Goal: Task Accomplishment & Management: Manage account settings

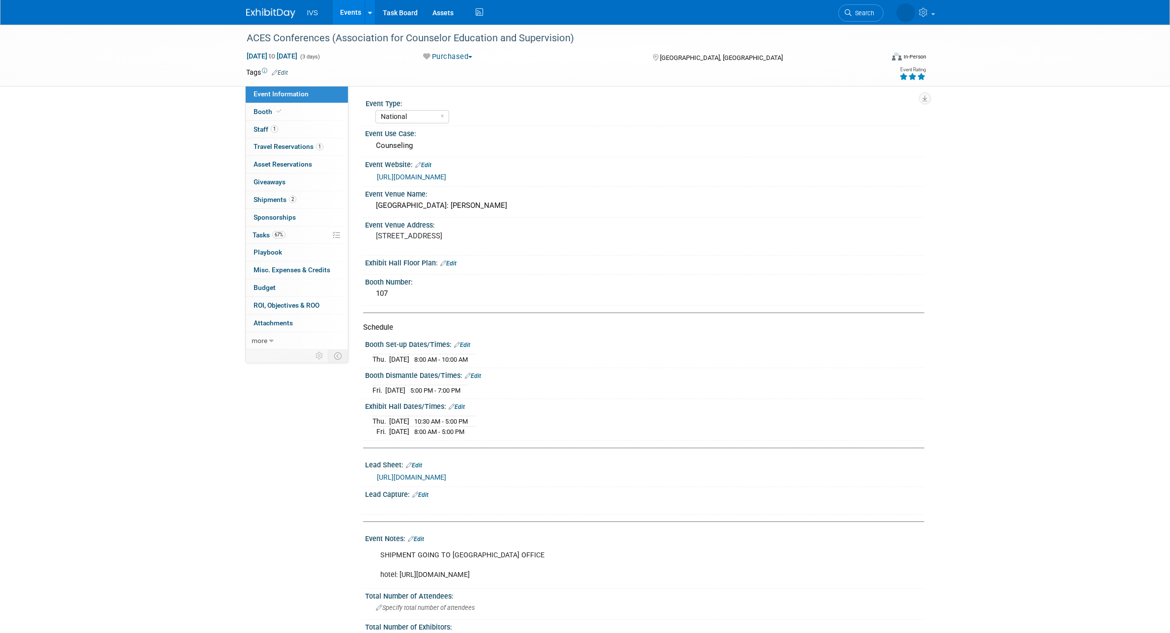
select select "National"
click at [296, 114] on link "Booth" at bounding box center [297, 111] width 102 height 17
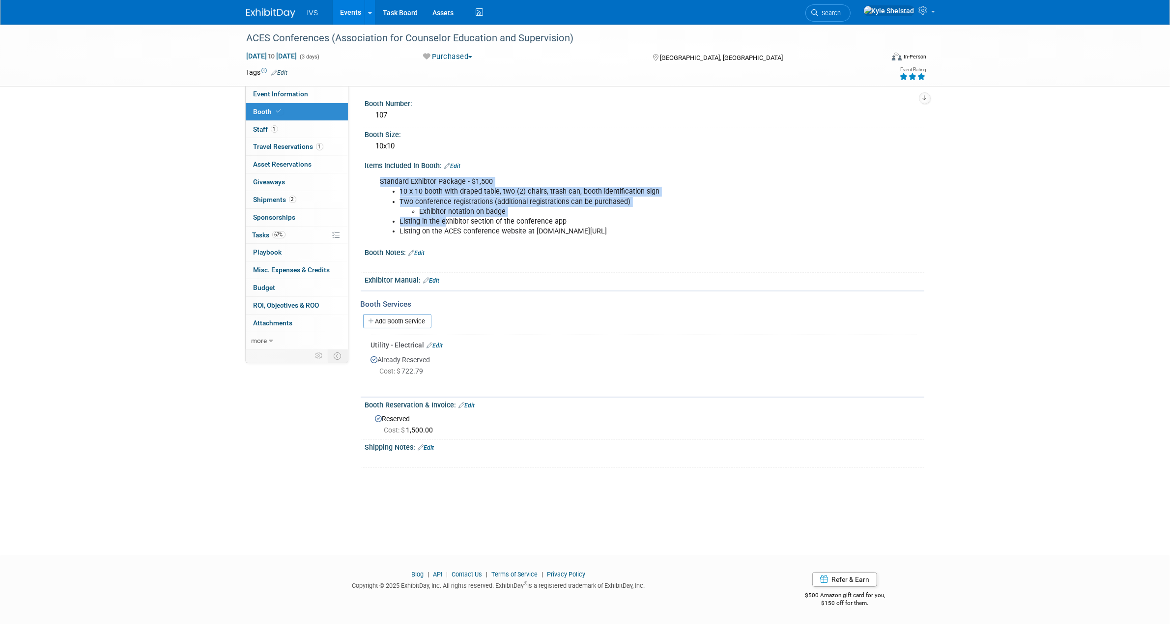
drag, startPoint x: 444, startPoint y: 218, endPoint x: 601, endPoint y: 241, distance: 158.9
click at [601, 241] on div "Items Included In Booth: Edit Standard Exhibtor Package - $1,500 10 x 10 booth …" at bounding box center [642, 201] width 563 height 87
click at [466, 224] on li "Listing in the exhibitor section of the conference app" at bounding box center [605, 222] width 410 height 10
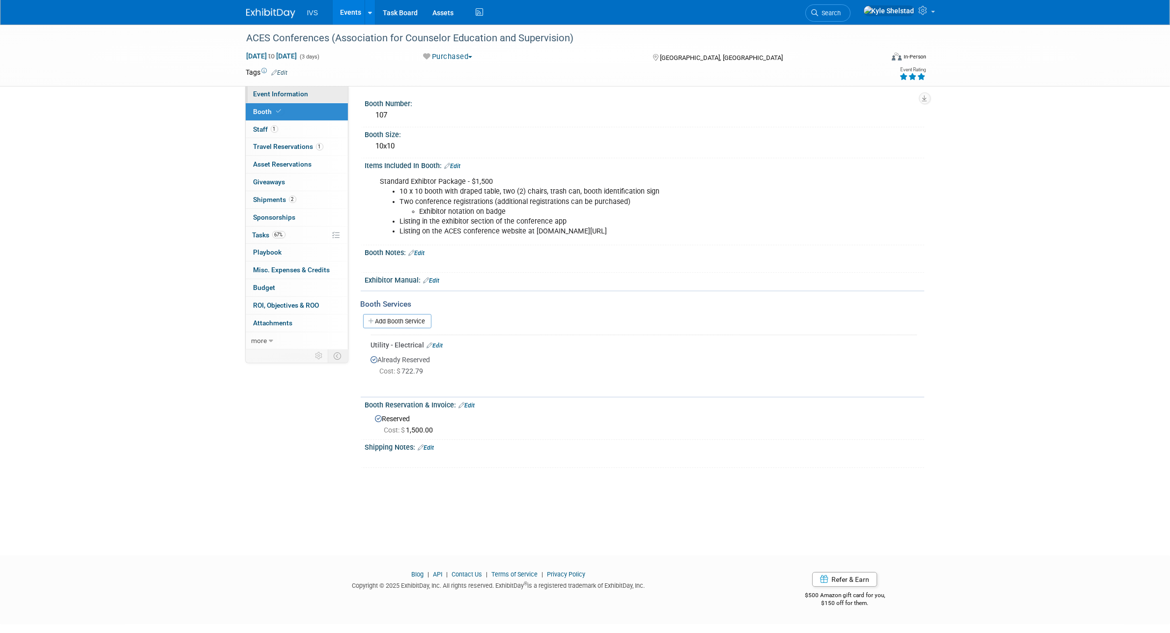
click at [309, 98] on link "Event Information" at bounding box center [297, 93] width 102 height 17
select select "National"
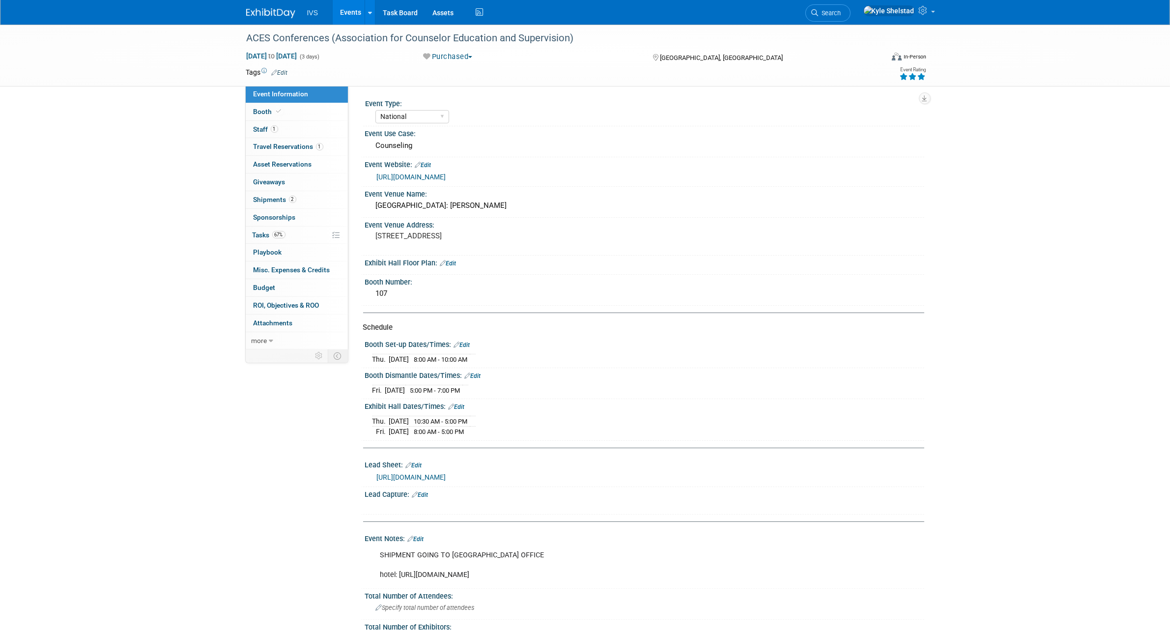
scroll to position [0, 0]
click at [306, 116] on link "Booth" at bounding box center [297, 111] width 102 height 17
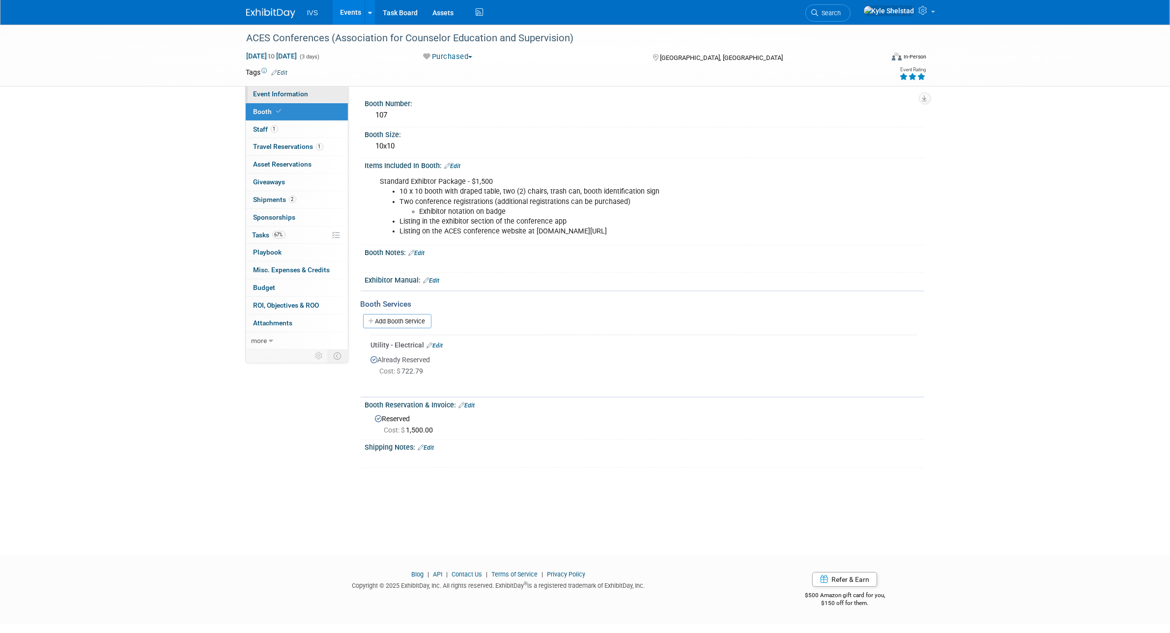
click at [271, 93] on span "Event Information" at bounding box center [280, 94] width 55 height 8
select select "National"
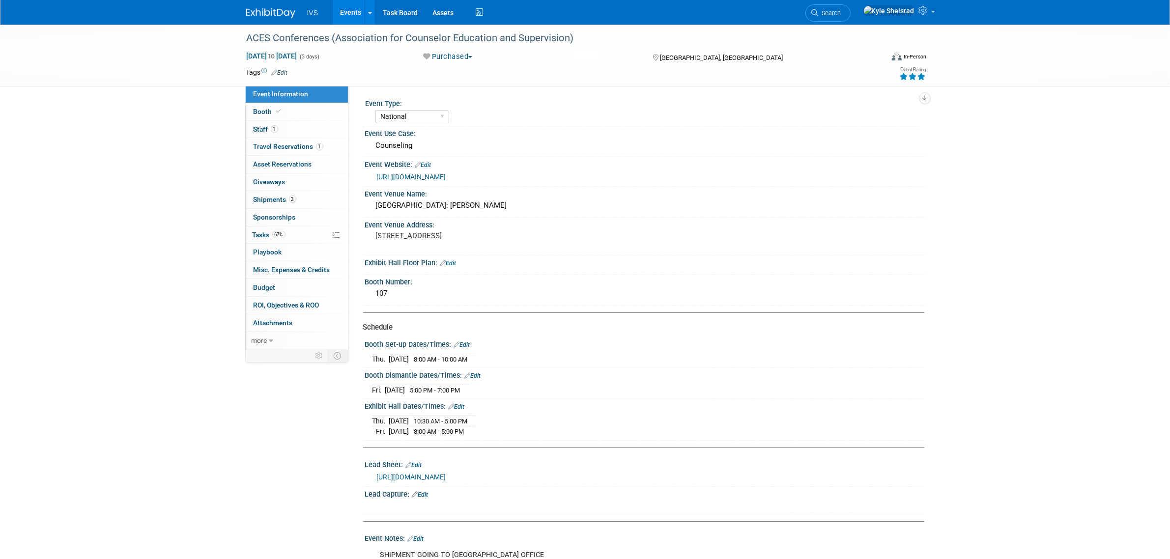
drag, startPoint x: 97, startPoint y: 222, endPoint x: 148, endPoint y: 168, distance: 74.7
click at [97, 222] on div "ACES Conferences (Association for Counselor Education and Supervision) Oct 9, 2…" at bounding box center [585, 385] width 1170 height 721
click at [344, 15] on link "Events" at bounding box center [351, 12] width 36 height 25
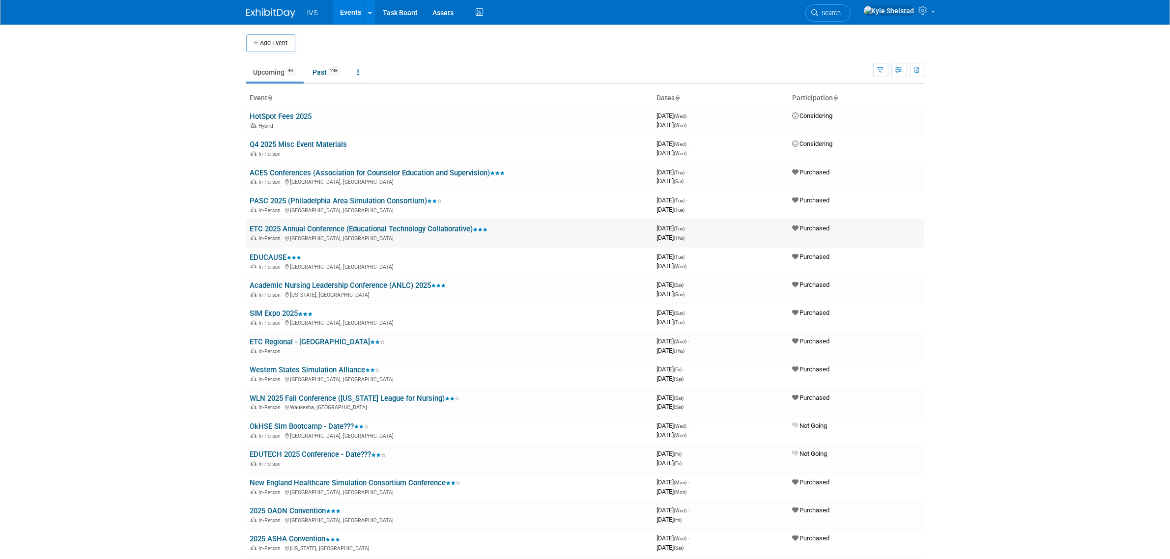
click at [298, 228] on link "ETC 2025 Annual Conference (Educational Technology Collaborative)" at bounding box center [369, 229] width 238 height 9
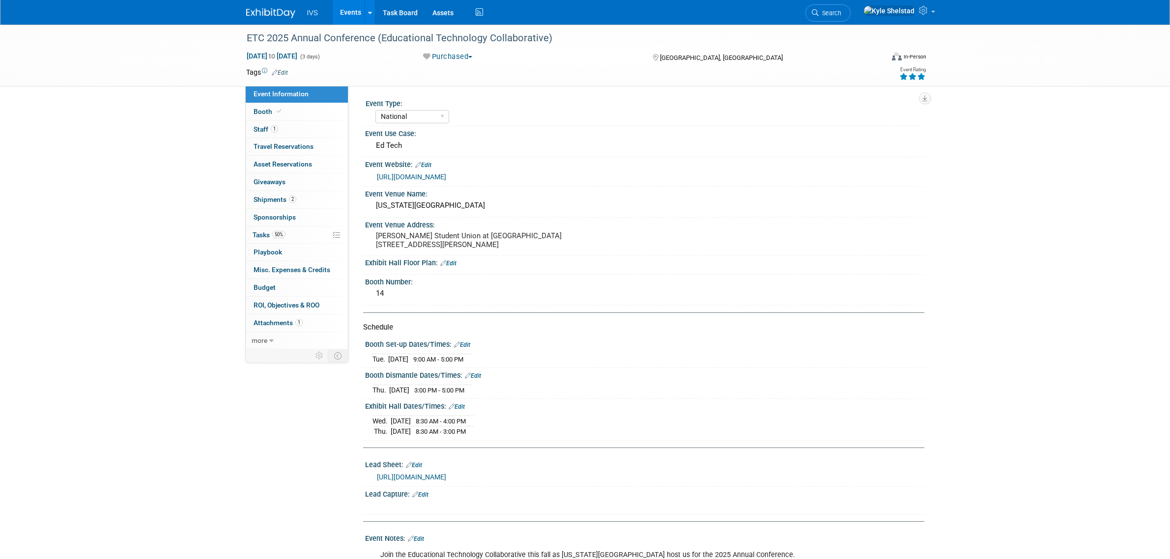
select select "National"
drag, startPoint x: 407, startPoint y: 364, endPoint x: 473, endPoint y: 373, distance: 66.5
click at [473, 368] on div "Booth Set-up Dates/Times: Edit Tue. Oct 14, 2025 9:00 AM - 5:00 PM Save Changes…" at bounding box center [642, 352] width 563 height 31
click at [463, 363] on span "9:00 AM - 5:00 PM" at bounding box center [438, 359] width 50 height 7
drag, startPoint x: 396, startPoint y: 429, endPoint x: 489, endPoint y: 435, distance: 93.1
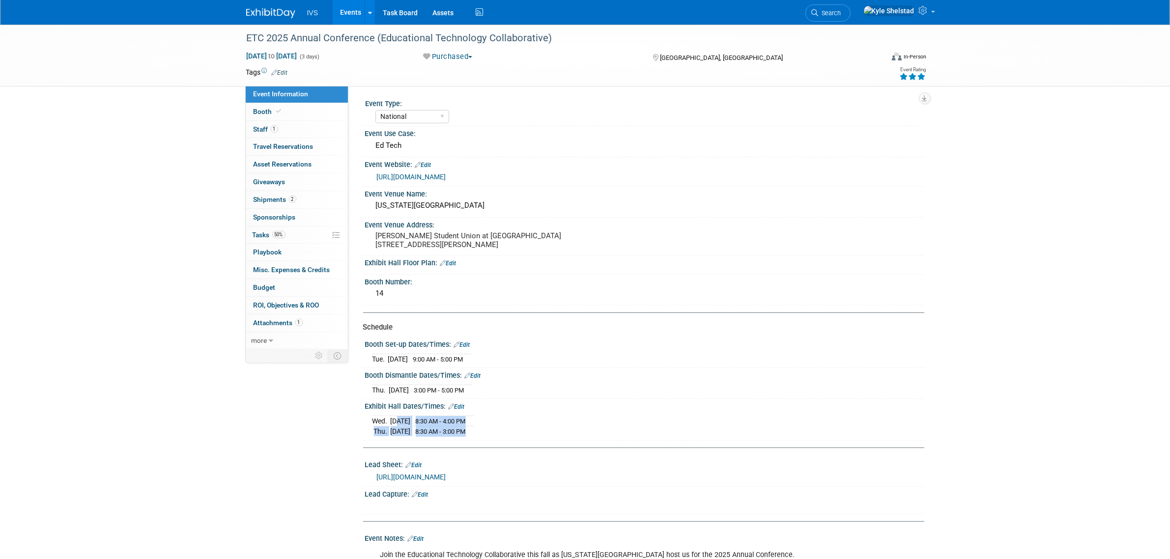
click at [474, 435] on tbody "Wed. Oct 15, 2025 8:30 AM - 4:00 PM Thu. Oct 16, 2025 8:30 AM - 3:00 PM" at bounding box center [422, 426] width 101 height 21
click at [474, 436] on td at bounding box center [471, 431] width 6 height 10
drag, startPoint x: 435, startPoint y: 423, endPoint x: 512, endPoint y: 446, distance: 80.2
click at [474, 437] on tbody "Wed. Oct 15, 2025 8:30 AM - 4:00 PM Thu. Oct 16, 2025 8:30 AM - 3:00 PM" at bounding box center [422, 426] width 101 height 21
click at [512, 438] on div "Wed. Oct 15, 2025 8:30 AM - 4:00 PM Thu. Oct 16, 2025 8:30 AM - 3:00 PM Save Ch…" at bounding box center [644, 424] width 559 height 27
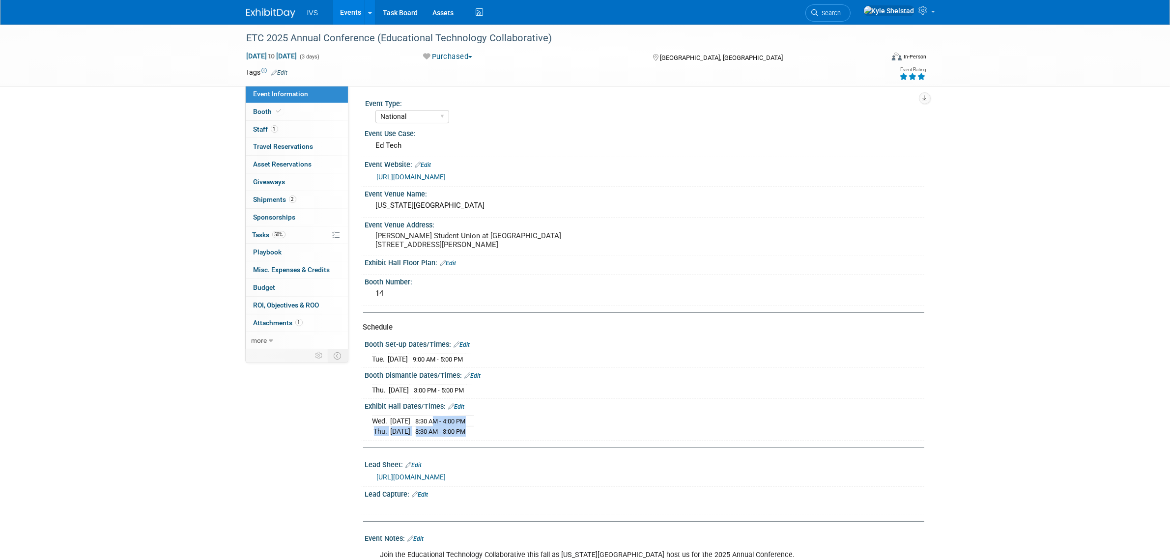
drag, startPoint x: 462, startPoint y: 433, endPoint x: 430, endPoint y: 436, distance: 32.1
click at [431, 436] on tr "Thu. Oct 16, 2025 8:30 AM - 3:00 PM" at bounding box center [422, 431] width 101 height 10
drag, startPoint x: 372, startPoint y: 430, endPoint x: 436, endPoint y: 419, distance: 64.3
click at [436, 419] on div "Wed. Oct 15, 2025 8:30 AM - 4:00 PM Thu. Oct 16, 2025 8:30 AM - 3:00 PM Save Ch…" at bounding box center [644, 424] width 559 height 27
click at [456, 425] on span "8:30 AM - 4:00 PM" at bounding box center [441, 421] width 50 height 7
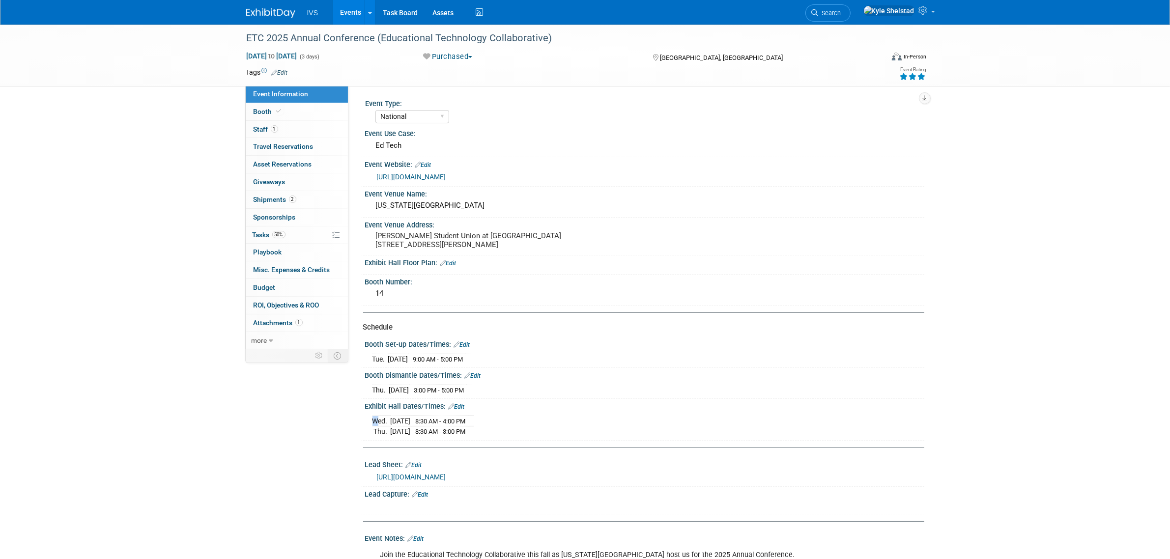
click at [498, 425] on div "Wed. Oct 15, 2025 8:30 AM - 4:00 PM Thu. Oct 16, 2025 8:30 AM - 3:00 PM" at bounding box center [644, 425] width 544 height 24
drag, startPoint x: 494, startPoint y: 431, endPoint x: 426, endPoint y: 428, distance: 67.4
click at [426, 426] on tr "Wed. Oct 15, 2025 8:30 AM - 4:00 PM" at bounding box center [422, 421] width 101 height 11
drag, startPoint x: 361, startPoint y: 427, endPoint x: 449, endPoint y: 423, distance: 87.6
click at [442, 423] on div "Exhibit Hall Dates/Times: Edit Wed. Oct 15, 2025 8:30 AM - 4:00 PM Thu. Oct 16,…" at bounding box center [642, 420] width 563 height 42
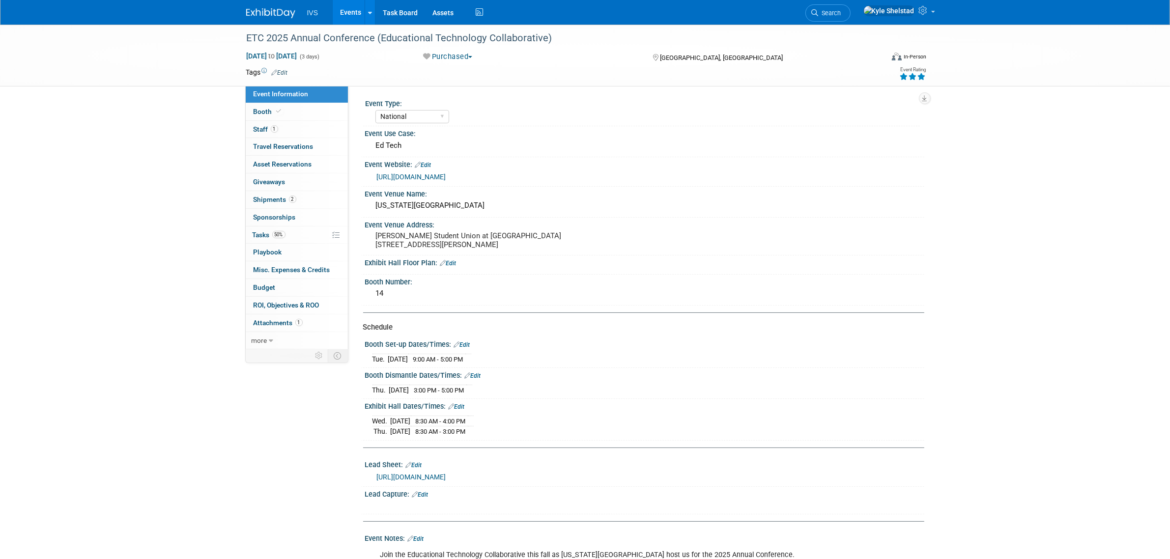
click at [448, 425] on span "8:30 AM - 4:00 PM" at bounding box center [441, 421] width 50 height 7
click at [355, 21] on link "Events" at bounding box center [351, 12] width 36 height 25
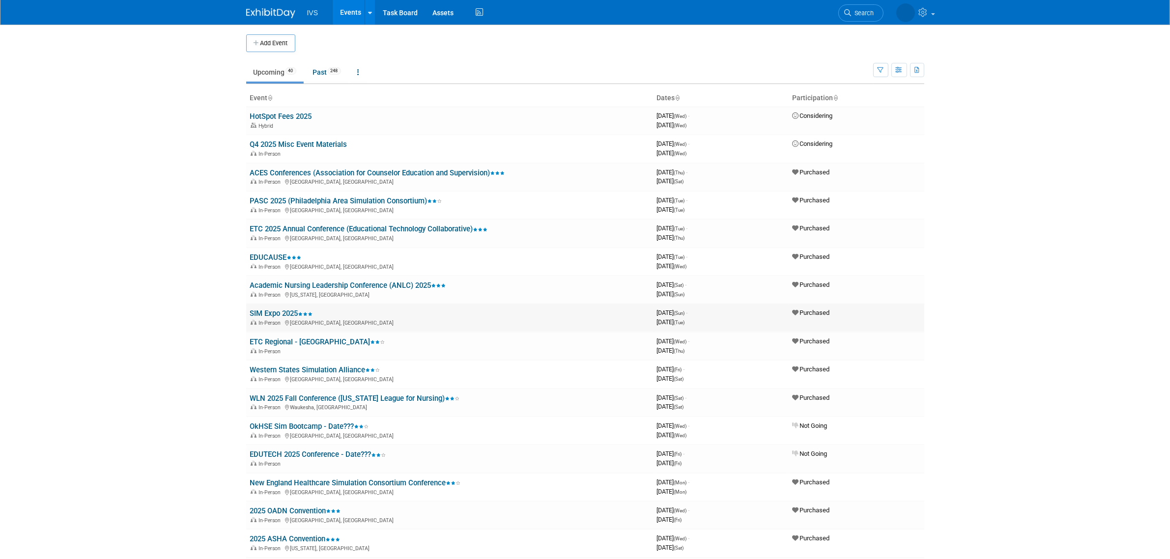
scroll to position [672, 0]
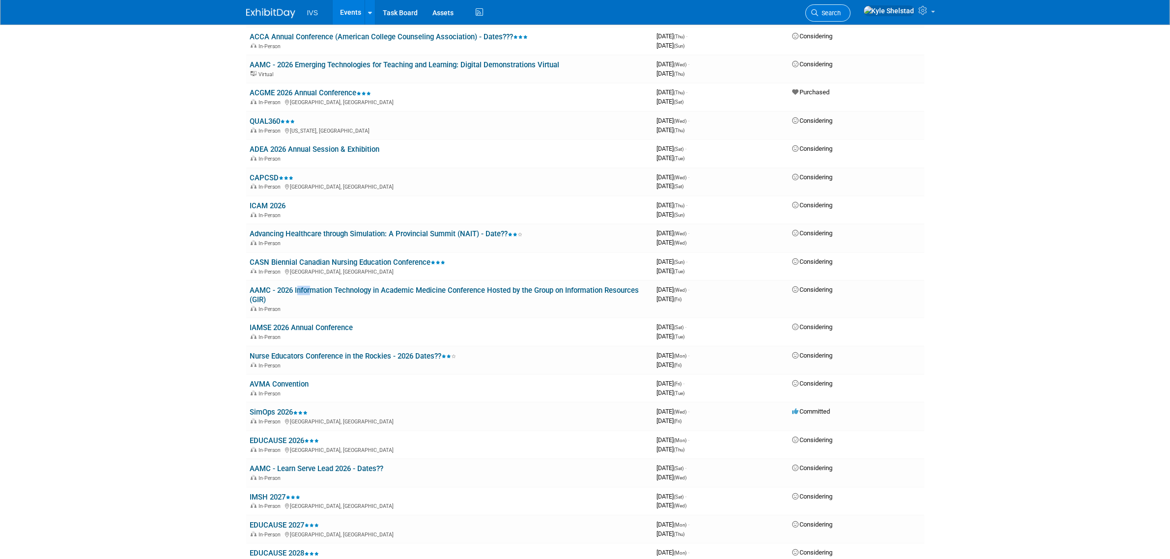
click at [841, 15] on span "Search" at bounding box center [829, 12] width 23 height 7
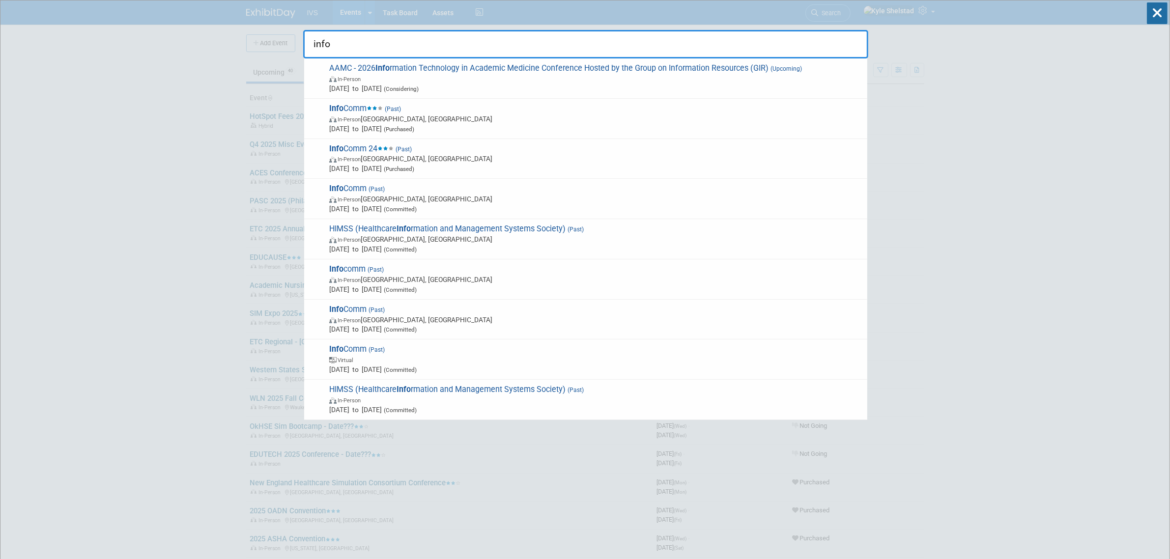
type input "infoc"
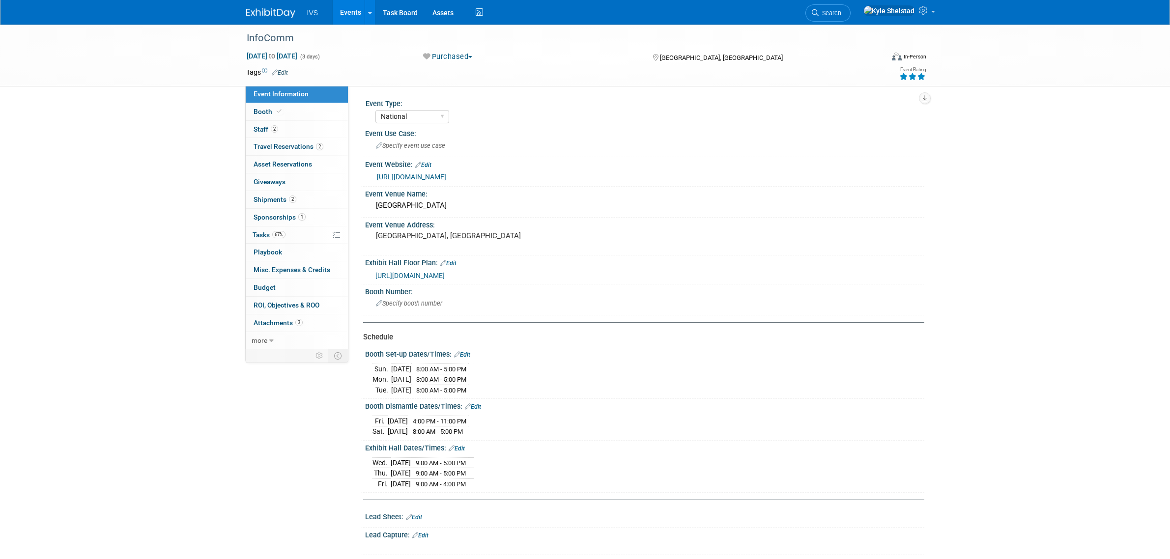
select select "National"
click at [348, 15] on link "Events" at bounding box center [351, 12] width 36 height 25
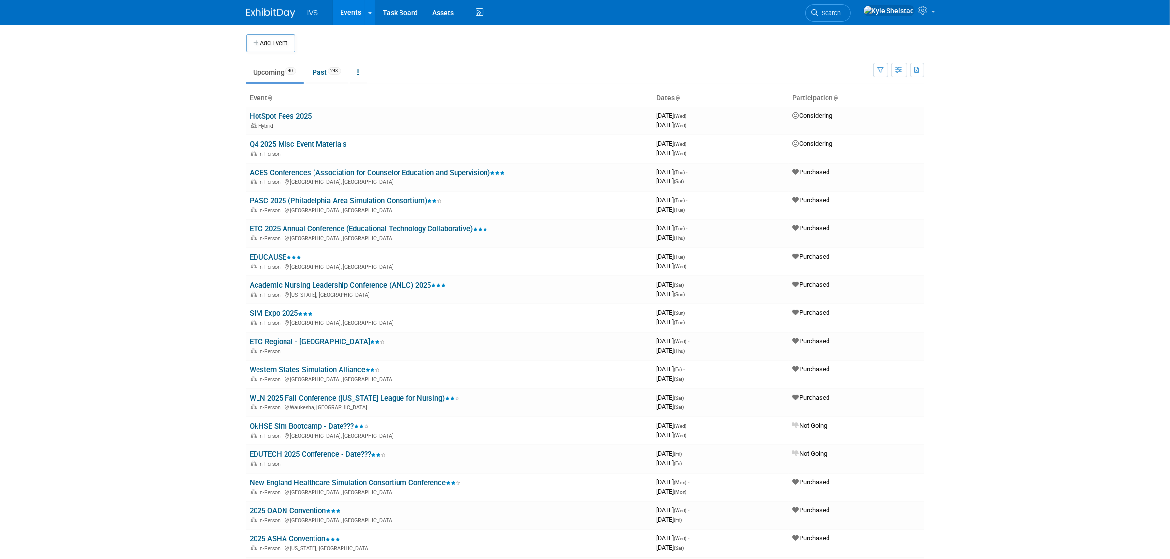
click at [934, 274] on body "IVS Events Add Event Bulk Upload Events Shareable Event Boards Recently Viewed …" at bounding box center [585, 279] width 1170 height 559
click at [841, 16] on span "Search" at bounding box center [829, 12] width 23 height 7
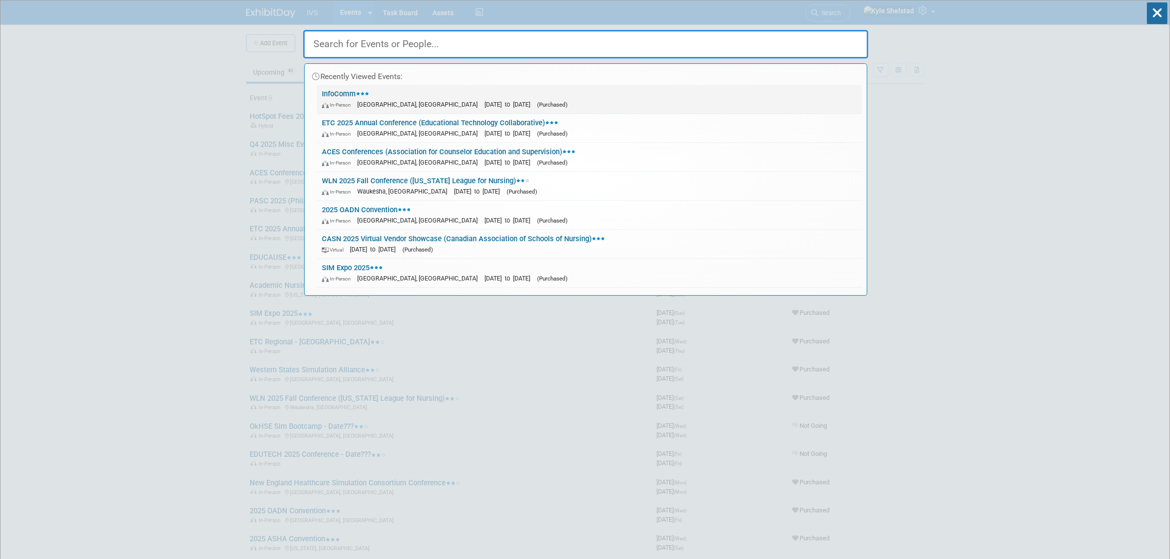
click at [463, 95] on link "InfoComm In-Person Orlando, FL Jun 11, 2025 to Jun 13, 2025 (Purchased)" at bounding box center [589, 99] width 545 height 28
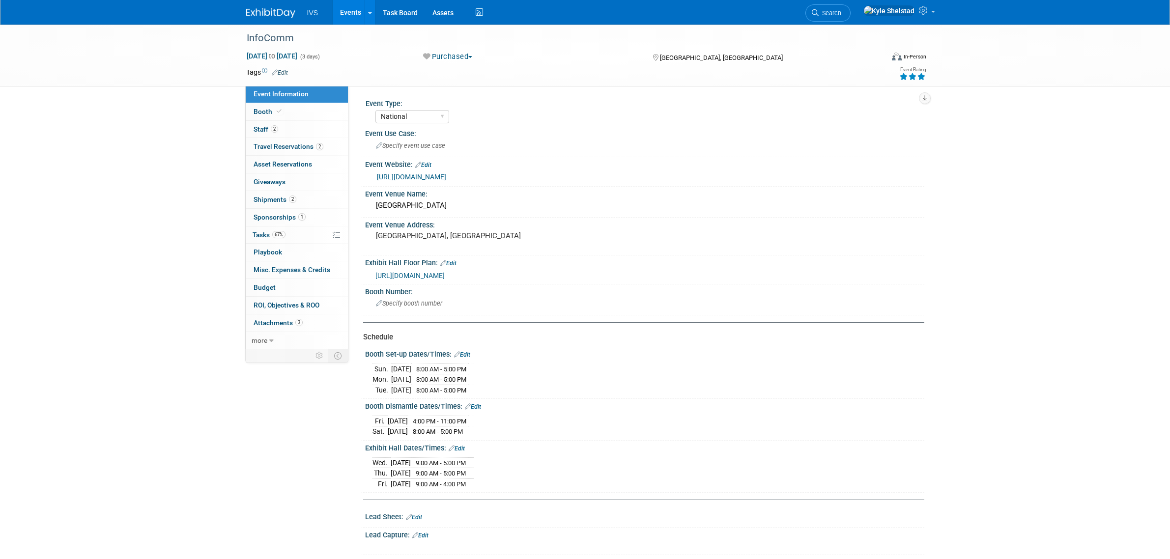
select select "National"
click at [320, 131] on link "2 Staff 2" at bounding box center [297, 129] width 102 height 17
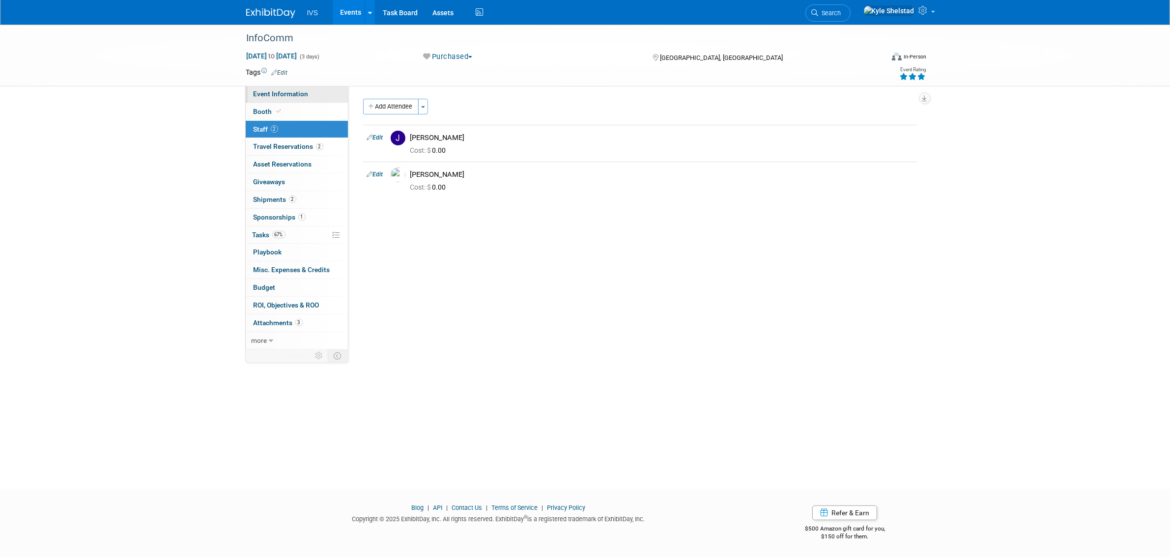
click at [306, 91] on span "Event Information" at bounding box center [280, 94] width 55 height 8
select select "National"
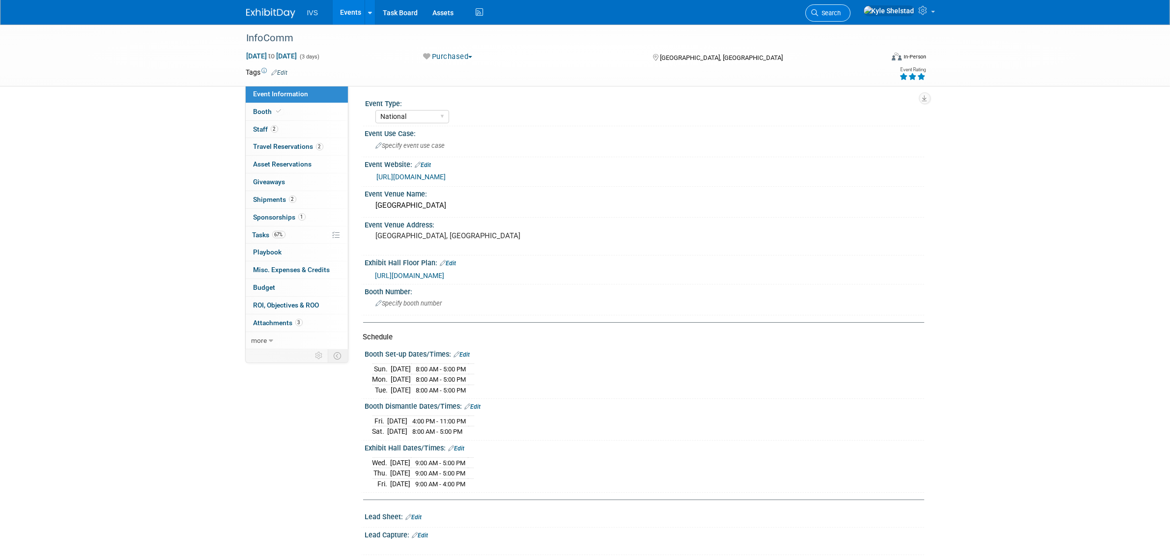
click at [841, 13] on span "Search" at bounding box center [829, 12] width 23 height 7
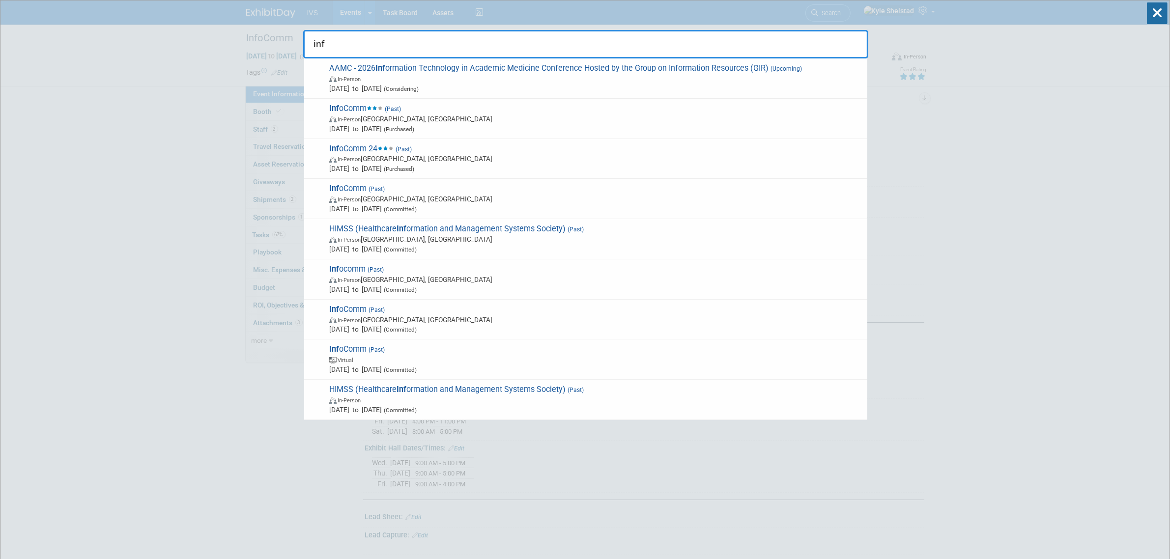
type input "info"
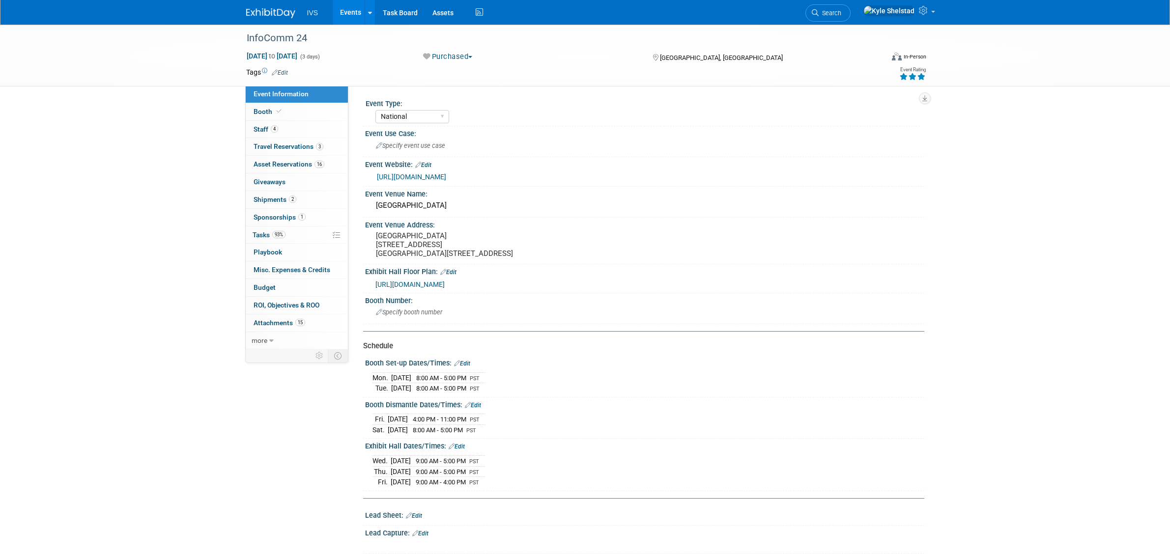
select select "National"
click at [310, 136] on link "4 Staff 4" at bounding box center [297, 129] width 102 height 17
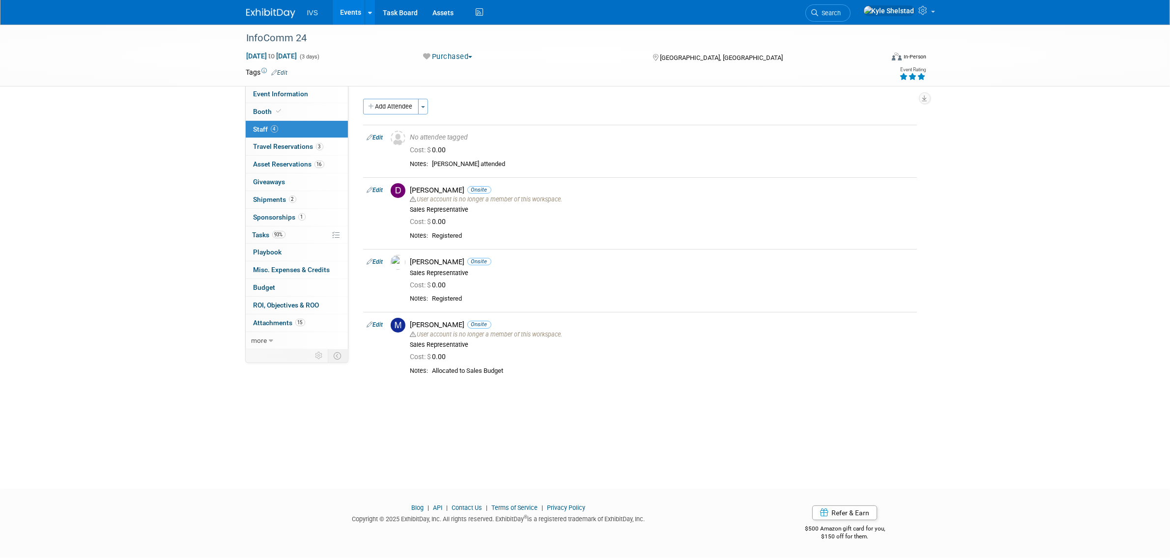
click at [348, 12] on link "Events" at bounding box center [351, 12] width 36 height 25
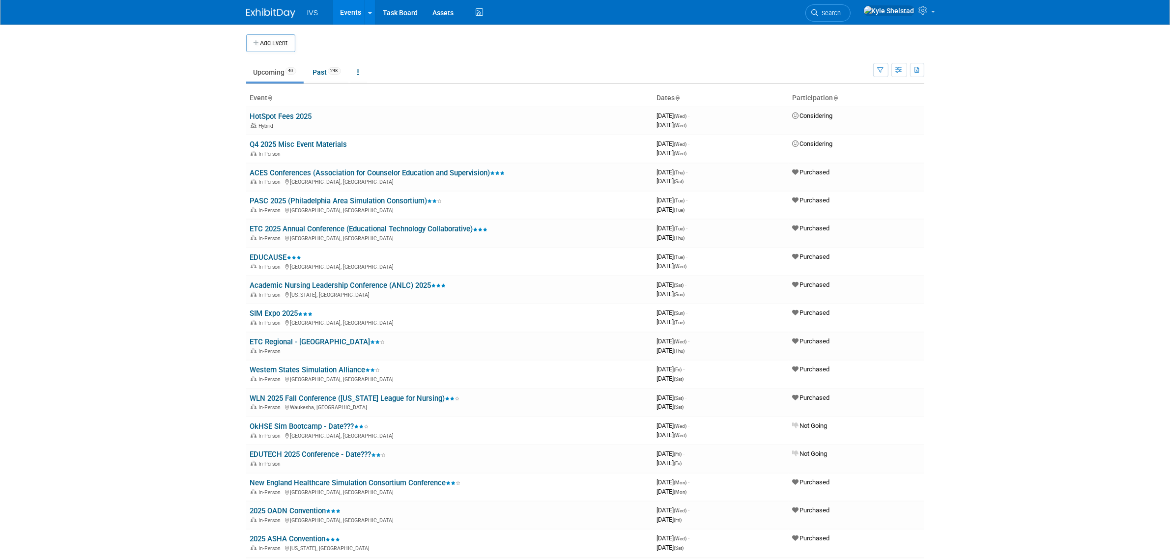
drag, startPoint x: 629, startPoint y: 59, endPoint x: 543, endPoint y: 59, distance: 86.0
click at [629, 59] on td "Upcoming 40 Past 248 All Events 288 Past and Upcoming Grouped Annually Events g…" at bounding box center [559, 68] width 627 height 32
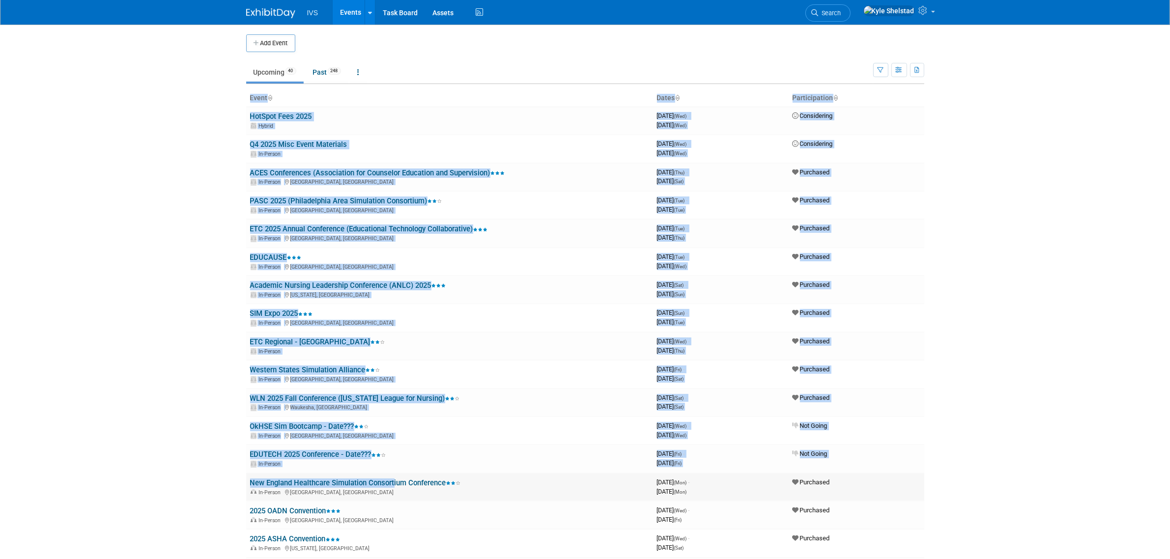
drag, startPoint x: 219, startPoint y: 132, endPoint x: 392, endPoint y: 482, distance: 390.6
click at [392, 482] on body "IVS Events Add Event Bulk Upload Events Shareable Event Boards Recently Viewed …" at bounding box center [585, 279] width 1170 height 559
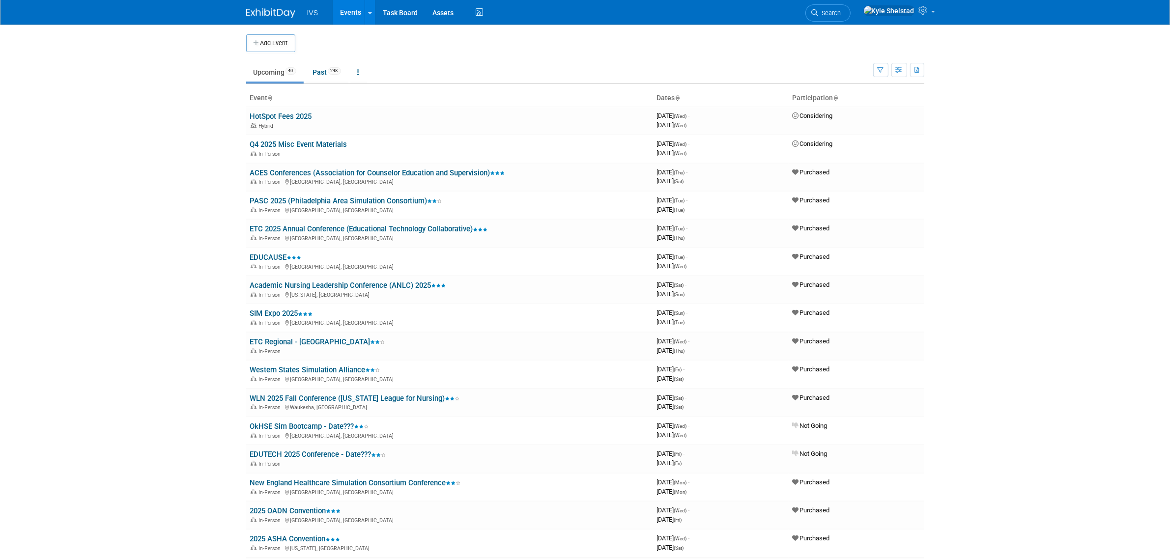
click at [933, 434] on body "IVS Events Add Event Bulk Upload Events Shareable Event Boards Recently Viewed …" at bounding box center [585, 279] width 1170 height 559
click at [929, 15] on icon at bounding box center [924, 10] width 11 height 9
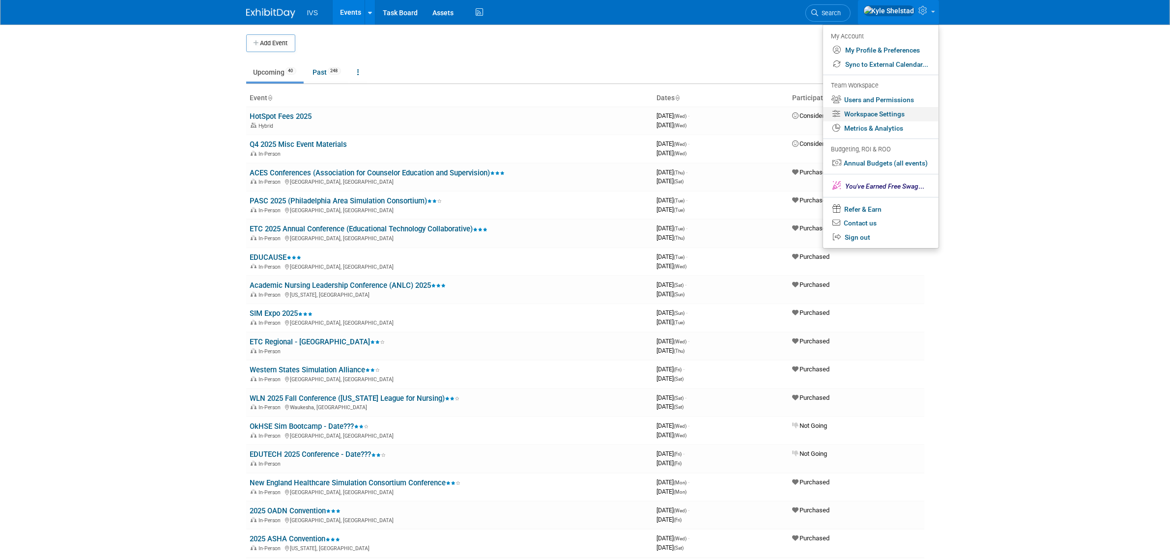
click at [904, 119] on link "Workspace Settings" at bounding box center [880, 114] width 115 height 14
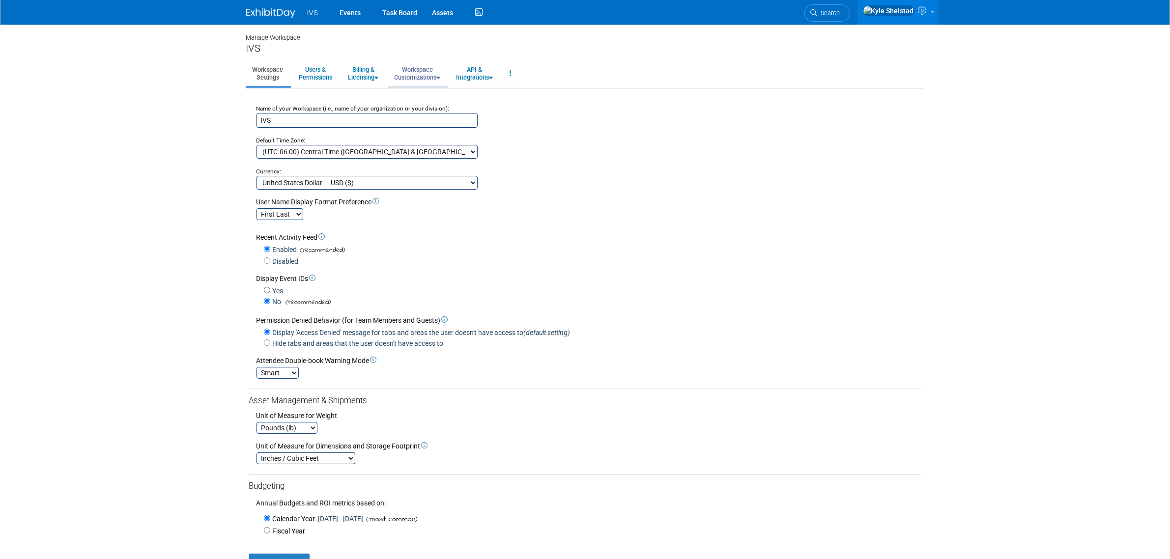
click at [411, 69] on link "Workspace Customizations" at bounding box center [417, 73] width 59 height 24
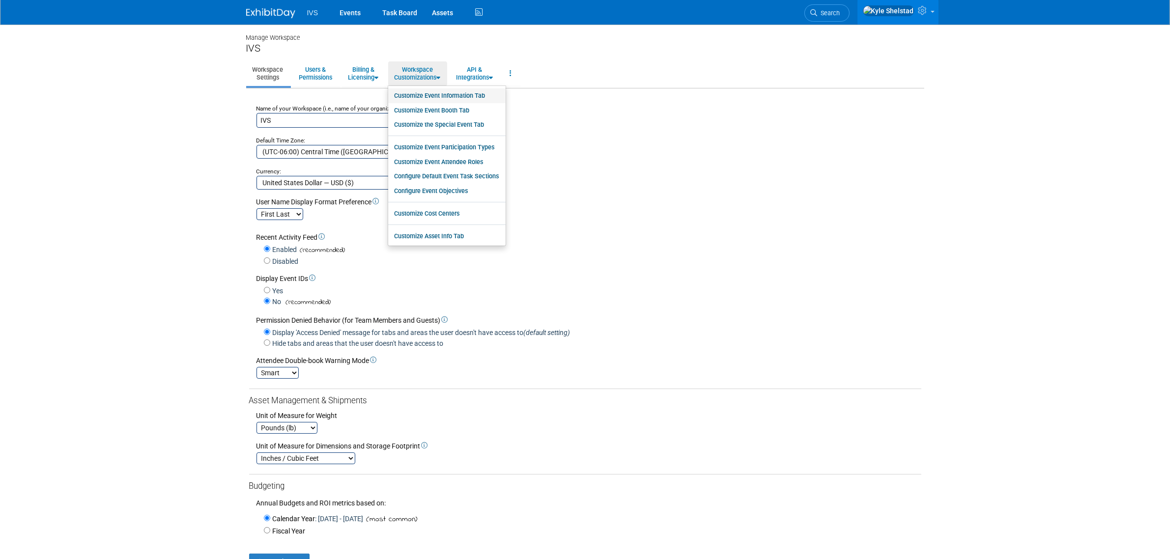
click at [470, 98] on link "Customize Event Information Tab" at bounding box center [446, 95] width 117 height 15
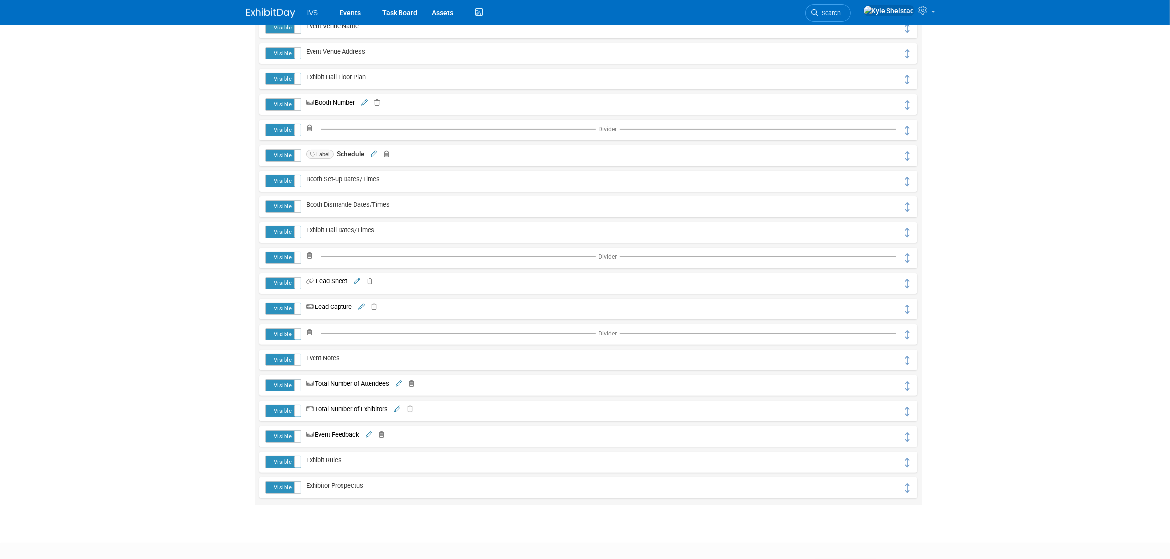
scroll to position [286, 0]
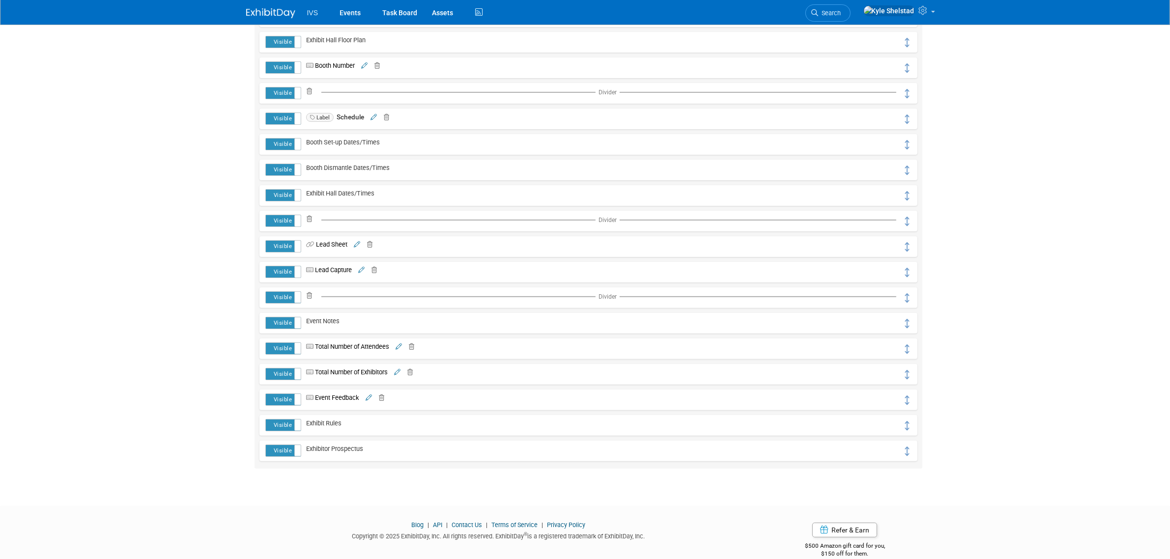
click at [288, 428] on label "Visible" at bounding box center [283, 425] width 35 height 11
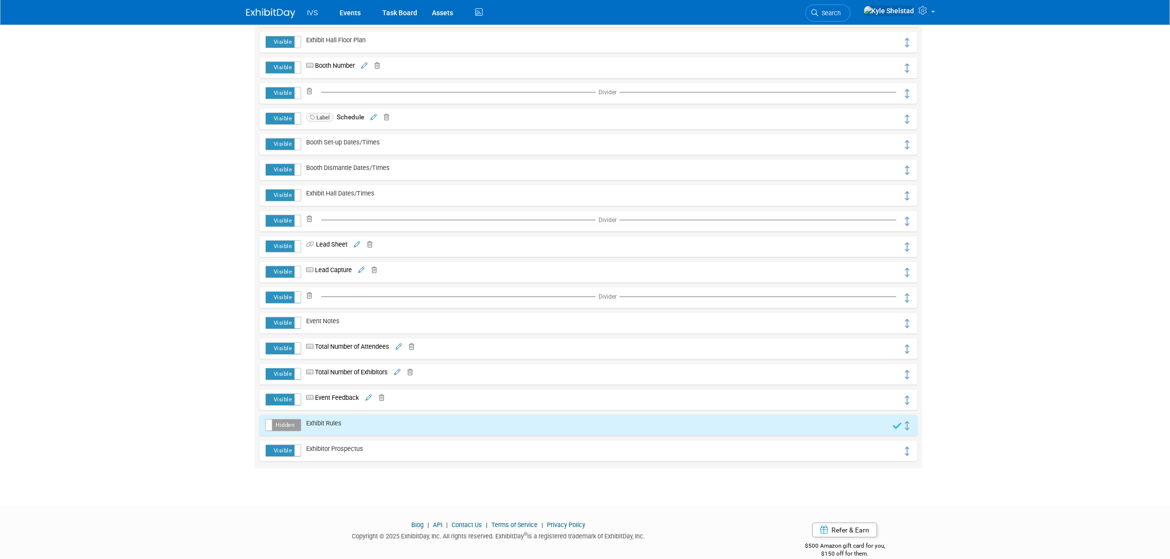
click at [285, 453] on label "Visible" at bounding box center [283, 450] width 35 height 11
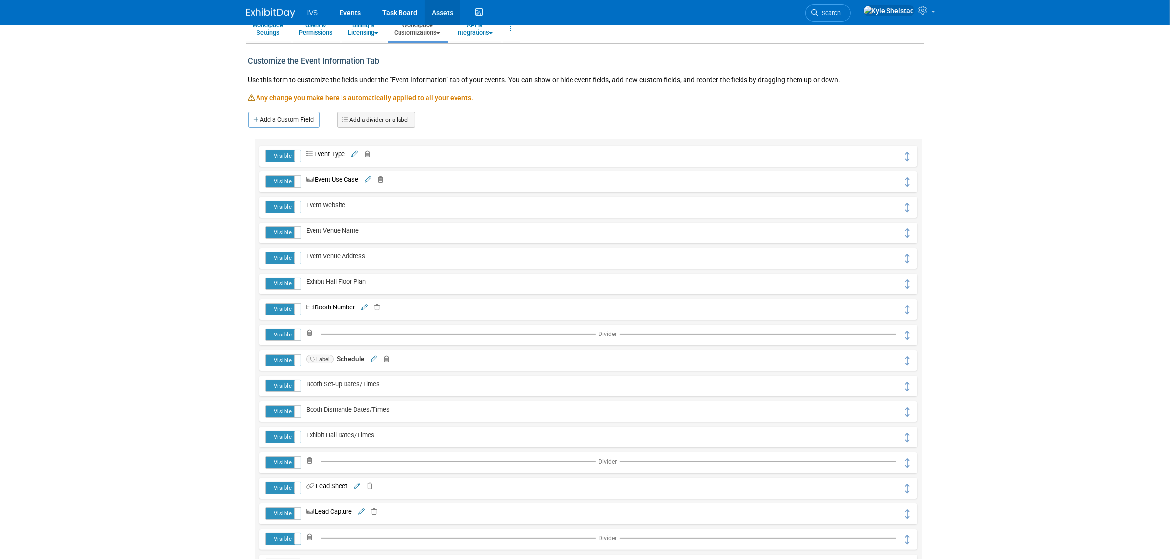
scroll to position [0, 0]
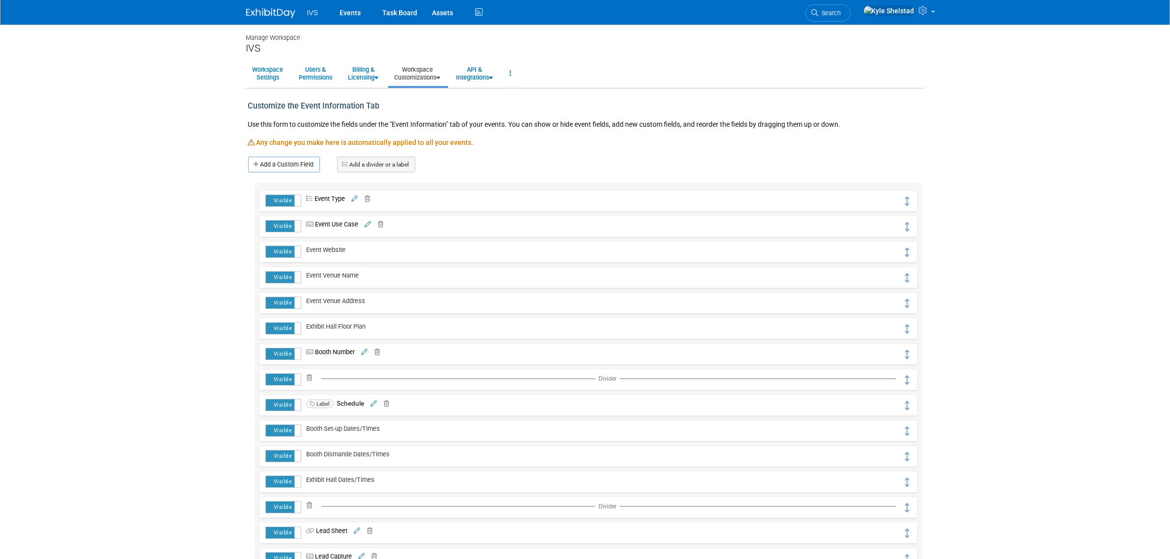
click at [433, 71] on link "Workspace Customizations" at bounding box center [417, 73] width 59 height 24
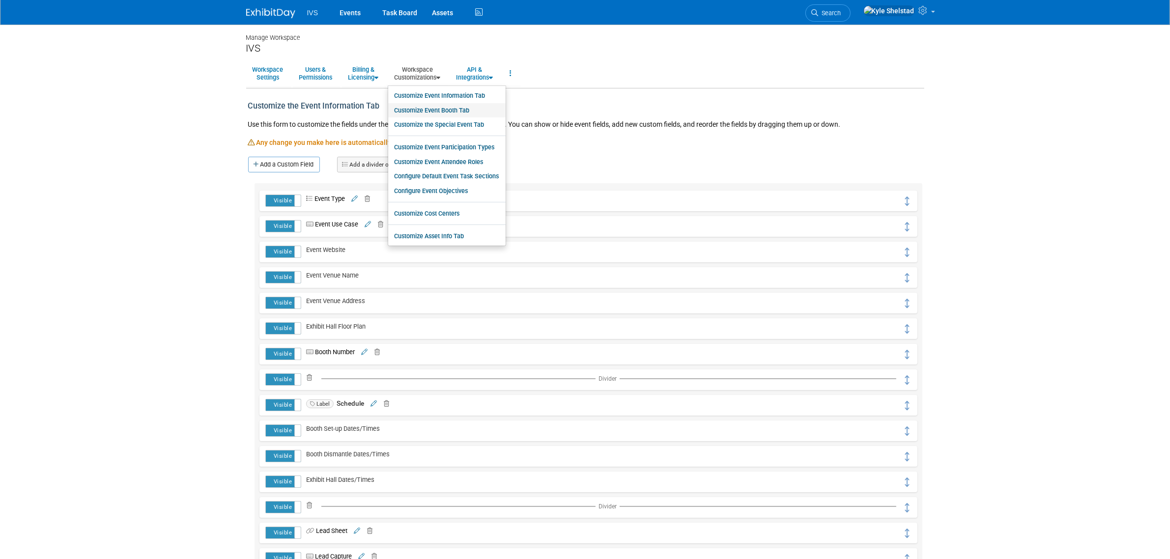
click at [462, 113] on link "Customize Event Booth Tab" at bounding box center [446, 110] width 117 height 15
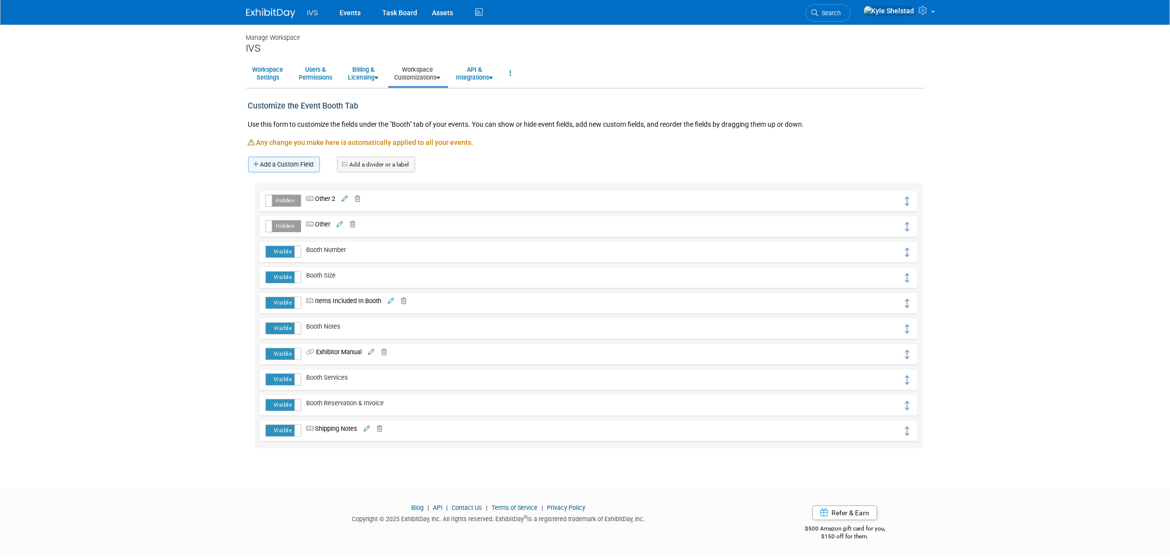
click at [277, 158] on link "Add a Custom Field" at bounding box center [284, 165] width 72 height 16
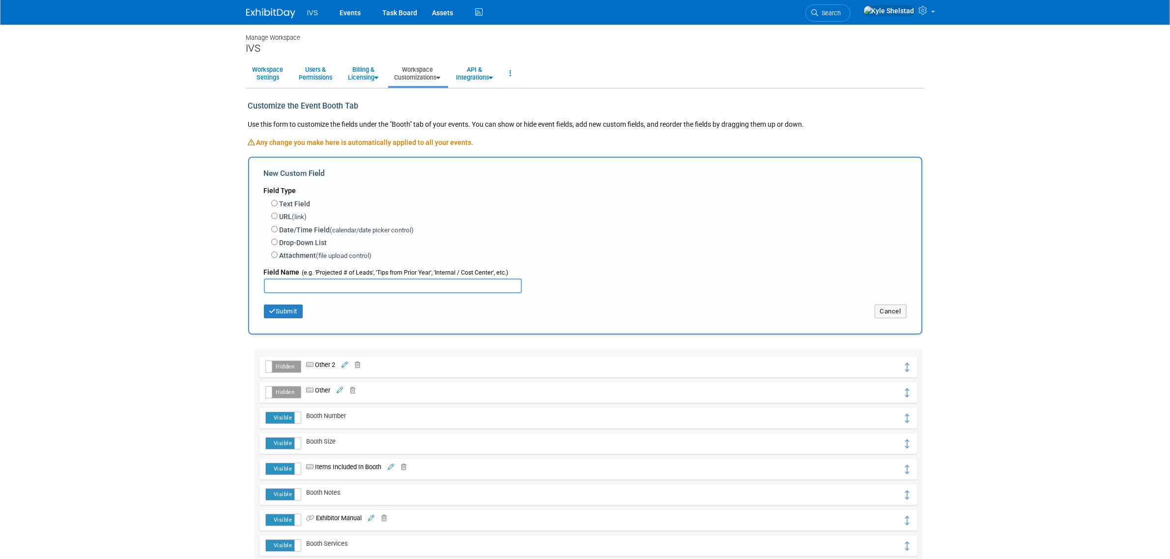
click at [324, 253] on span "(file upload control)" at bounding box center [344, 255] width 56 height 7
click at [278, 253] on input "Attachment (file upload control)" at bounding box center [274, 255] width 6 height 6
radio input "true"
click at [350, 280] on input "text" at bounding box center [393, 286] width 258 height 15
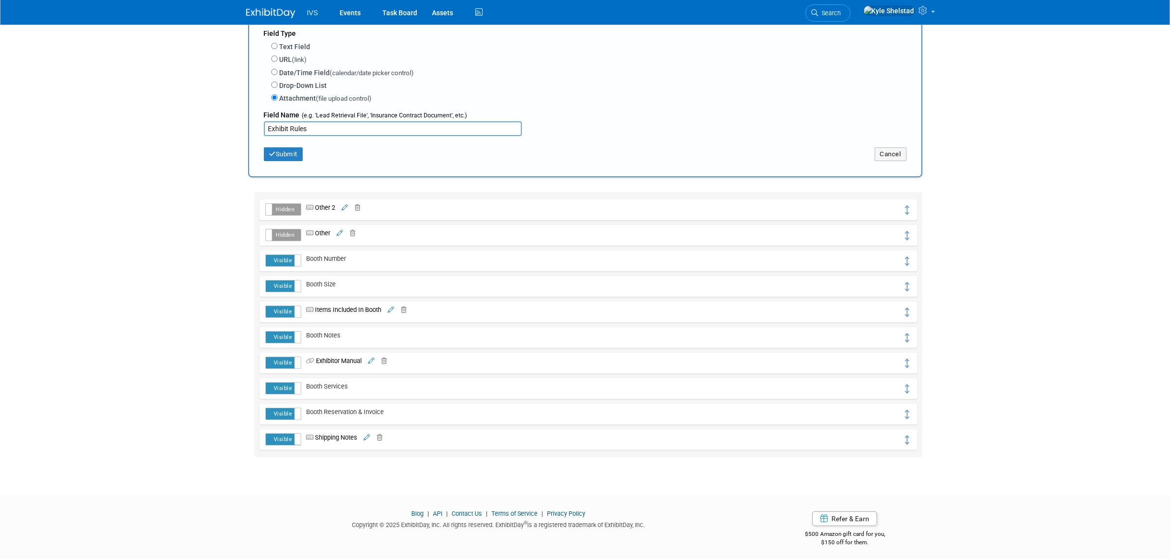
scroll to position [158, 0]
type input "Exhibit Rules"
click at [290, 149] on button "Submit" at bounding box center [283, 153] width 39 height 14
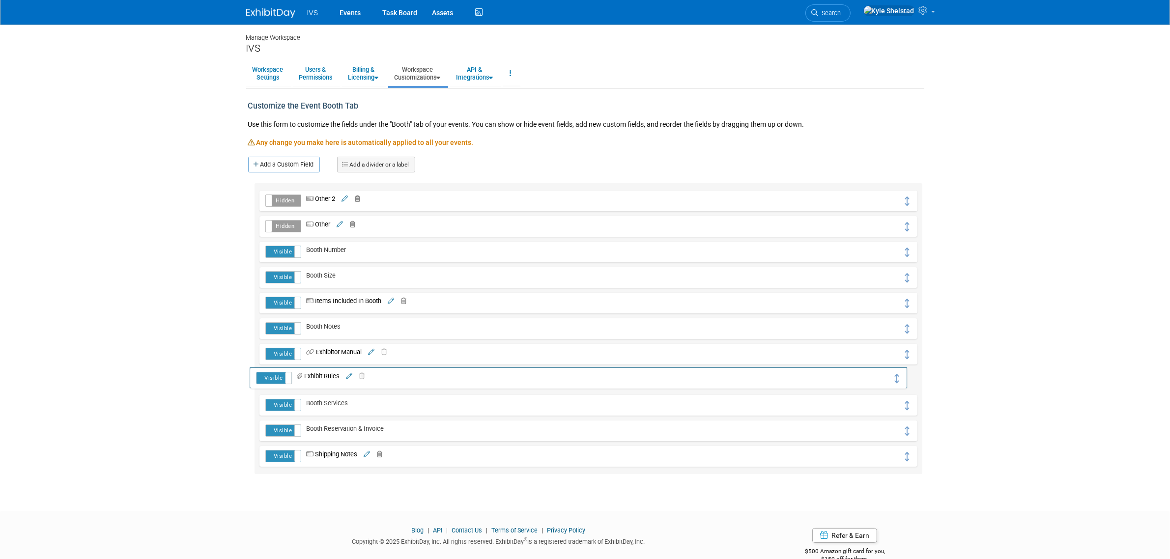
drag, startPoint x: 909, startPoint y: 203, endPoint x: 899, endPoint y: 380, distance: 177.1
click at [360, 197] on icon at bounding box center [355, 199] width 9 height 6
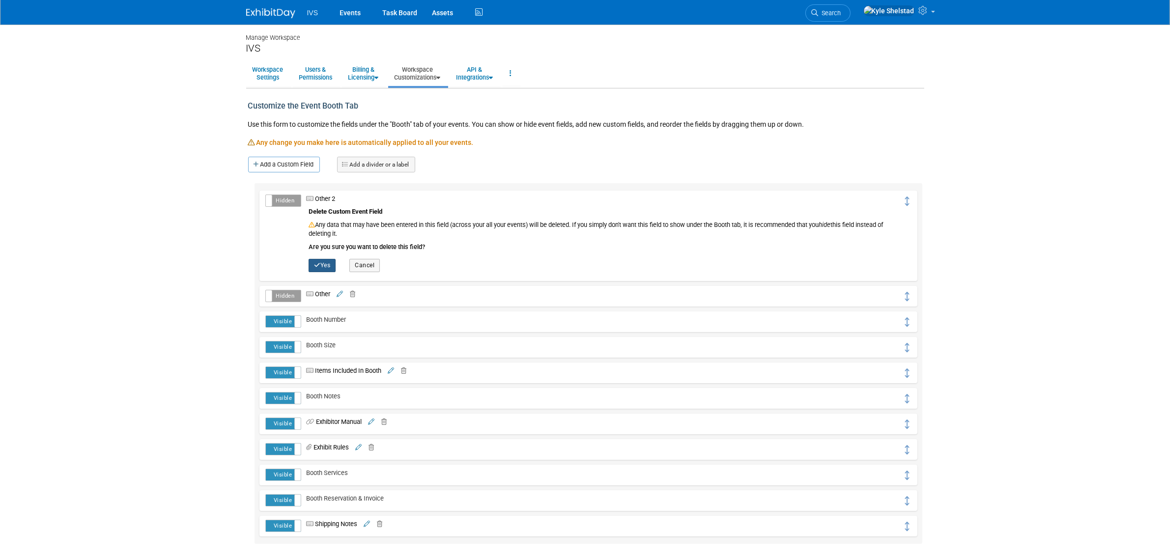
click at [319, 263] on icon "button" at bounding box center [317, 265] width 6 height 6
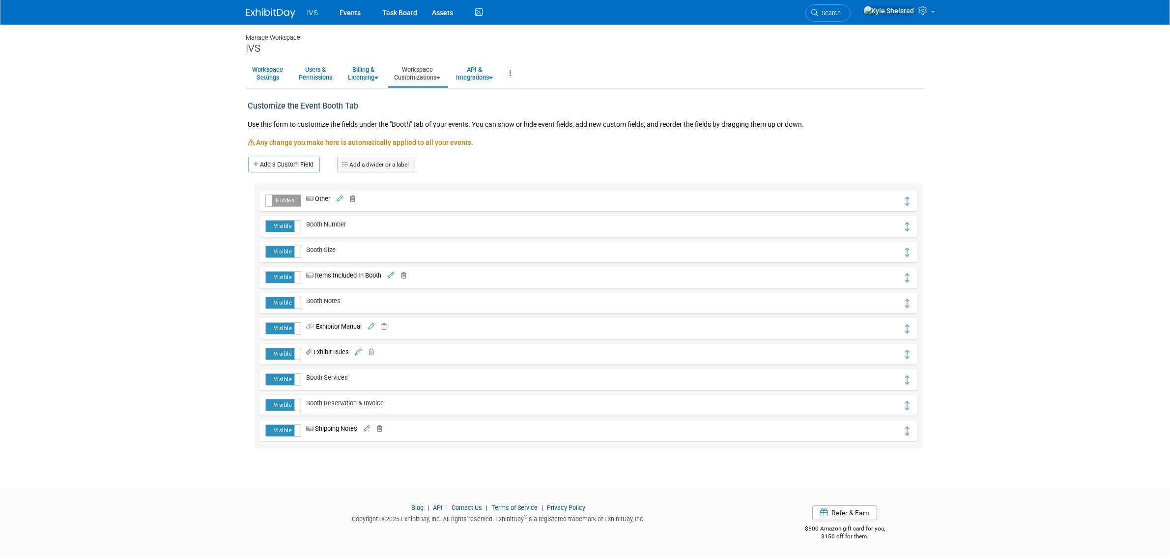
click at [351, 203] on td "Other Other" at bounding box center [602, 201] width 602 height 13
click at [426, 77] on link "Workspace Customizations" at bounding box center [417, 73] width 59 height 24
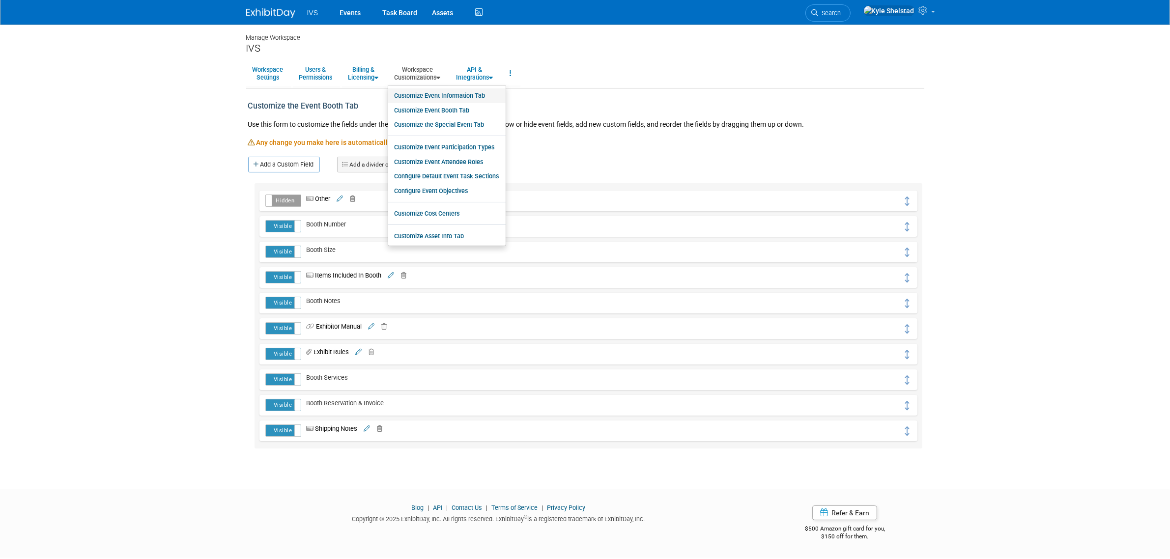
click at [446, 91] on link "Customize Event Information Tab" at bounding box center [446, 95] width 117 height 15
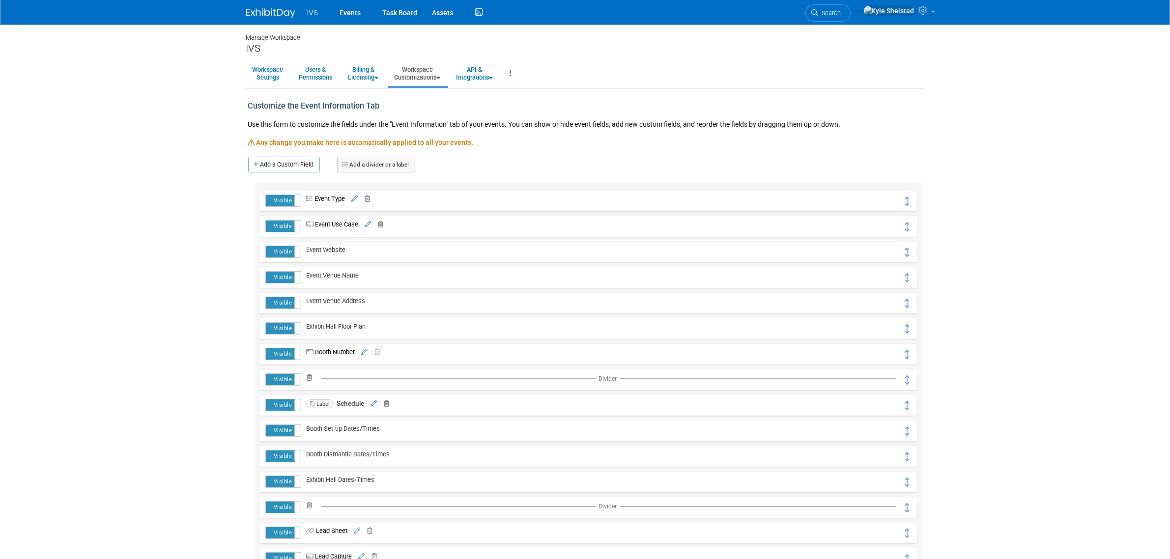
click at [421, 78] on link "Workspace Customizations" at bounding box center [417, 73] width 59 height 24
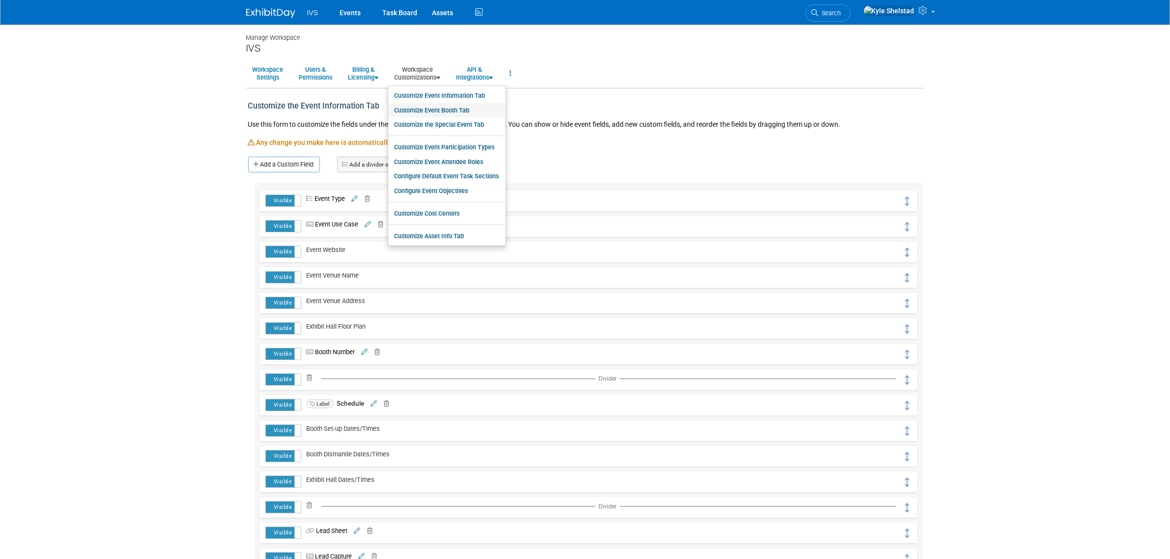
click at [466, 113] on link "Customize Event Booth Tab" at bounding box center [446, 110] width 117 height 15
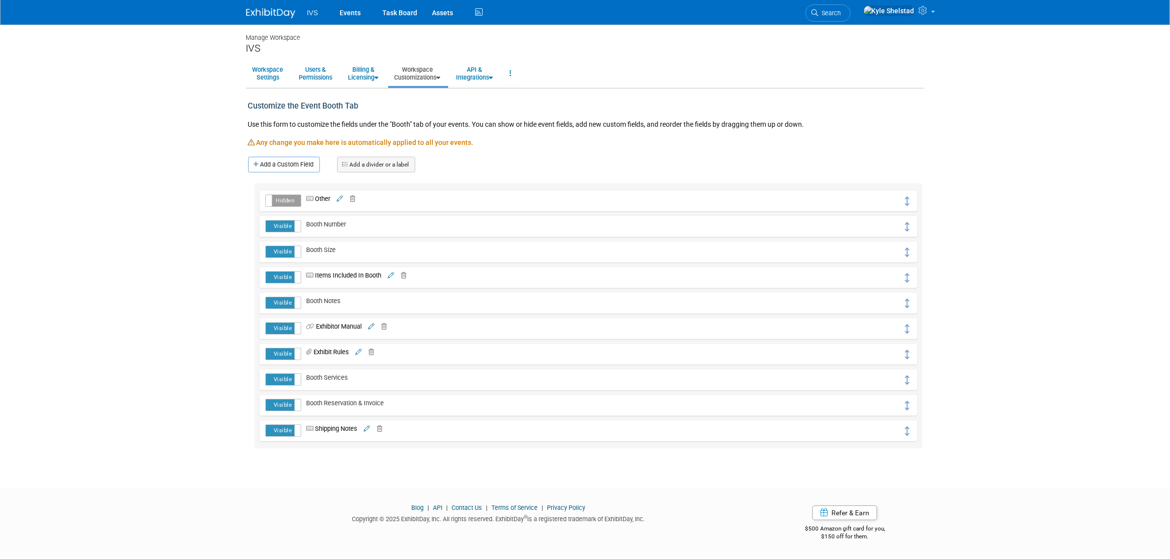
click at [373, 165] on link "Add a divider or a label" at bounding box center [376, 165] width 78 height 16
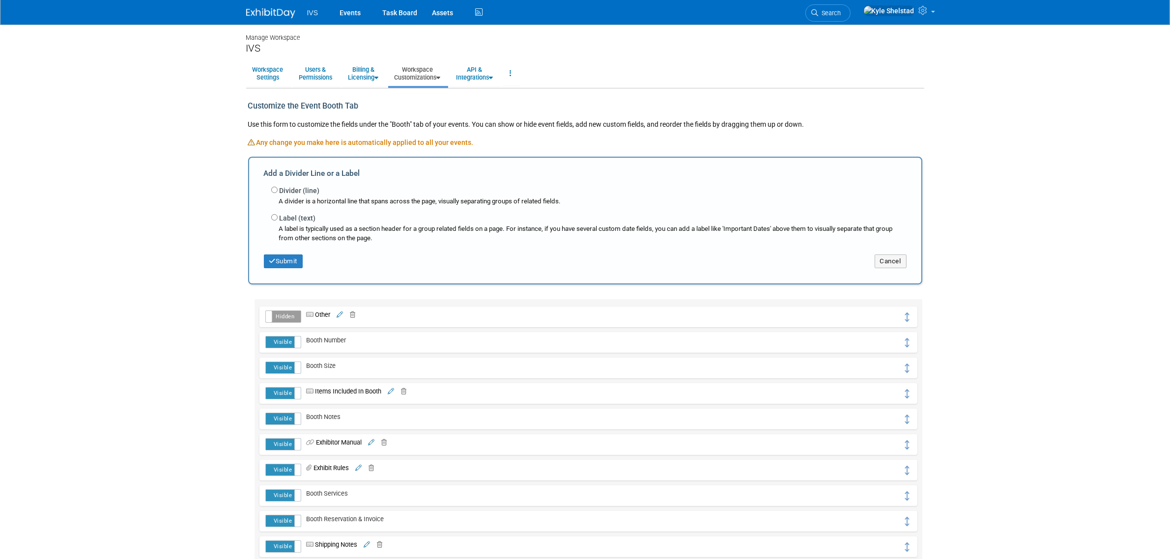
click at [289, 194] on label "Divider (line)" at bounding box center [300, 191] width 40 height 10
click at [278, 193] on input "Divider (line)" at bounding box center [274, 190] width 6 height 6
radio input "true"
click at [296, 259] on button "Submit" at bounding box center [283, 261] width 39 height 14
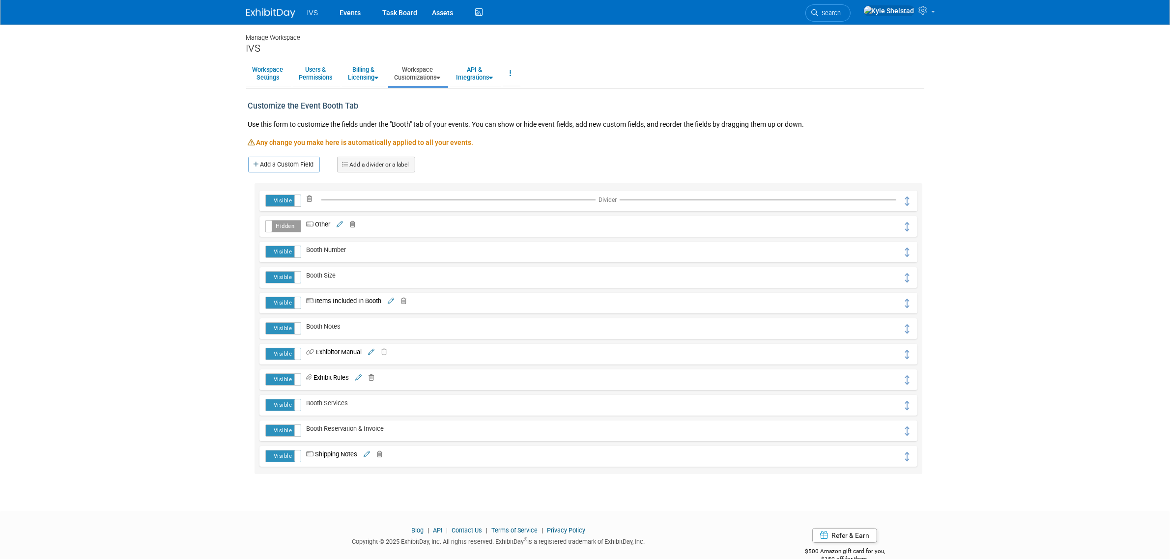
drag, startPoint x: 900, startPoint y: 204, endPoint x: 878, endPoint y: 307, distance: 104.9
click at [878, 307] on div "Visible Hidden Divider Delete Divider Yes Cancel" at bounding box center [587, 328] width 667 height 291
drag, startPoint x: 904, startPoint y: 200, endPoint x: 898, endPoint y: 328, distance: 127.4
click at [290, 163] on link "Add a Custom Field" at bounding box center [284, 165] width 72 height 16
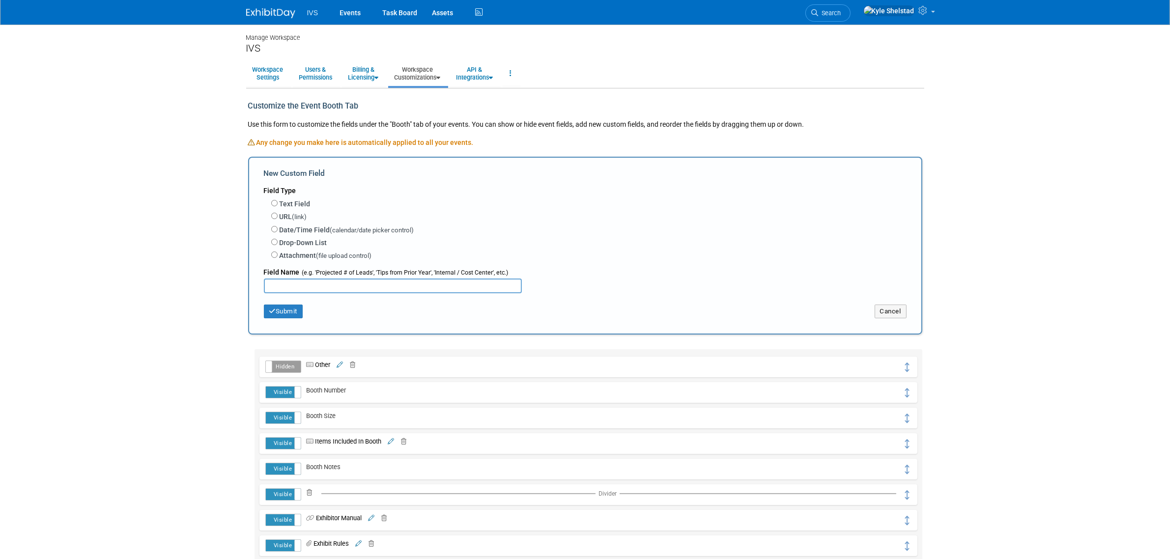
click at [283, 212] on label "URL (link)" at bounding box center [294, 217] width 28 height 10
click at [278, 213] on input "URL (link)" at bounding box center [274, 216] width 6 height 6
radio input "true"
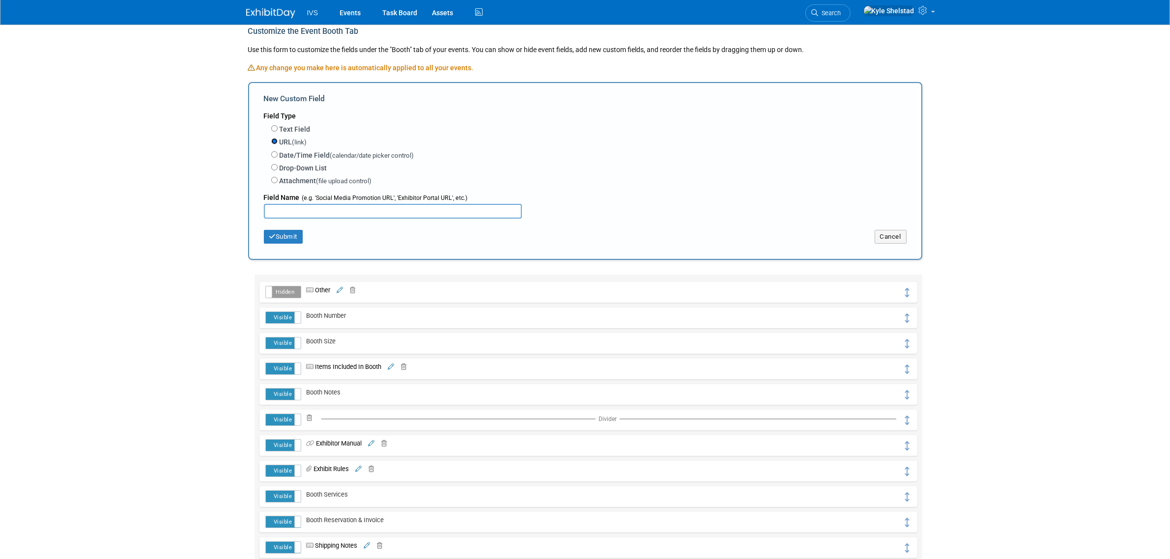
scroll to position [123, 0]
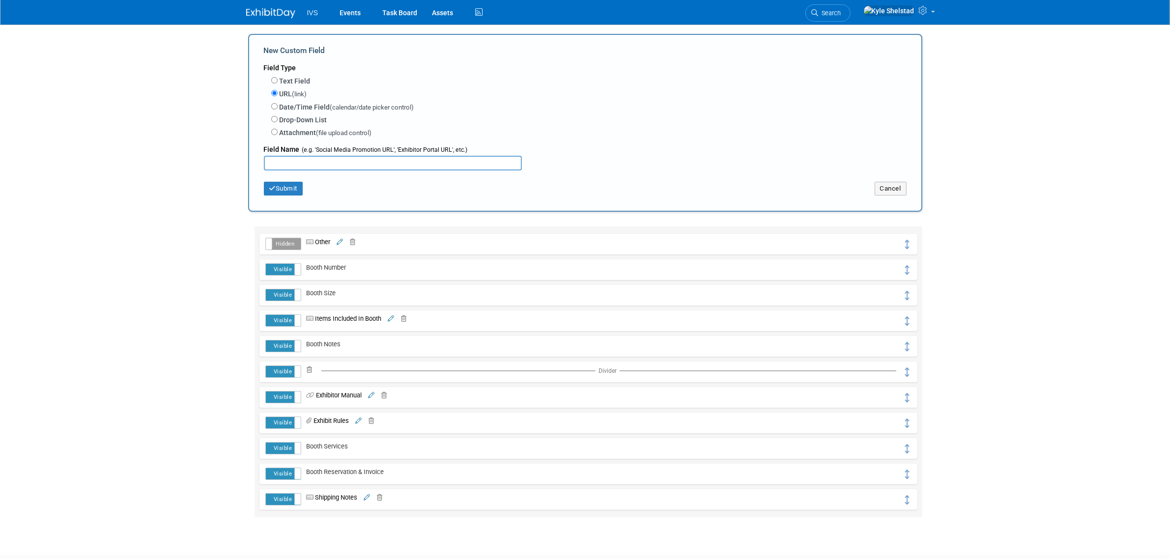
click at [344, 156] on input "text" at bounding box center [393, 163] width 258 height 15
click at [290, 77] on label "Text Field" at bounding box center [295, 81] width 31 height 10
click at [278, 77] on input "Text Field" at bounding box center [274, 80] width 6 height 6
radio input "true"
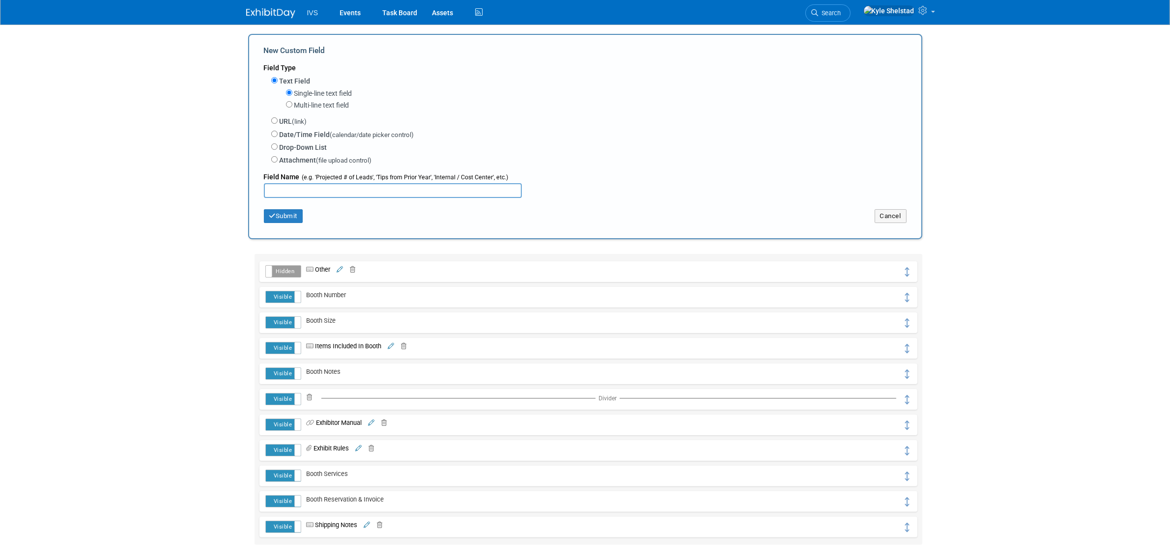
click at [333, 106] on label "Multi-line text field" at bounding box center [321, 105] width 55 height 10
click at [292, 106] on input "Multi-line text field" at bounding box center [289, 104] width 6 height 6
radio input "true"
click at [307, 190] on input "text" at bounding box center [393, 190] width 258 height 15
type input "Exhibitor Portal"
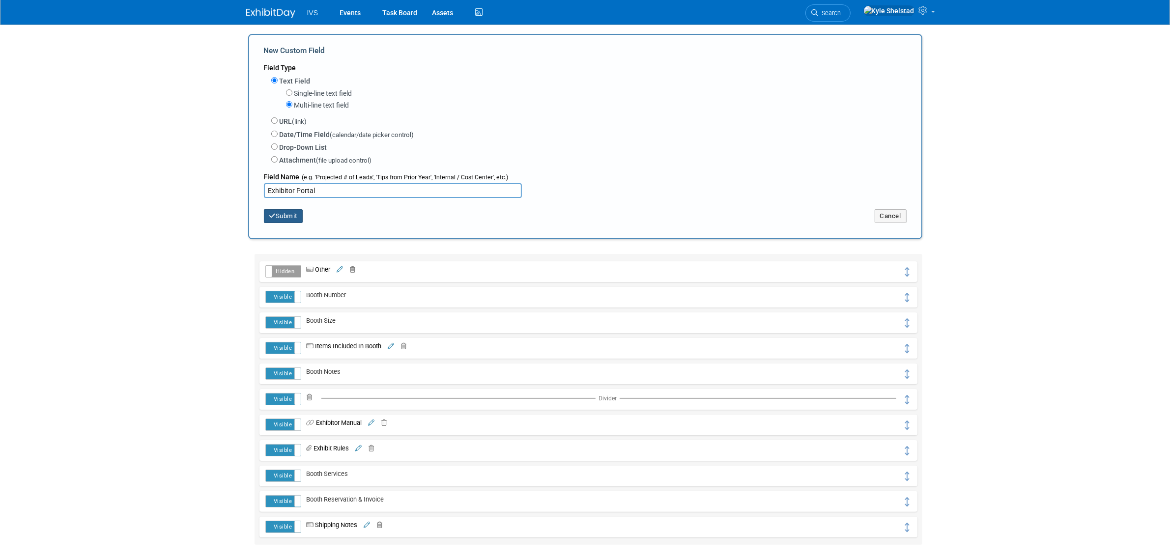
click at [299, 214] on button "Submit" at bounding box center [283, 216] width 39 height 14
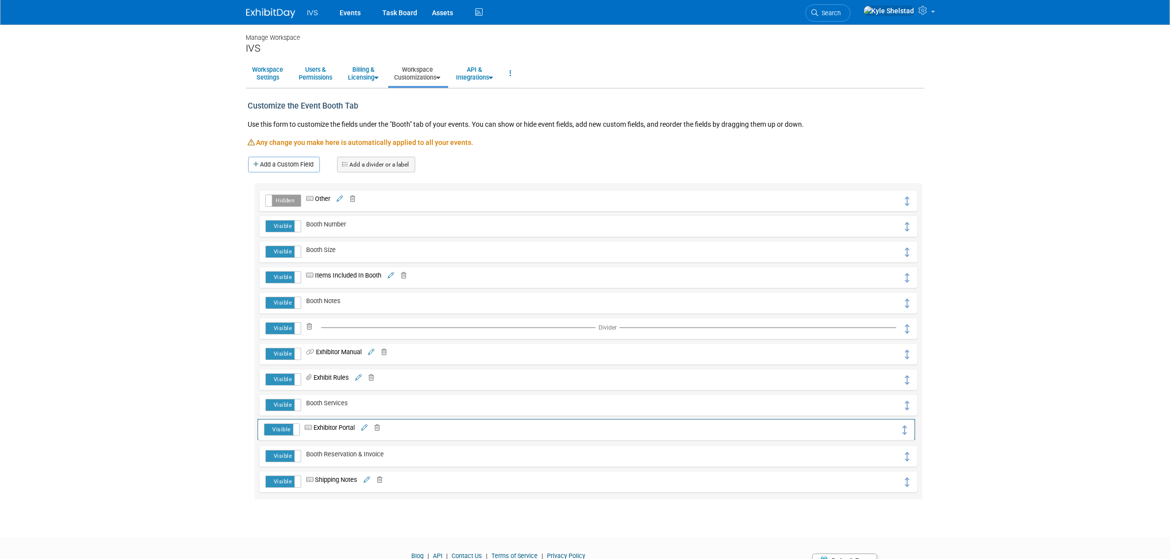
drag, startPoint x: 906, startPoint y: 200, endPoint x: 904, endPoint y: 429, distance: 228.4
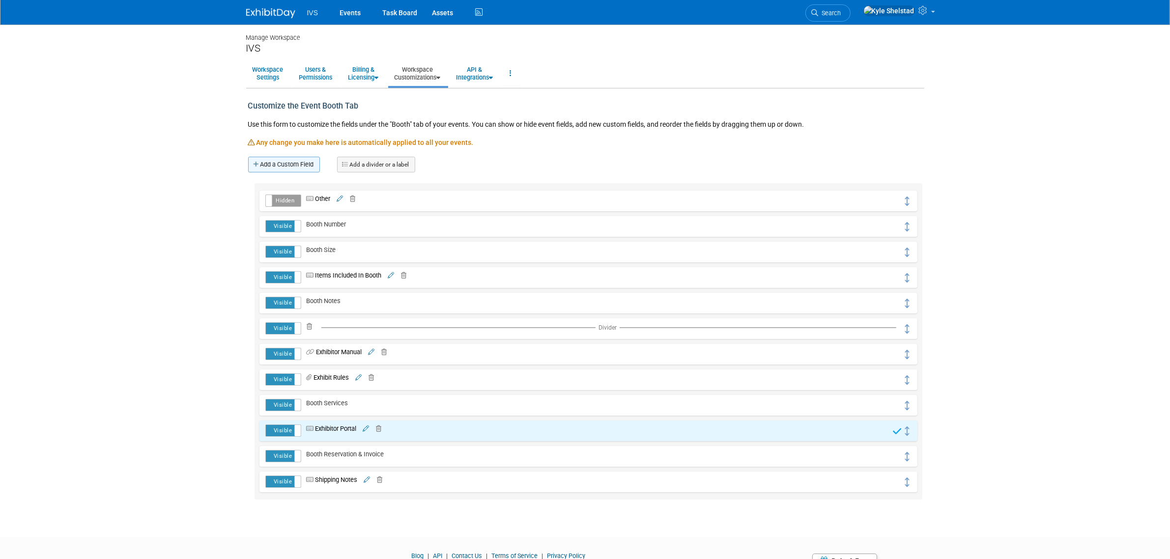
click at [283, 163] on link "Add a Custom Field" at bounding box center [284, 165] width 72 height 16
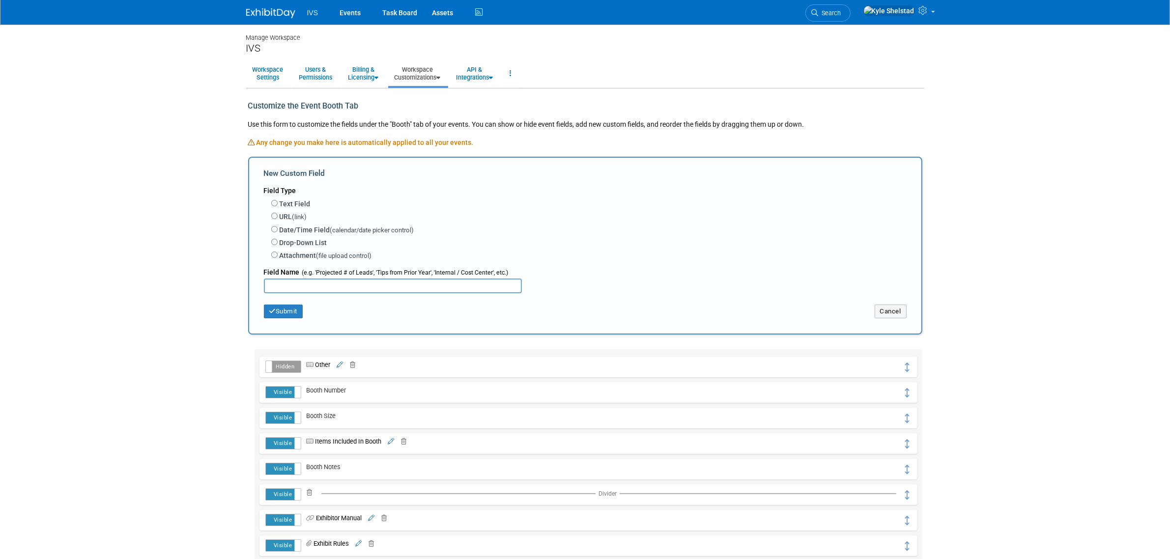
click at [303, 204] on label "Text Field" at bounding box center [295, 204] width 31 height 10
click at [278, 204] on input "Text Field" at bounding box center [274, 203] width 6 height 6
radio input "true"
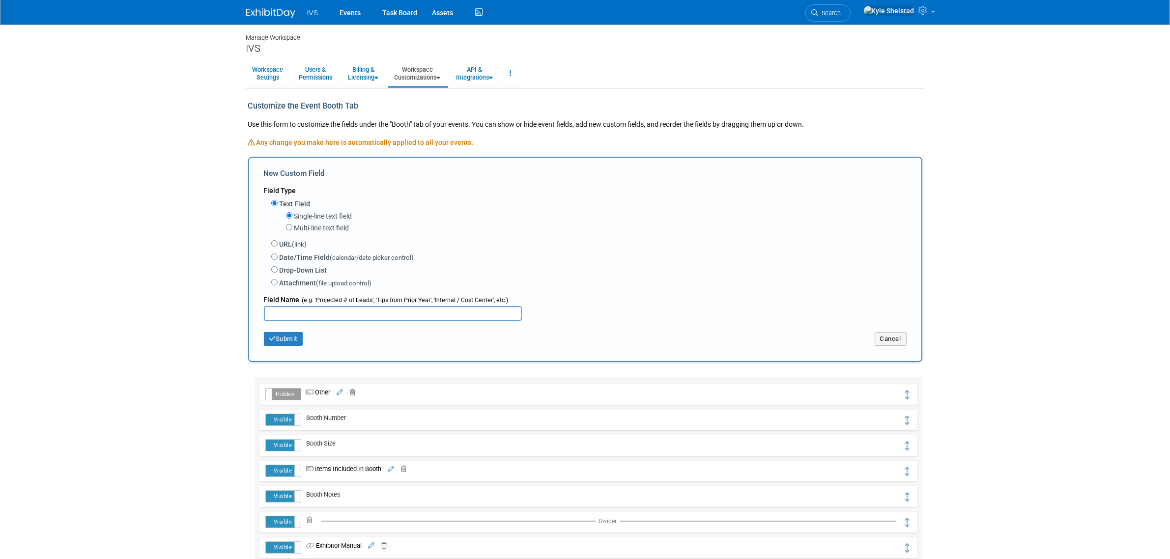
click at [293, 239] on label "URL (link)" at bounding box center [294, 244] width 28 height 10
click at [278, 240] on input "URL (link)" at bounding box center [274, 243] width 6 height 6
radio input "true"
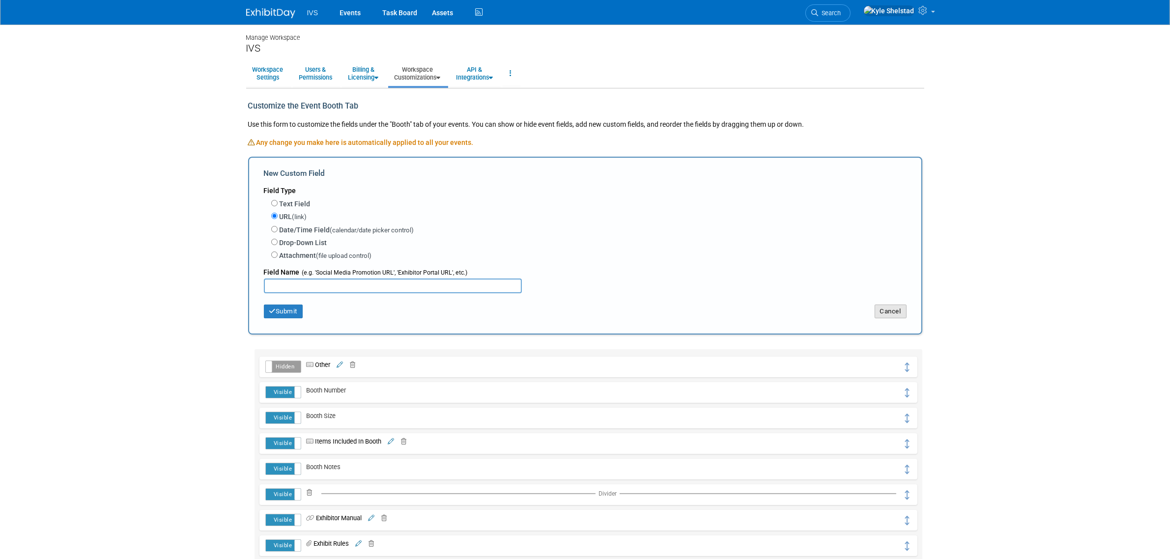
click at [898, 314] on button "Cancel" at bounding box center [890, 312] width 32 height 14
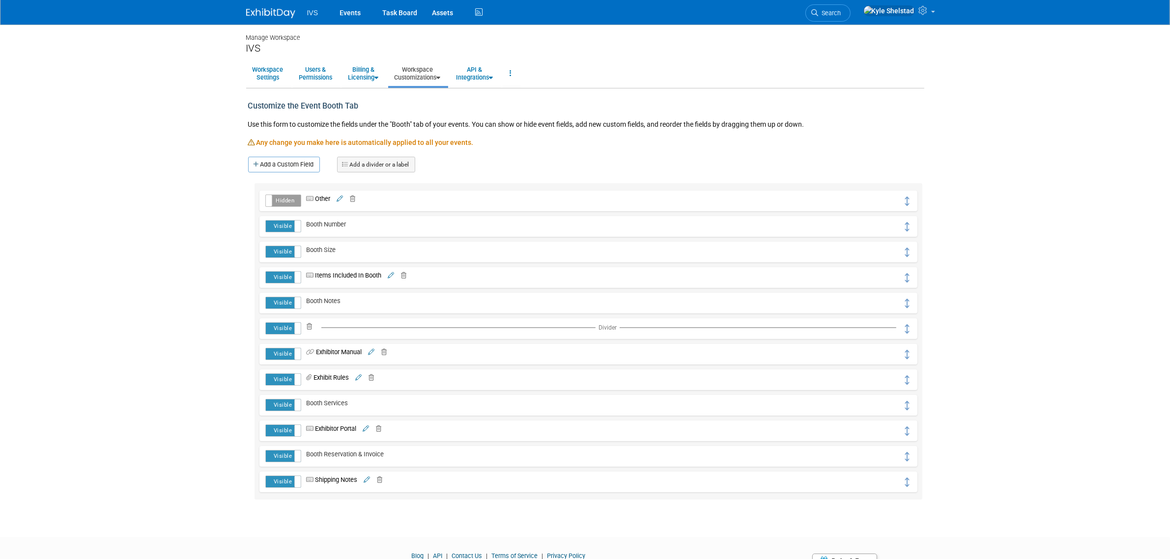
click at [382, 172] on link "Add a divider or a label" at bounding box center [376, 165] width 78 height 16
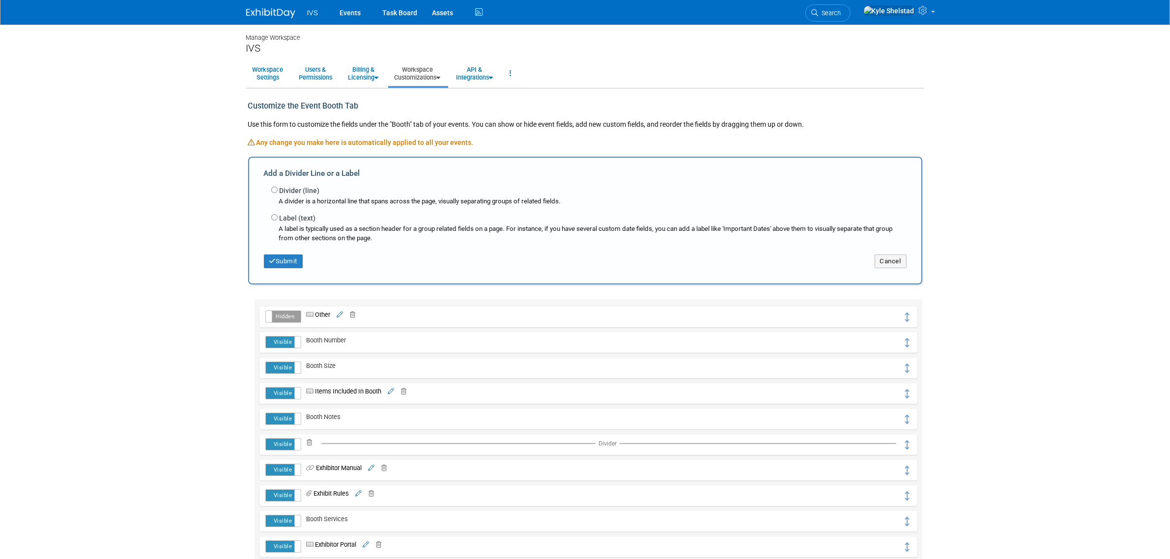
click at [301, 197] on div "A divider is a horizontal line that spans across the page, visually separating …" at bounding box center [588, 202] width 635 height 10
click at [301, 191] on label "Divider (line)" at bounding box center [300, 191] width 40 height 10
click at [278, 191] on input "Divider (line)" at bounding box center [274, 190] width 6 height 6
radio input "true"
click at [286, 263] on button "Submit" at bounding box center [283, 261] width 39 height 14
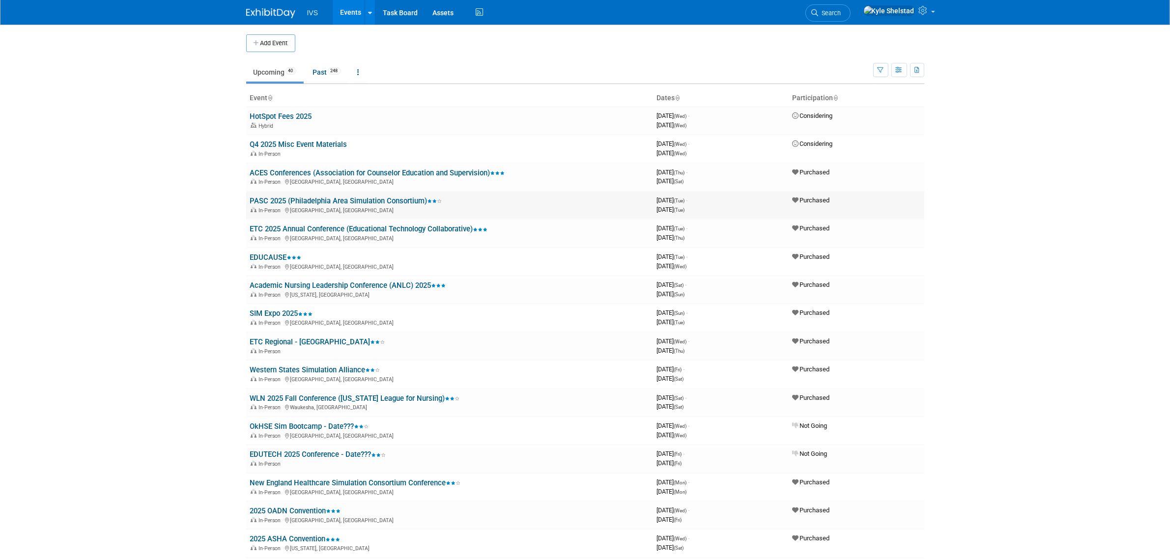
click at [273, 202] on link "PASC 2025 (Philadelphia Area Simulation Consortium)" at bounding box center [346, 201] width 192 height 9
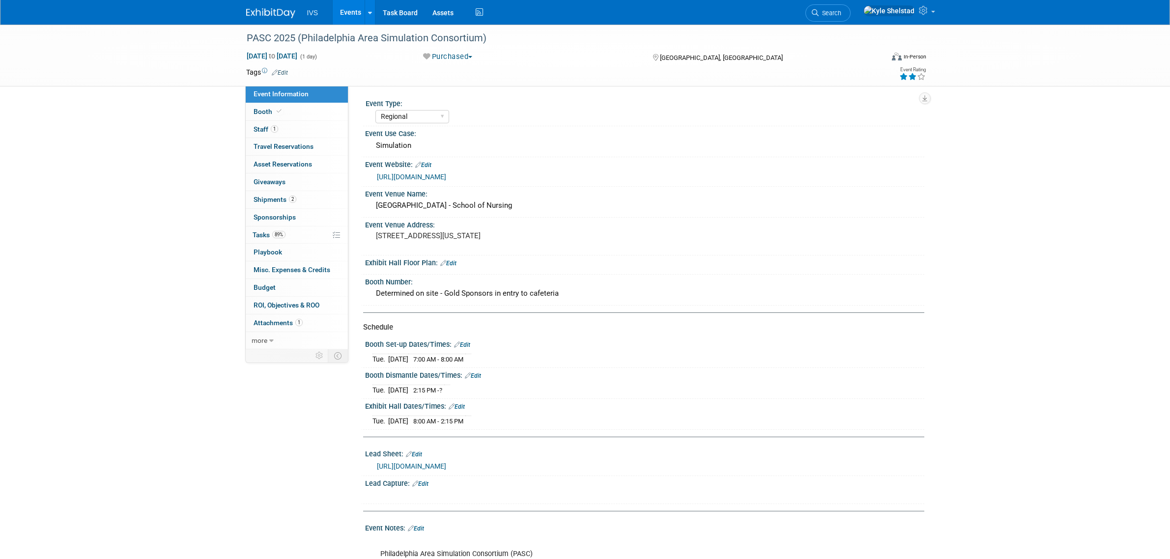
select select "Regional"
click at [308, 109] on link "Booth" at bounding box center [297, 111] width 102 height 17
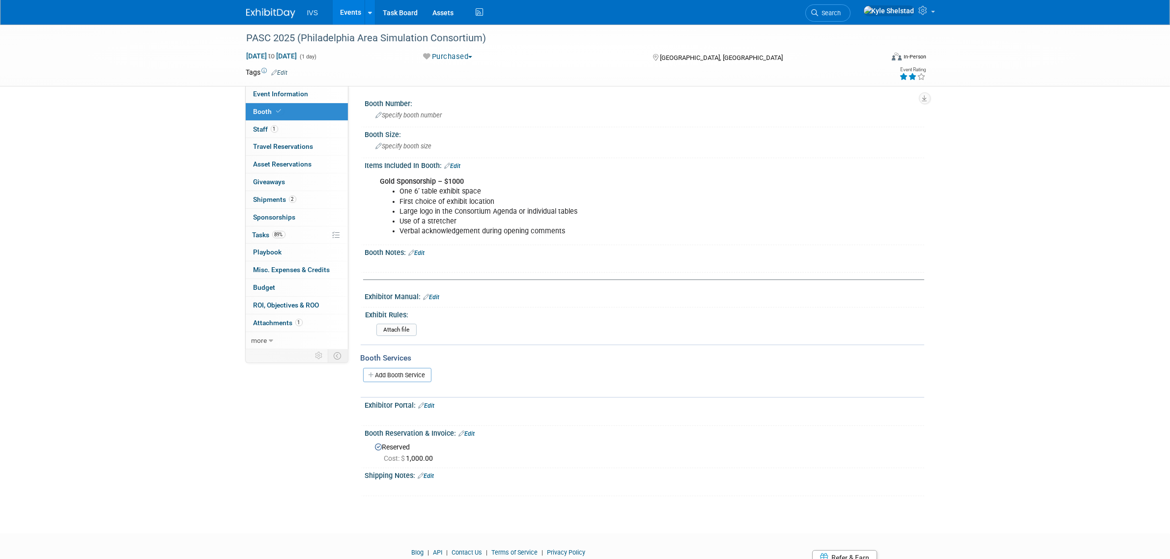
click at [433, 296] on link "Edit" at bounding box center [431, 297] width 16 height 7
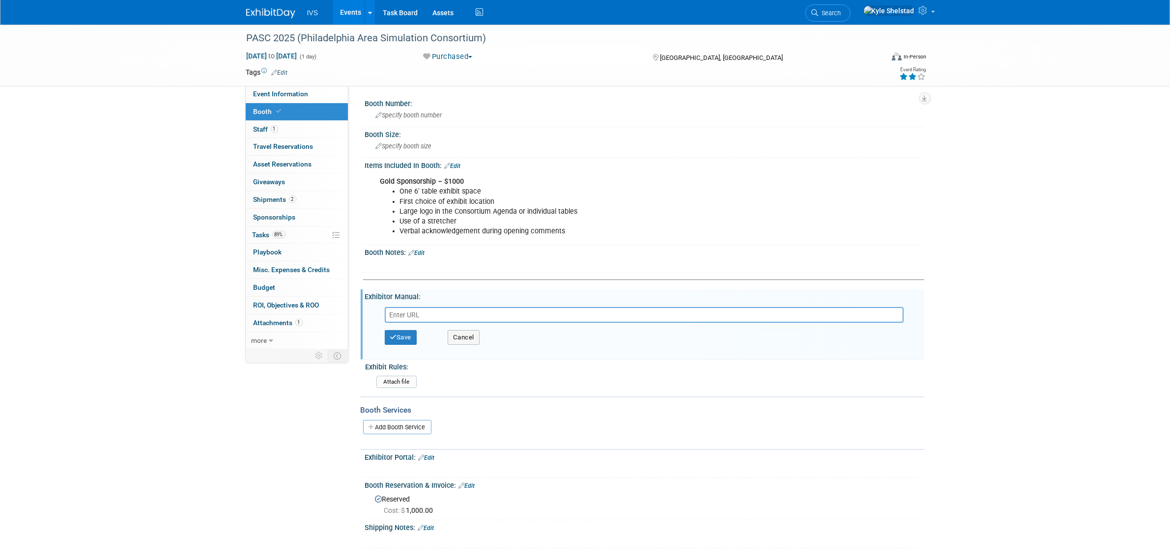
click at [420, 317] on input "text" at bounding box center [644, 315] width 519 height 16
click at [466, 330] on button "Cancel" at bounding box center [464, 337] width 32 height 15
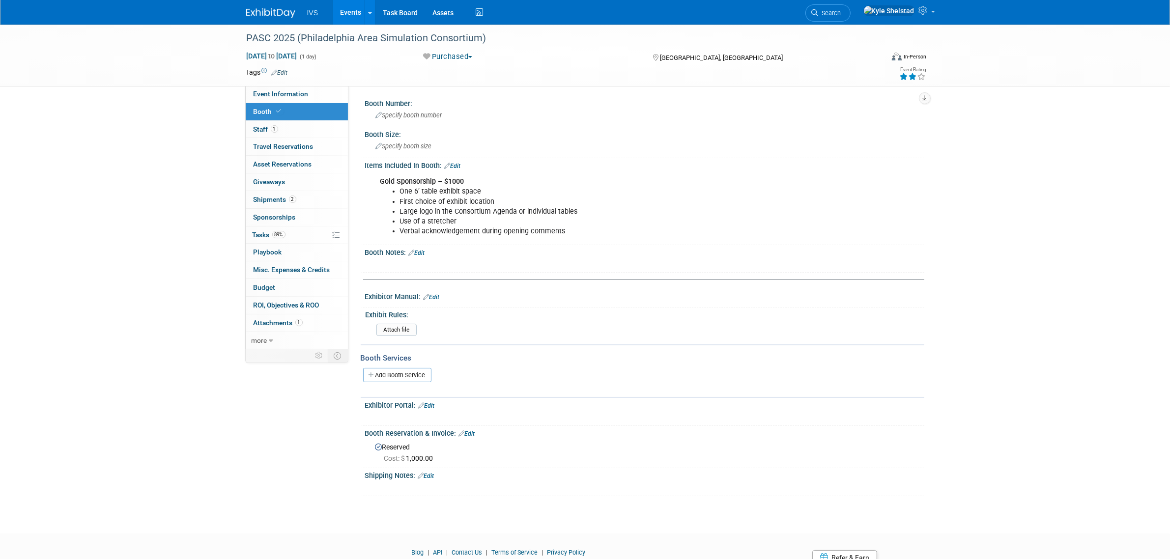
click at [425, 252] on link "Edit" at bounding box center [417, 253] width 16 height 7
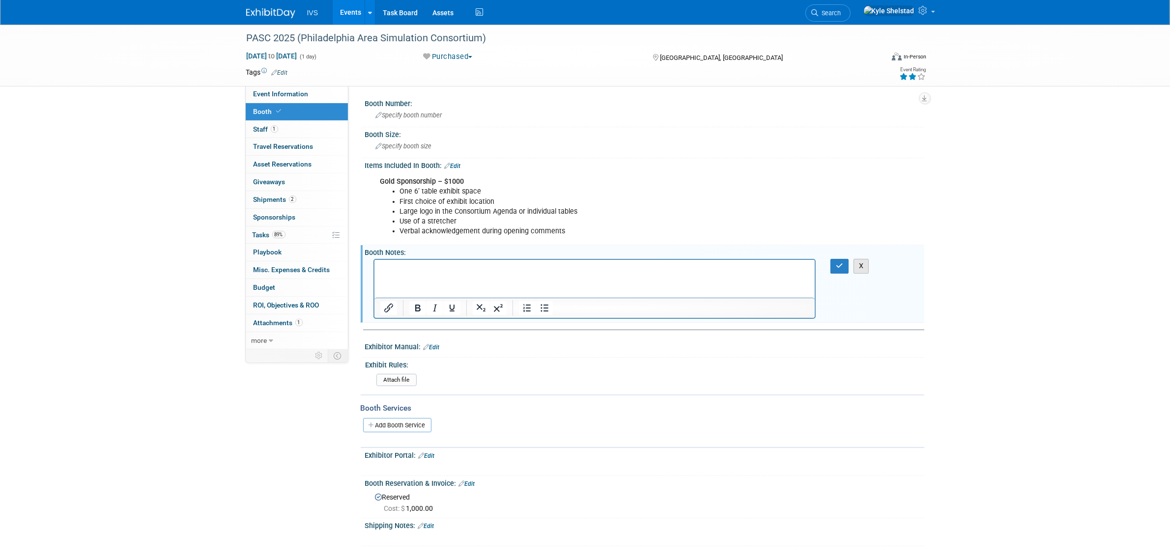
click at [858, 268] on button "X" at bounding box center [861, 266] width 16 height 14
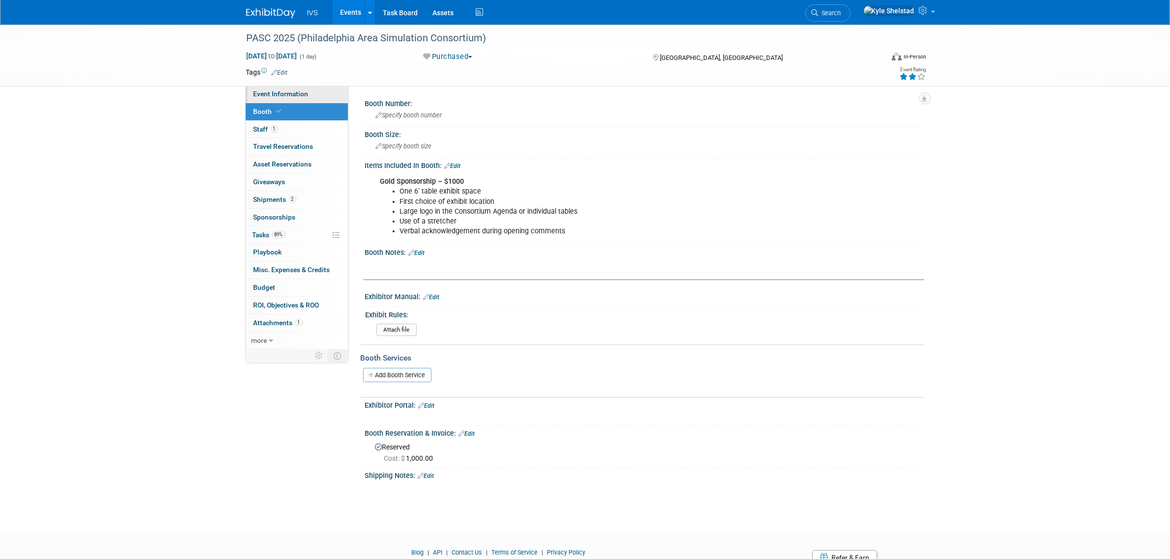
click at [301, 91] on span "Event Information" at bounding box center [280, 94] width 55 height 8
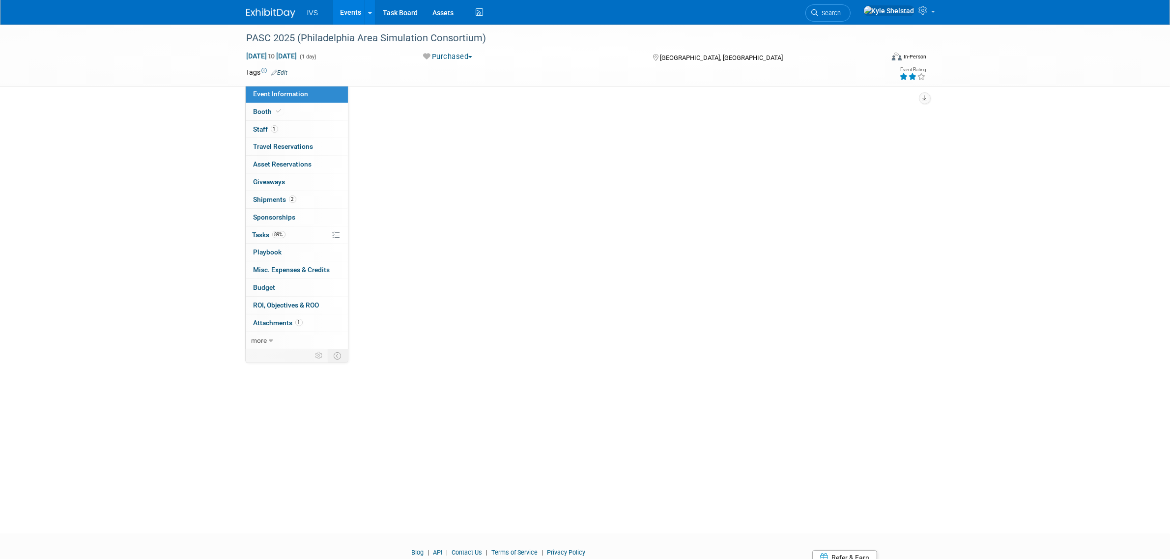
select select "Regional"
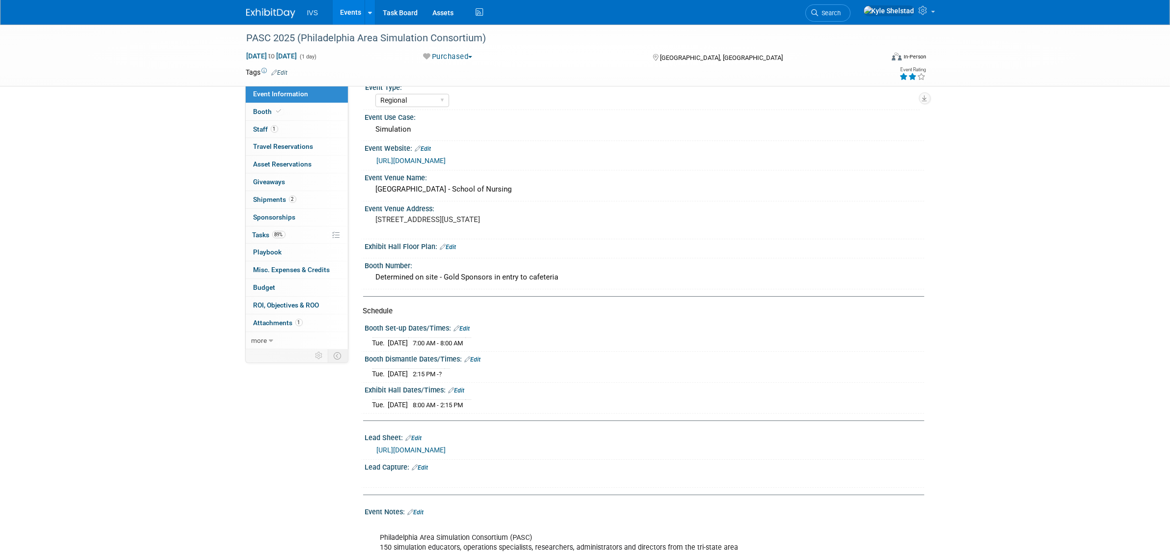
scroll to position [222, 0]
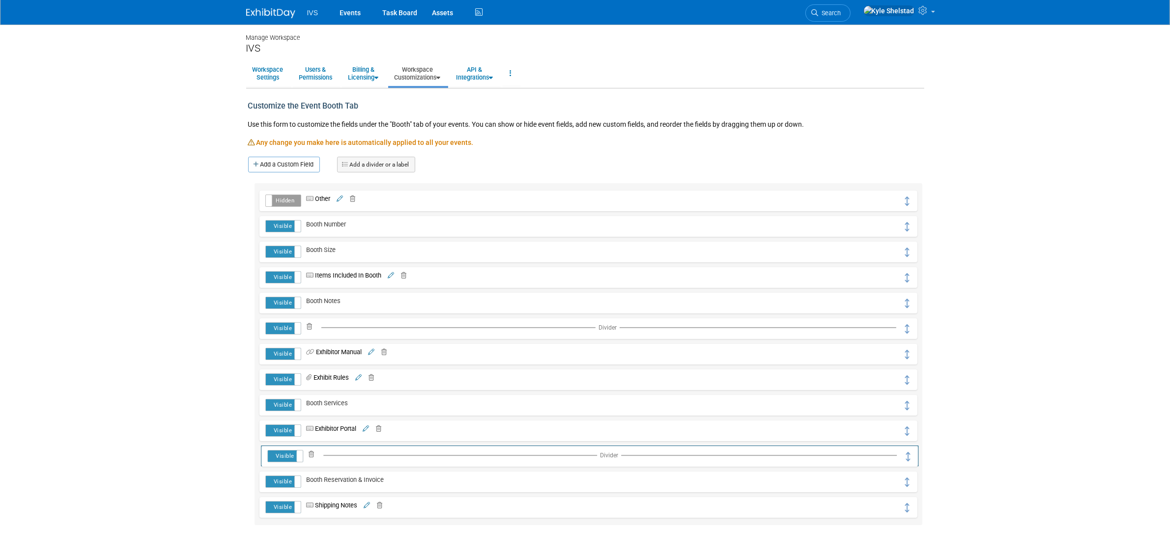
drag, startPoint x: 905, startPoint y: 199, endPoint x: 907, endPoint y: 453, distance: 254.5
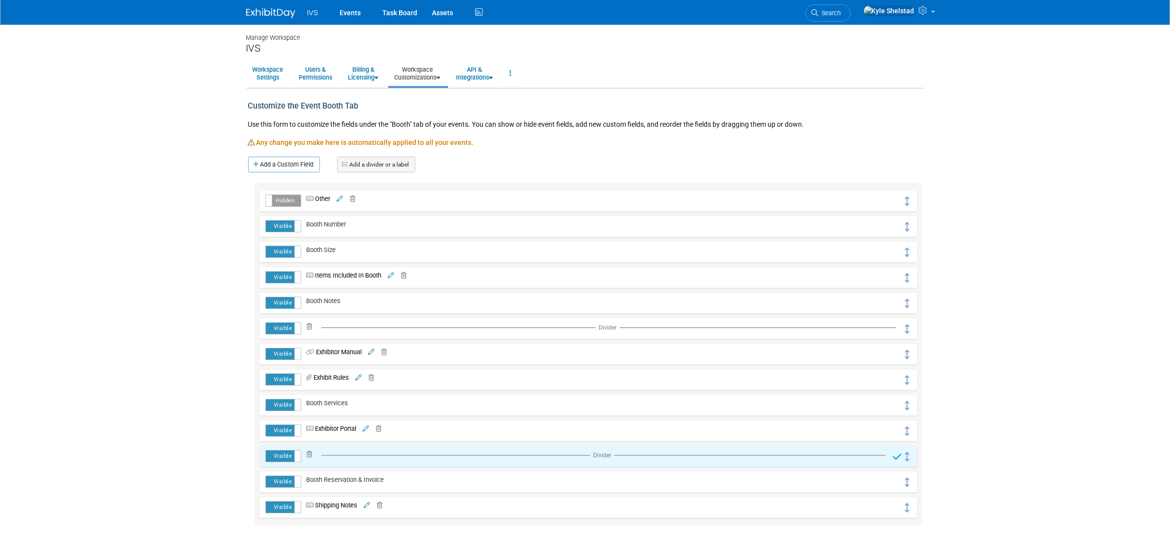
click at [998, 426] on body "IVS Events Task Board Assets ..." at bounding box center [585, 279] width 1170 height 559
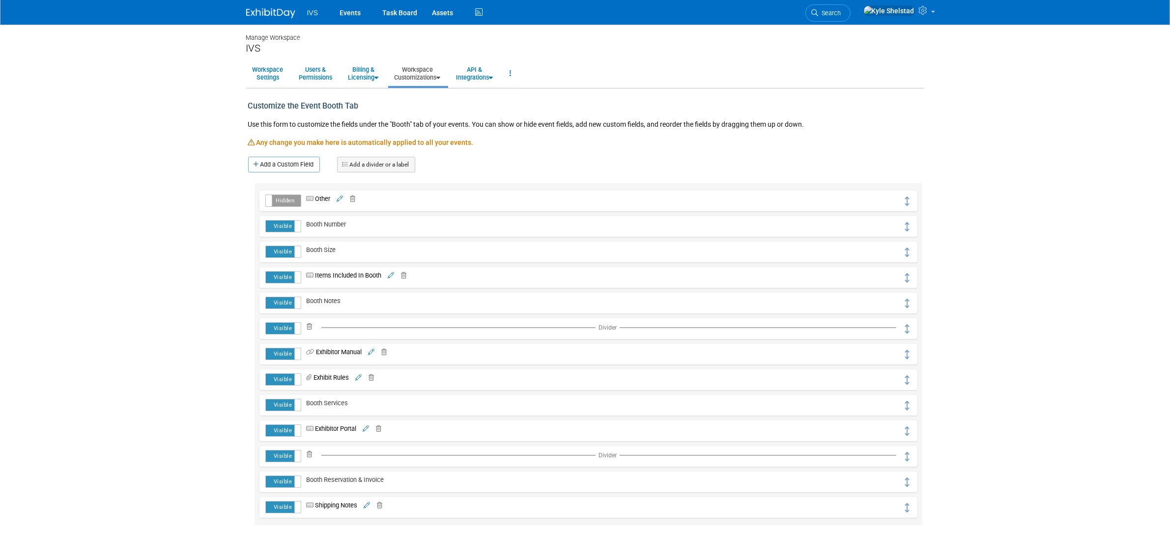
click at [414, 80] on link "Workspace Customizations" at bounding box center [417, 73] width 59 height 24
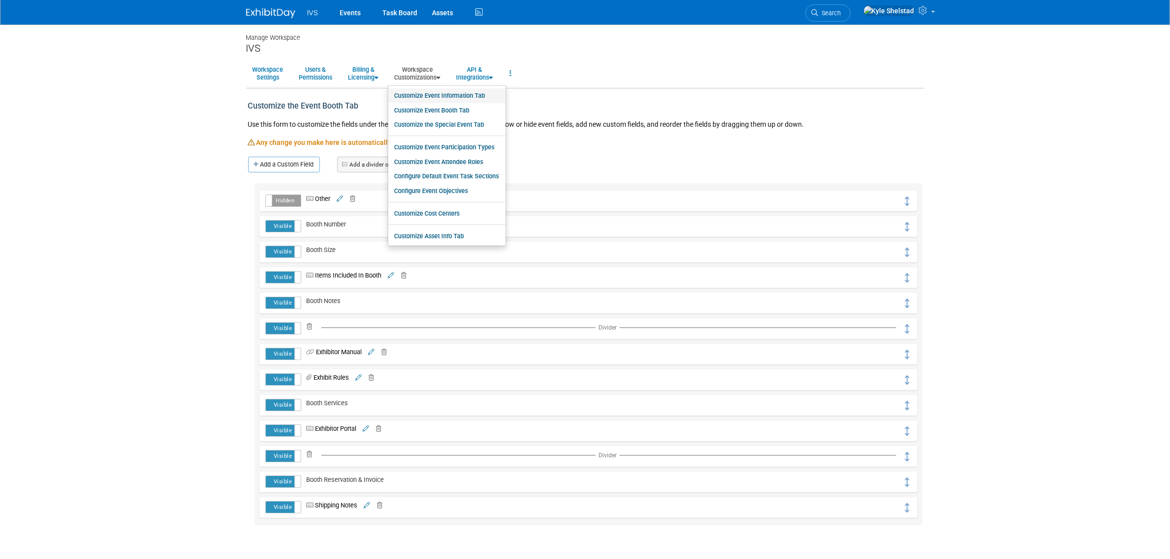
click at [474, 99] on link "Customize Event Information Tab" at bounding box center [446, 95] width 117 height 15
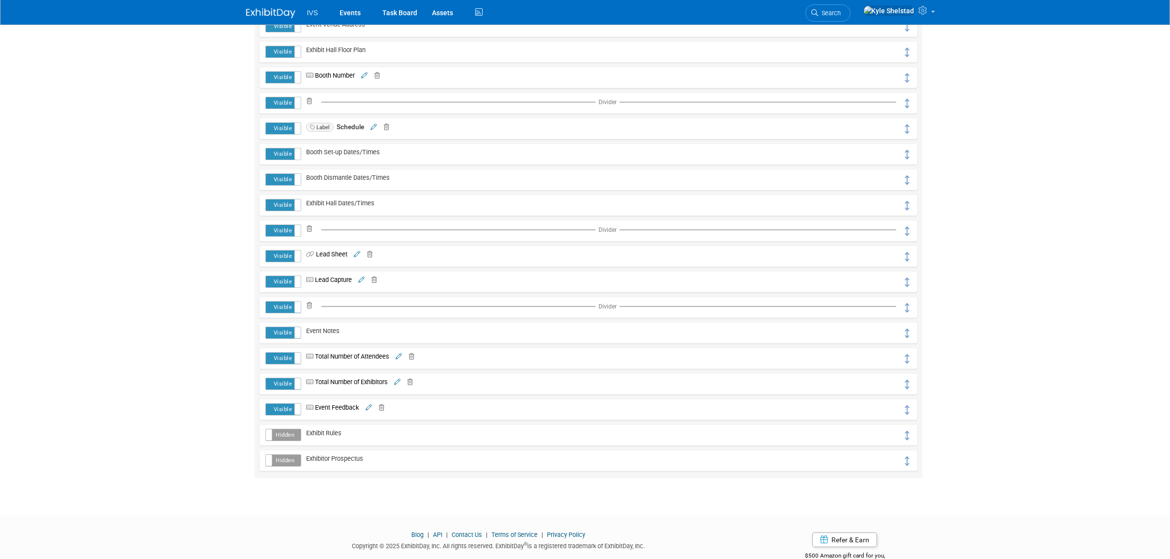
scroll to position [302, 0]
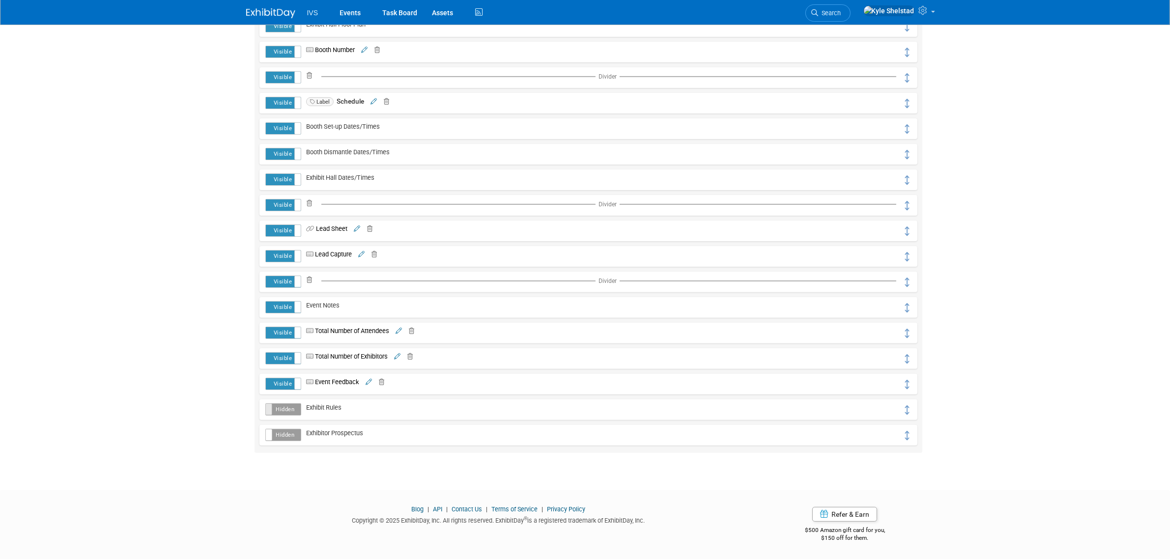
click at [271, 409] on span at bounding box center [265, 409] width 13 height 11
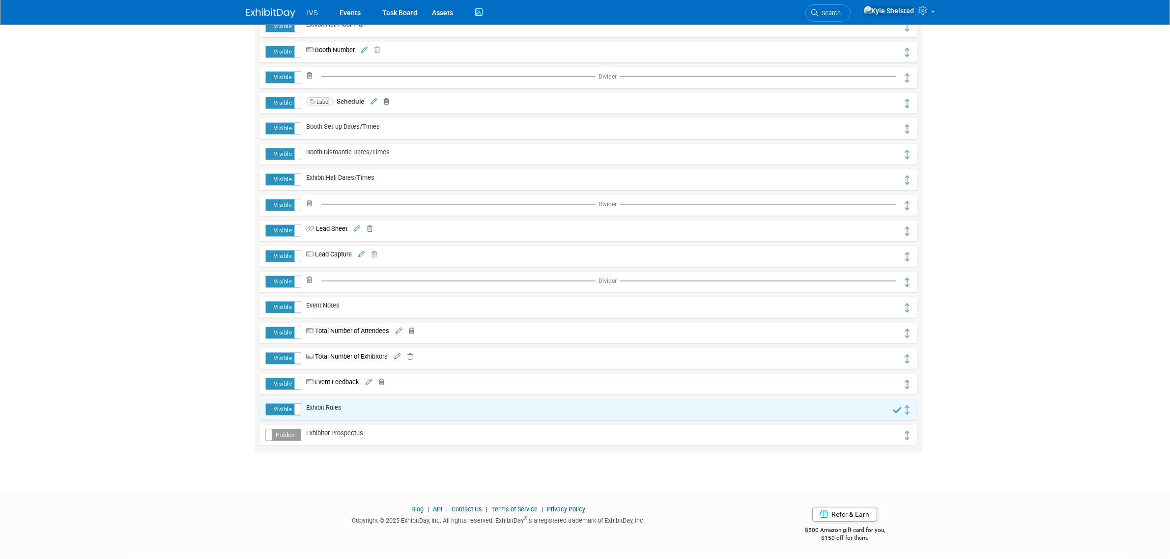
click at [499, 404] on td "Exhibit Rules" at bounding box center [596, 409] width 591 height 13
click at [430, 411] on td "Exhibit Rules" at bounding box center [596, 409] width 591 height 13
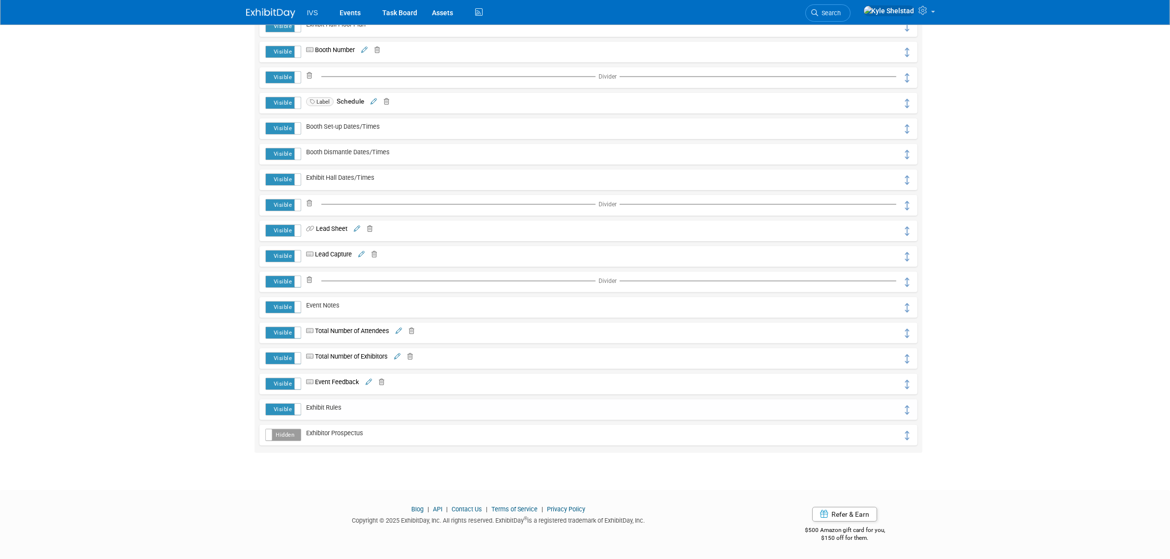
click at [430, 411] on td "Exhibit Rules" at bounding box center [602, 409] width 602 height 13
drag, startPoint x: 892, startPoint y: 412, endPoint x: 359, endPoint y: 411, distance: 533.0
click at [359, 411] on td "Exhibit Rules" at bounding box center [602, 409] width 602 height 13
click at [294, 413] on span at bounding box center [300, 409] width 13 height 11
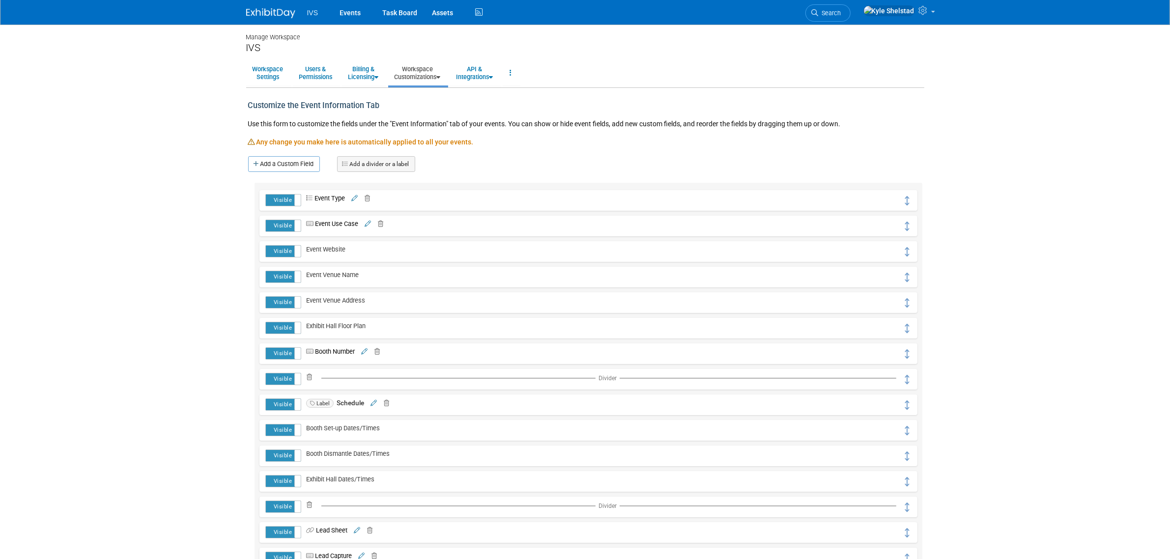
scroll to position [0, 0]
click at [425, 81] on link "Workspace Customizations" at bounding box center [417, 73] width 59 height 24
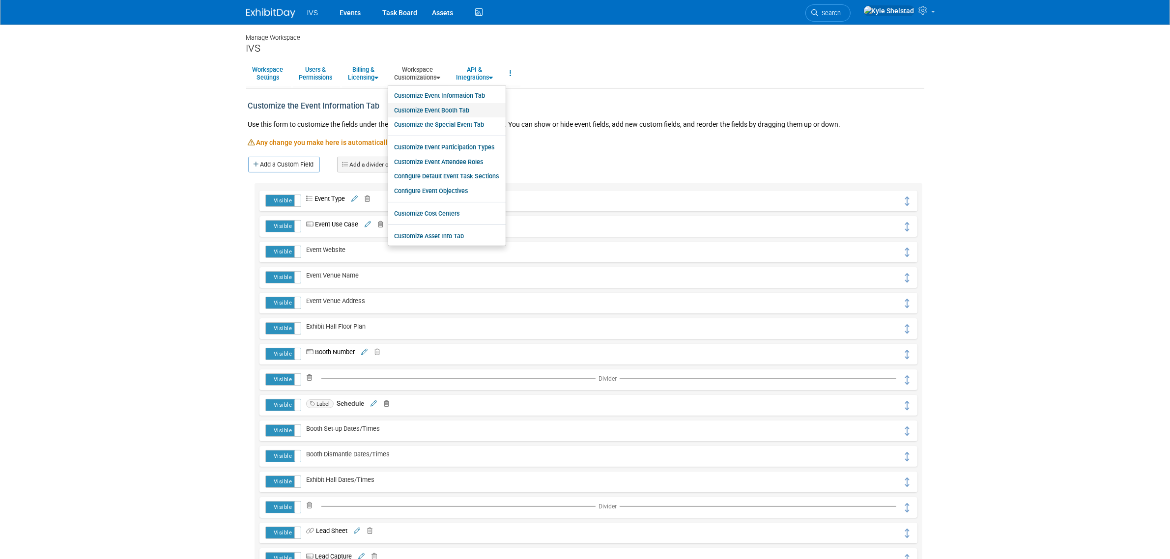
click at [460, 109] on link "Customize Event Booth Tab" at bounding box center [446, 110] width 117 height 15
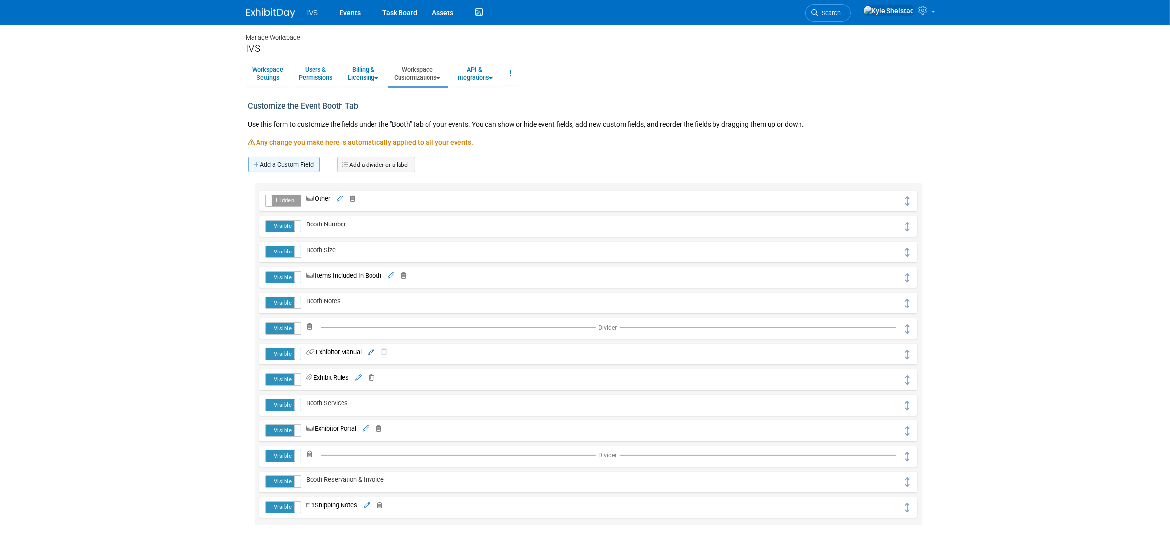
click at [309, 164] on link "Add a Custom Field" at bounding box center [284, 165] width 72 height 16
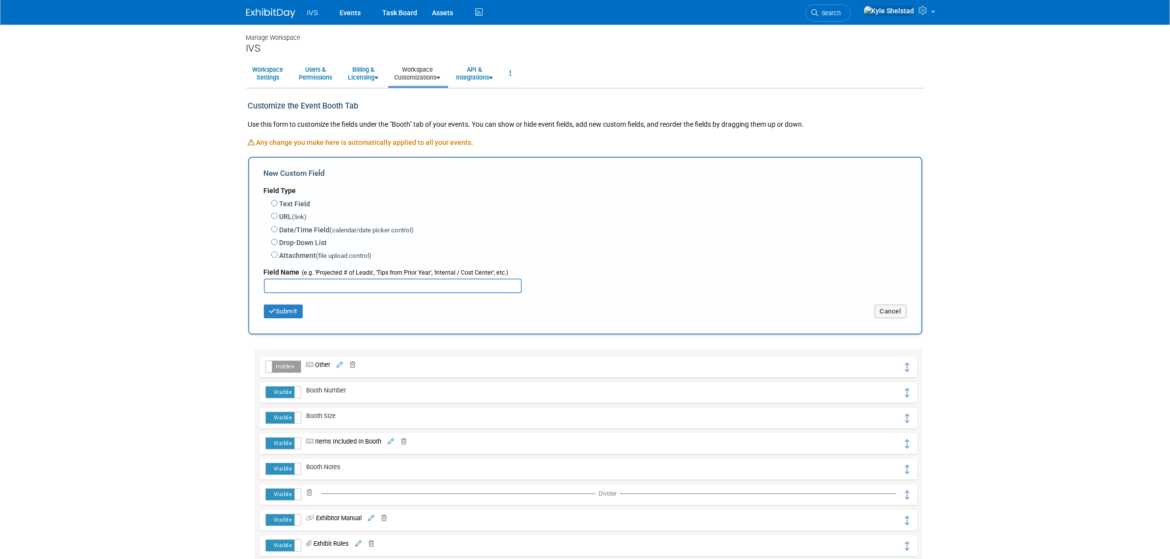
click at [296, 256] on label "Attachment (file upload control)" at bounding box center [326, 256] width 92 height 10
click at [278, 256] on input "Attachment (file upload control)" at bounding box center [274, 255] width 6 height 6
radio input "true"
click at [293, 214] on span "(link)" at bounding box center [299, 216] width 15 height 7
click at [278, 214] on input "URL (link)" at bounding box center [274, 216] width 6 height 6
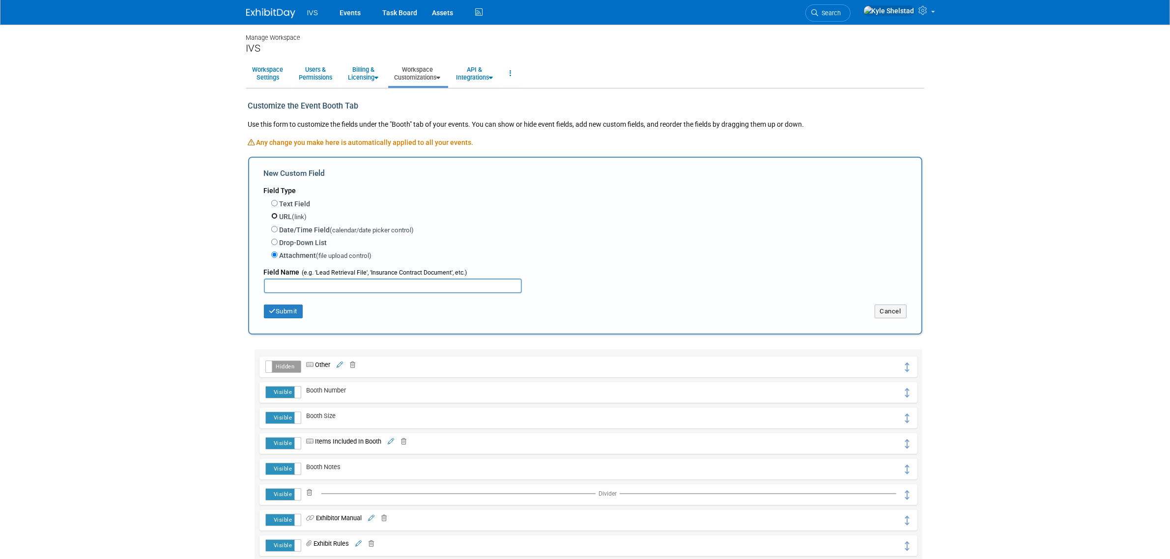
radio input "true"
click at [298, 241] on label "Drop-Down List" at bounding box center [304, 243] width 48 height 10
click at [278, 241] on input "Drop-Down List" at bounding box center [274, 242] width 6 height 6
radio input "true"
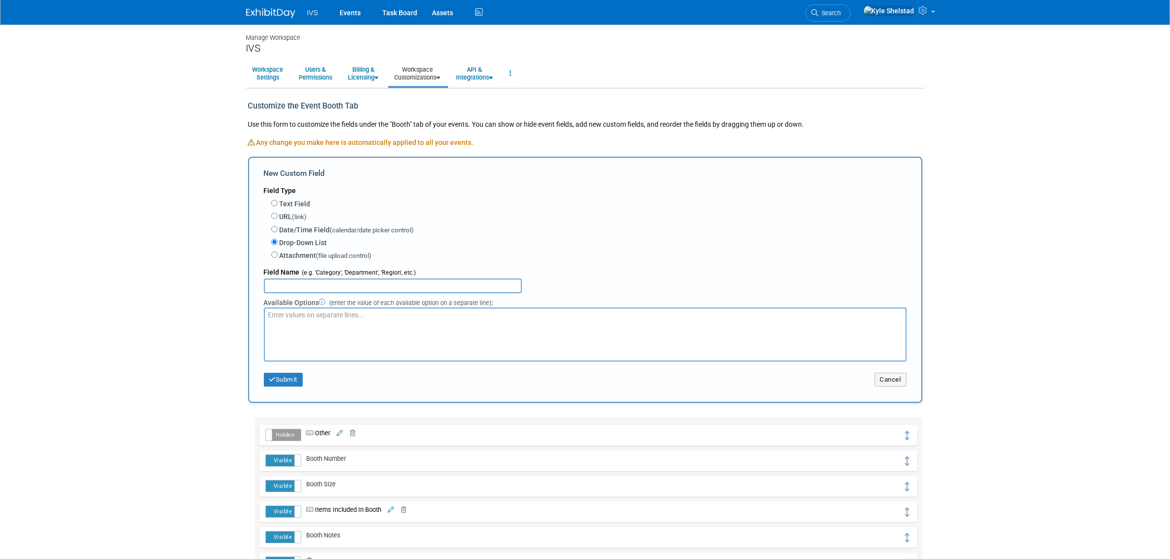
click at [303, 315] on textarea at bounding box center [585, 335] width 643 height 54
click at [323, 253] on span "(file upload control)" at bounding box center [344, 255] width 56 height 7
click at [278, 253] on input "Attachment (file upload control)" at bounding box center [274, 255] width 6 height 6
radio input "true"
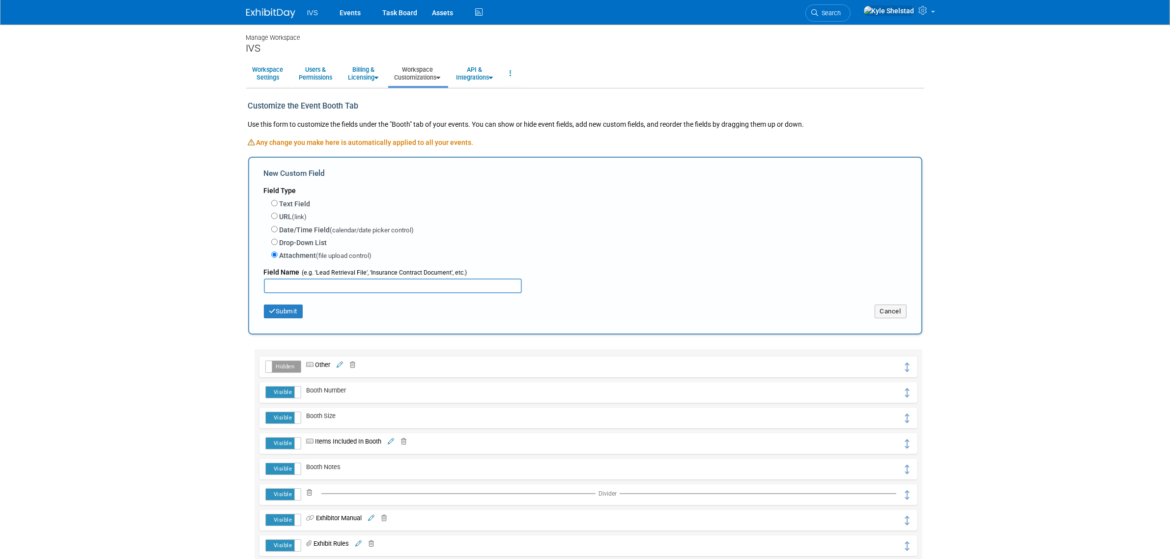
click at [303, 286] on input "text" at bounding box center [393, 286] width 258 height 15
type input "Prospectus"
click at [281, 313] on button "Submit" at bounding box center [283, 312] width 39 height 14
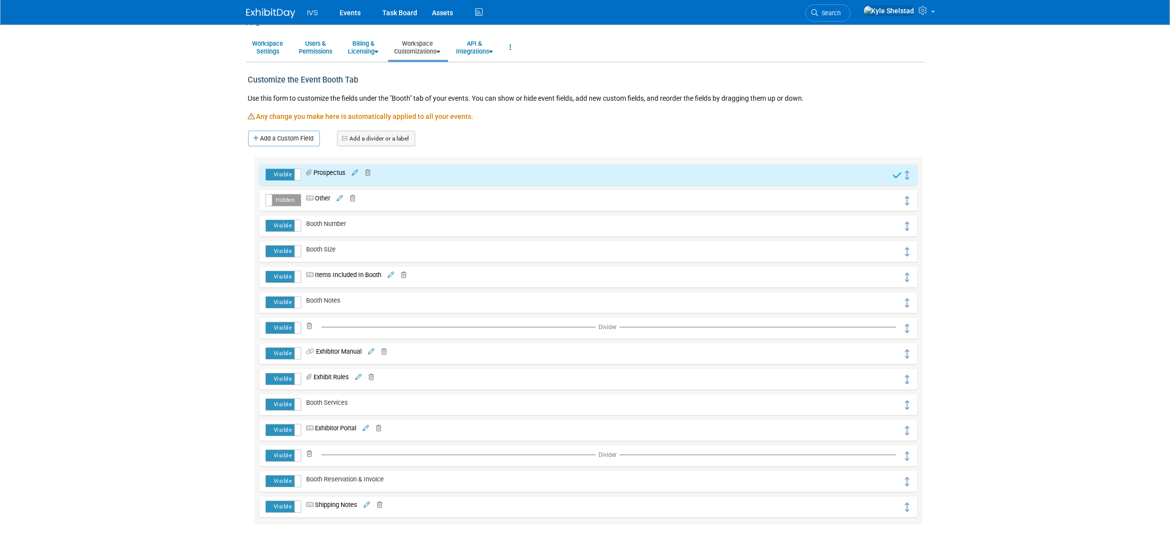
scroll to position [41, 0]
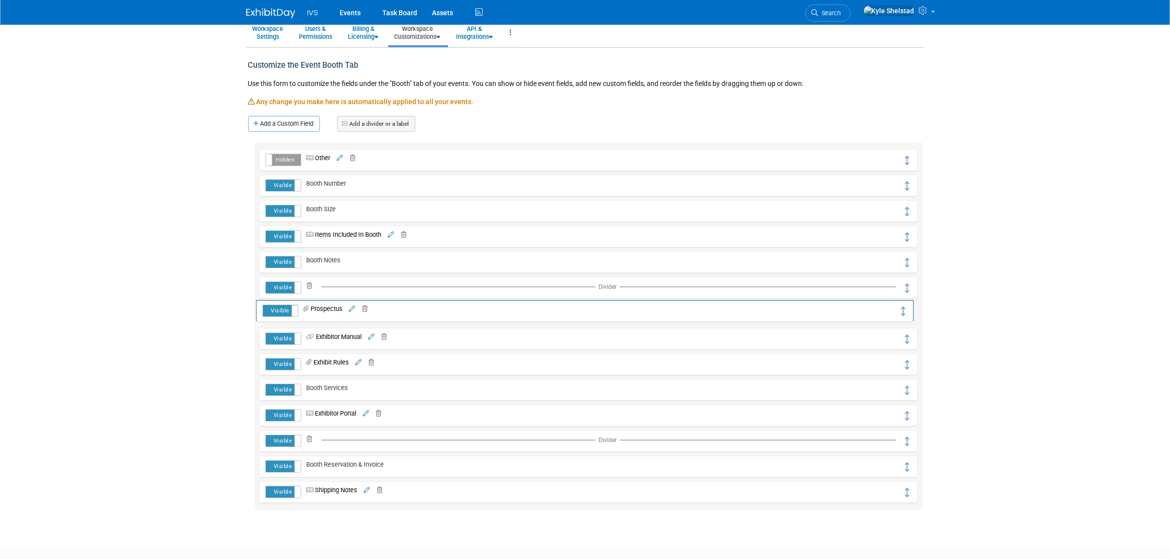
drag, startPoint x: 909, startPoint y: 158, endPoint x: 905, endPoint y: 309, distance: 150.4
drag, startPoint x: 906, startPoint y: 416, endPoint x: 914, endPoint y: 357, distance: 59.9
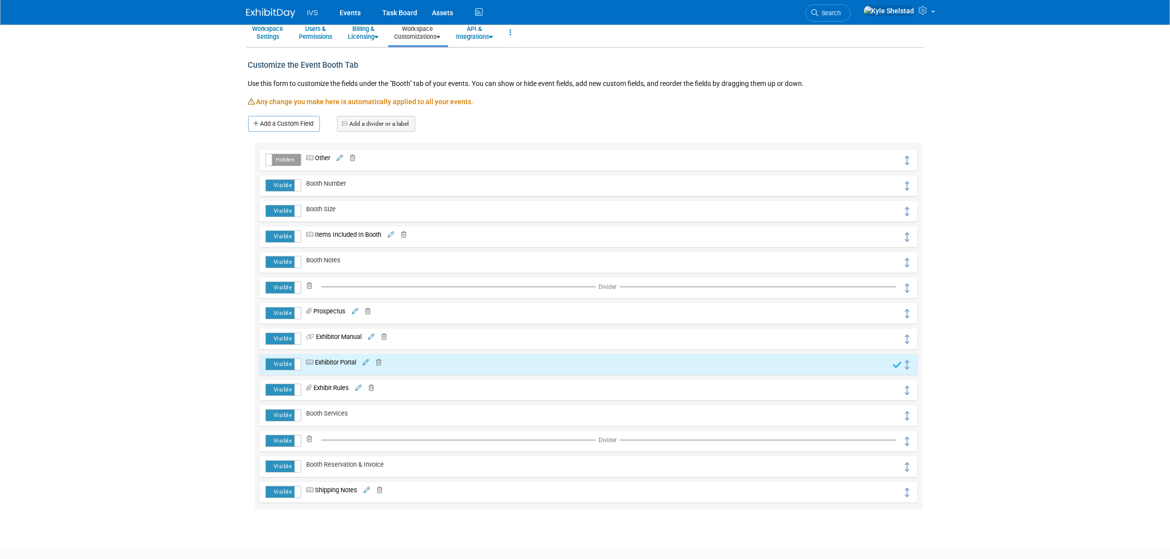
click at [986, 348] on body "IVS Events Task Board Assets ..." at bounding box center [585, 238] width 1170 height 559
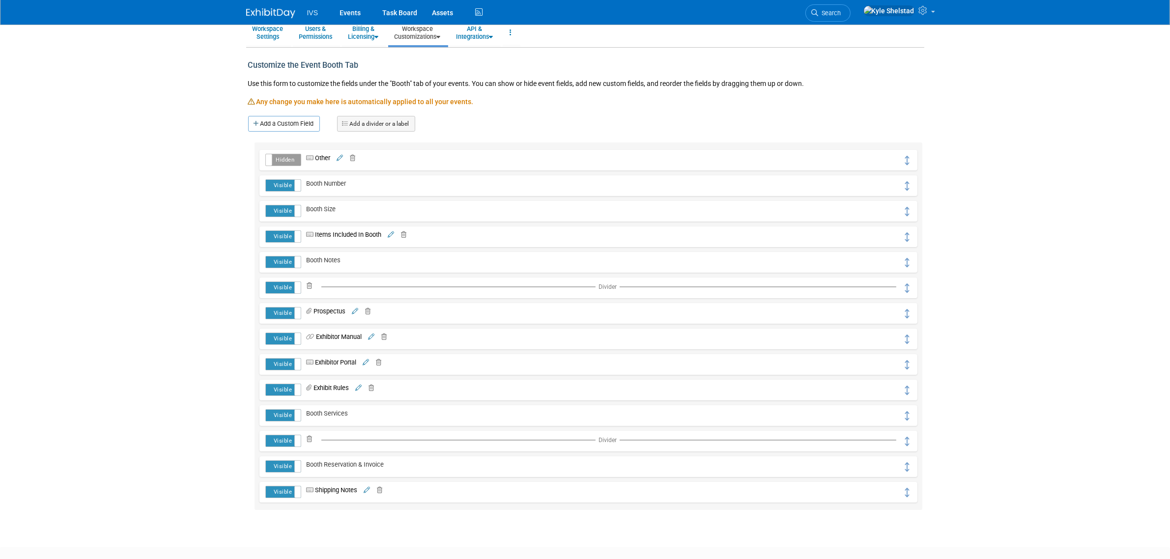
click at [346, 416] on span "Booth Services" at bounding box center [324, 413] width 47 height 7
drag, startPoint x: 909, startPoint y: 414, endPoint x: 907, endPoint y: 432, distance: 18.8
click at [390, 124] on link "Add a divider or a label" at bounding box center [376, 124] width 78 height 16
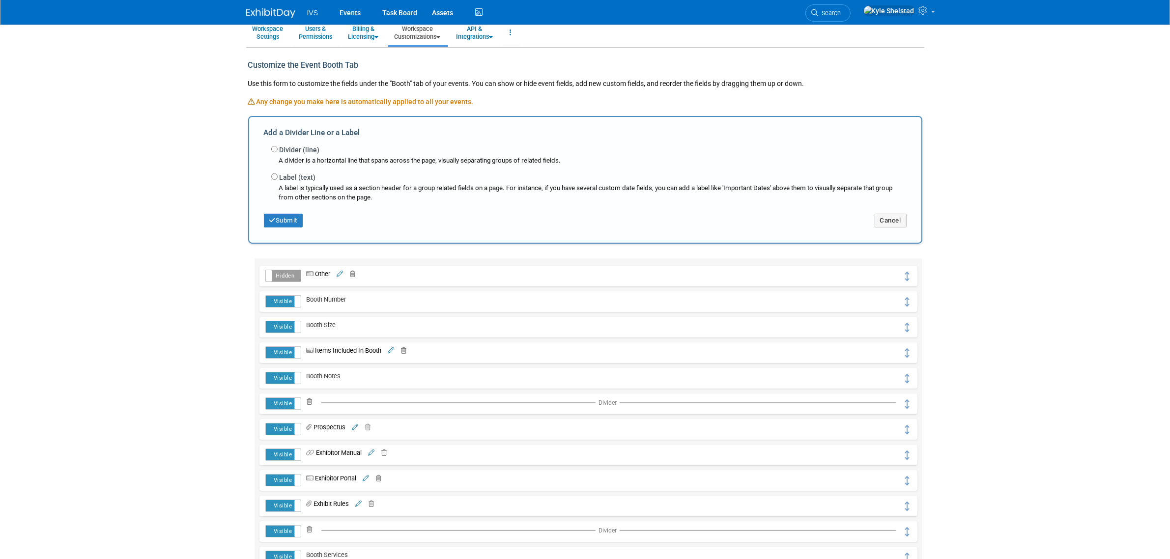
click at [293, 184] on div "A label is typically used as a section header for a group related fields on a p…" at bounding box center [588, 192] width 635 height 19
click at [287, 177] on label "Label (text)" at bounding box center [298, 177] width 36 height 10
click at [278, 177] on input "Label (text)" at bounding box center [274, 176] width 6 height 6
radio input "true"
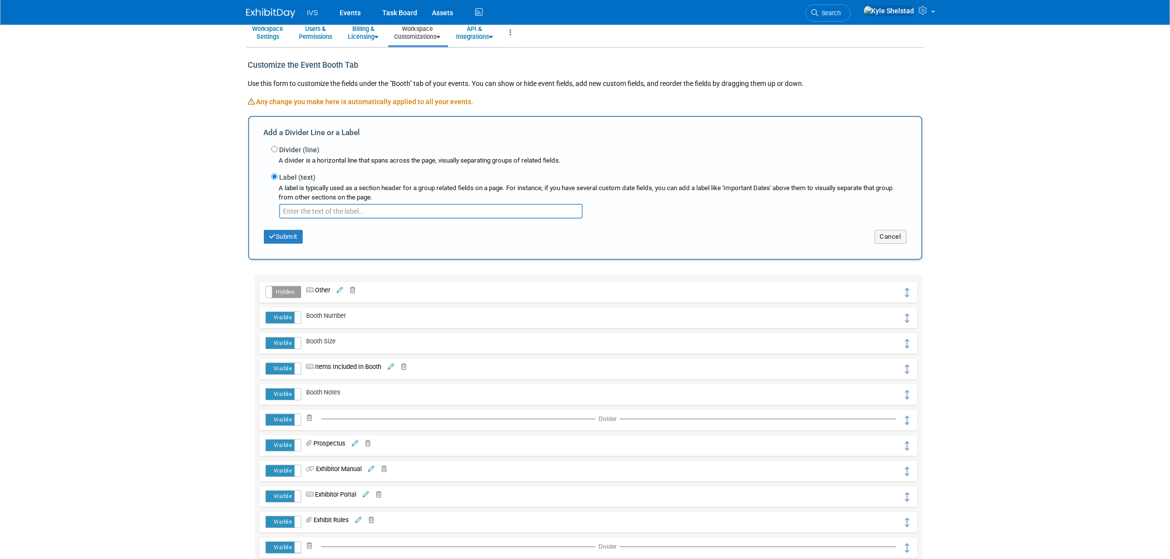
click at [348, 205] on input "text" at bounding box center [431, 211] width 304 height 15
type input "Expenses"
click at [301, 237] on button "Submit" at bounding box center [283, 237] width 39 height 14
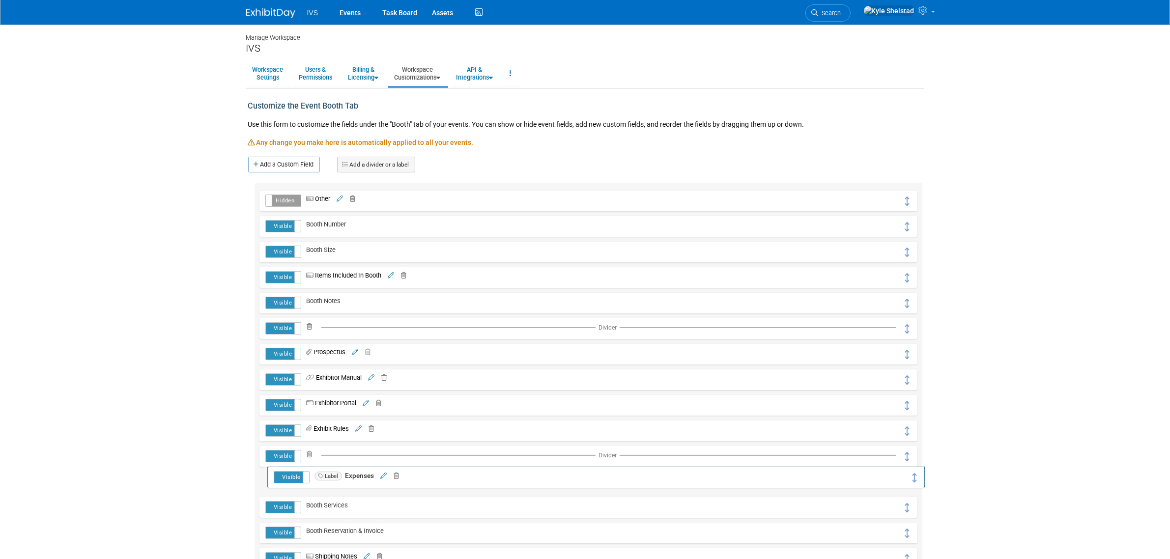
drag, startPoint x: 910, startPoint y: 202, endPoint x: 919, endPoint y: 479, distance: 276.7
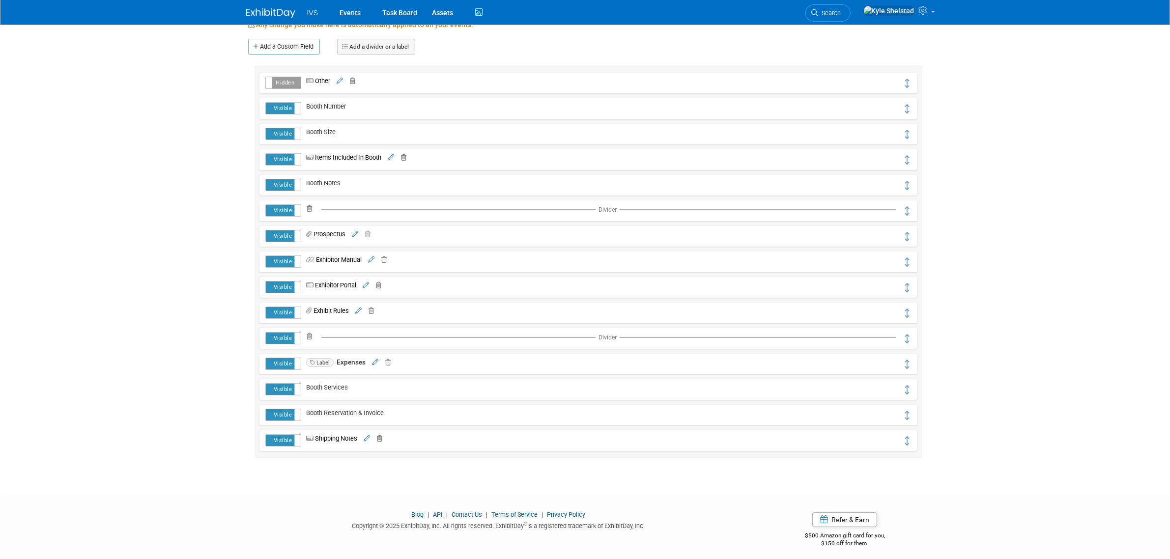
scroll to position [123, 0]
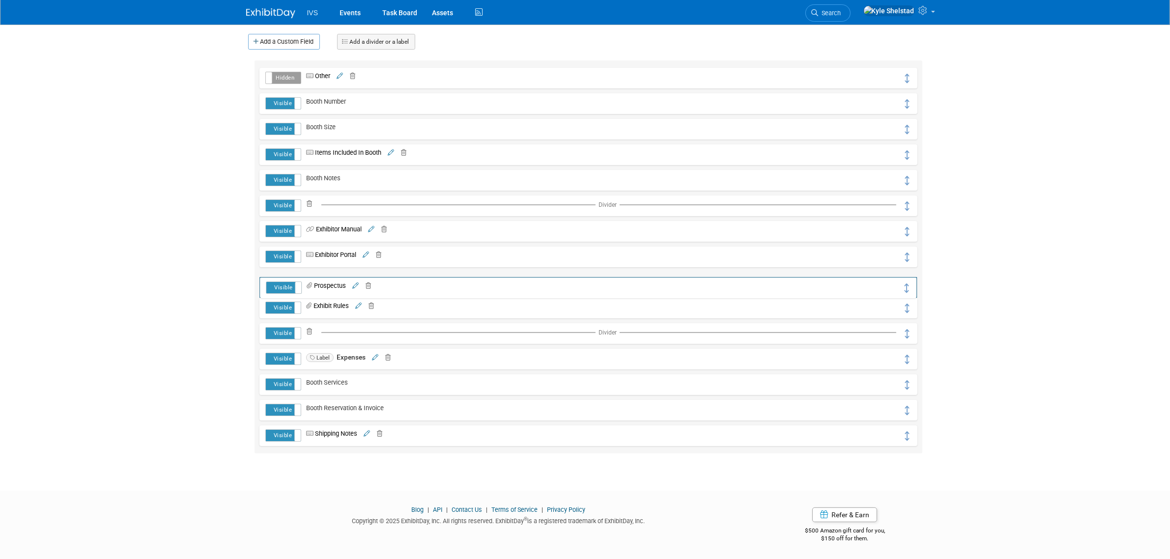
drag, startPoint x: 908, startPoint y: 228, endPoint x: 908, endPoint y: 284, distance: 55.5
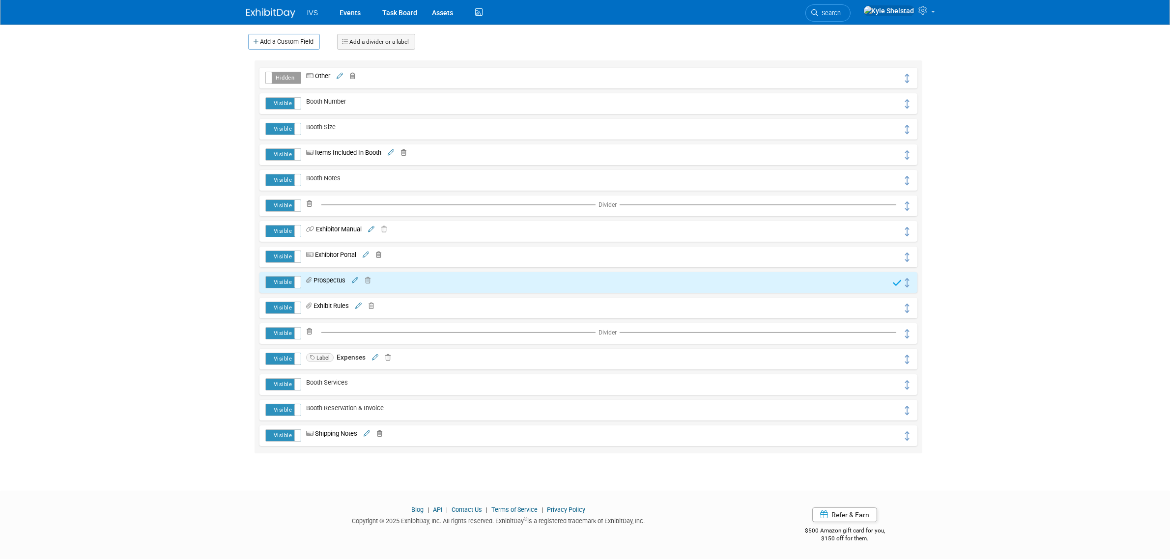
click at [1093, 328] on body "IVS Events Task Board Assets ..." at bounding box center [585, 156] width 1170 height 559
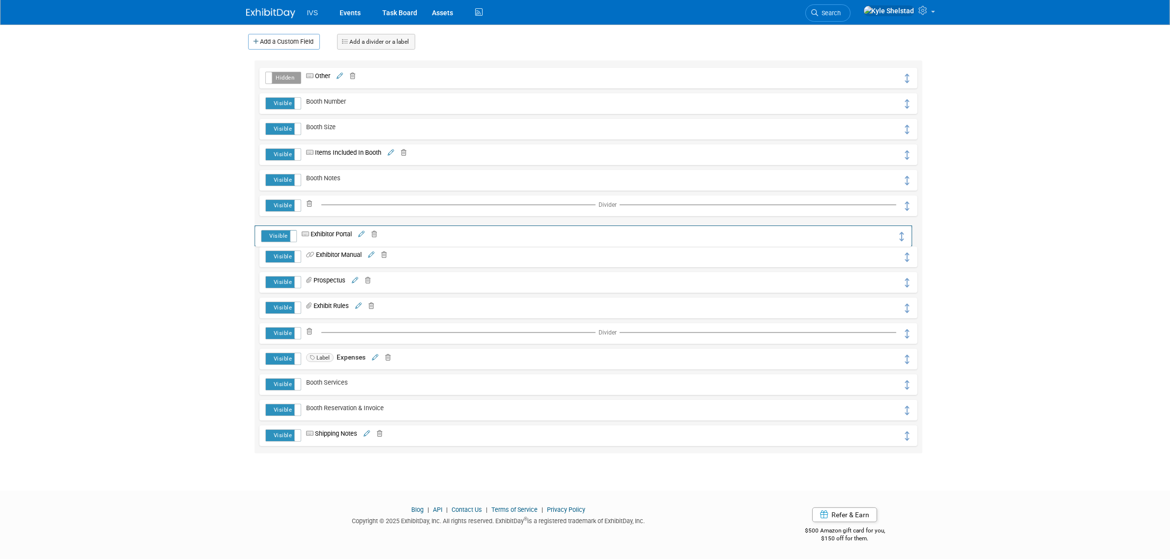
drag, startPoint x: 905, startPoint y: 256, endPoint x: 900, endPoint y: 236, distance: 21.2
click at [374, 254] on icon at bounding box center [371, 255] width 6 height 6
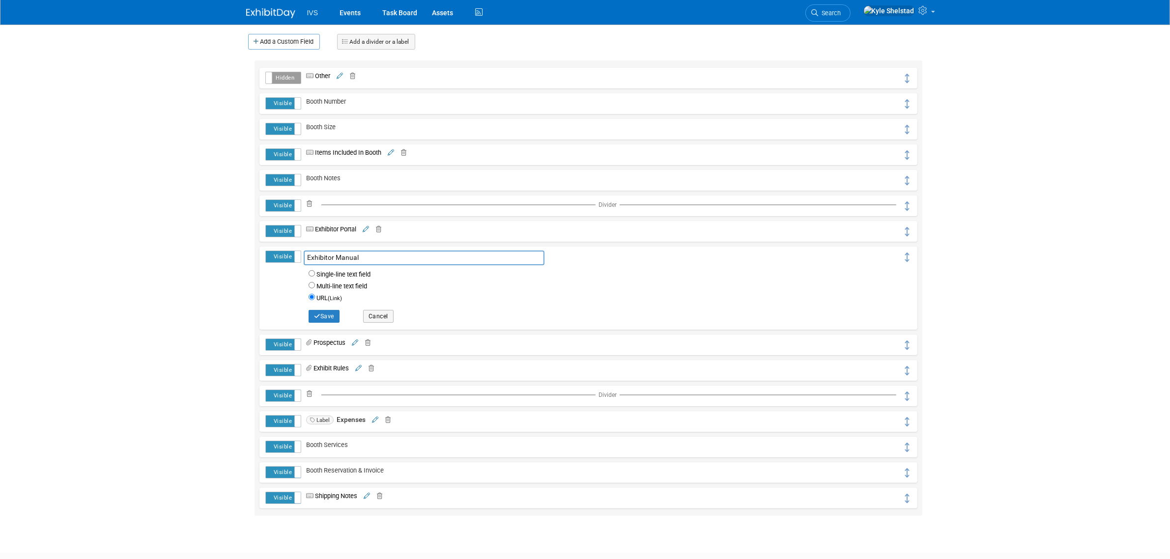
click at [350, 256] on input "Exhibitor Manual" at bounding box center [424, 258] width 241 height 15
type input "Exhibitor Kit"
click at [329, 316] on button "Save" at bounding box center [324, 316] width 31 height 13
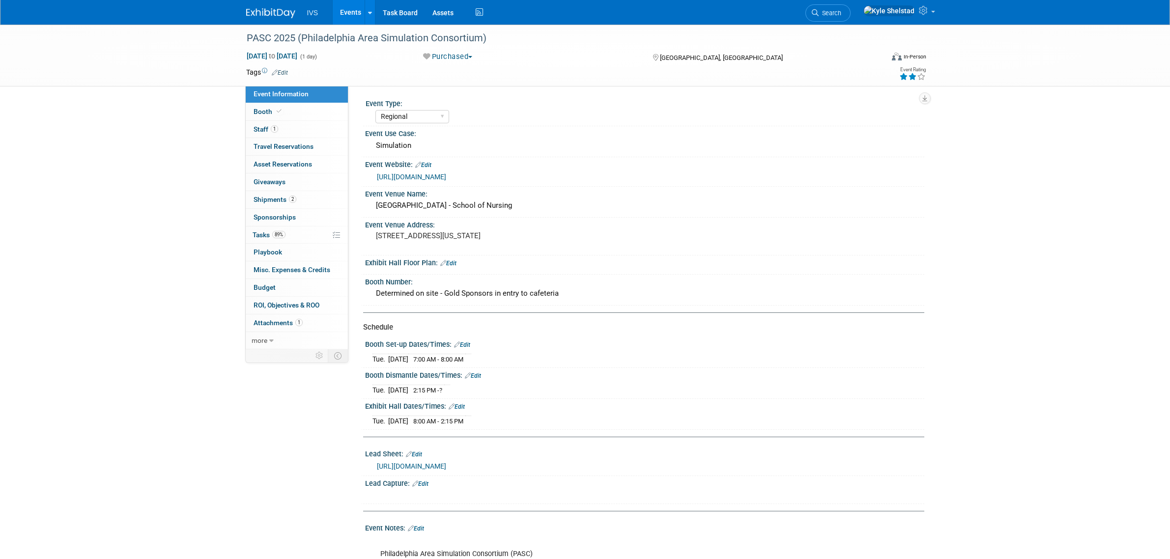
select select "Regional"
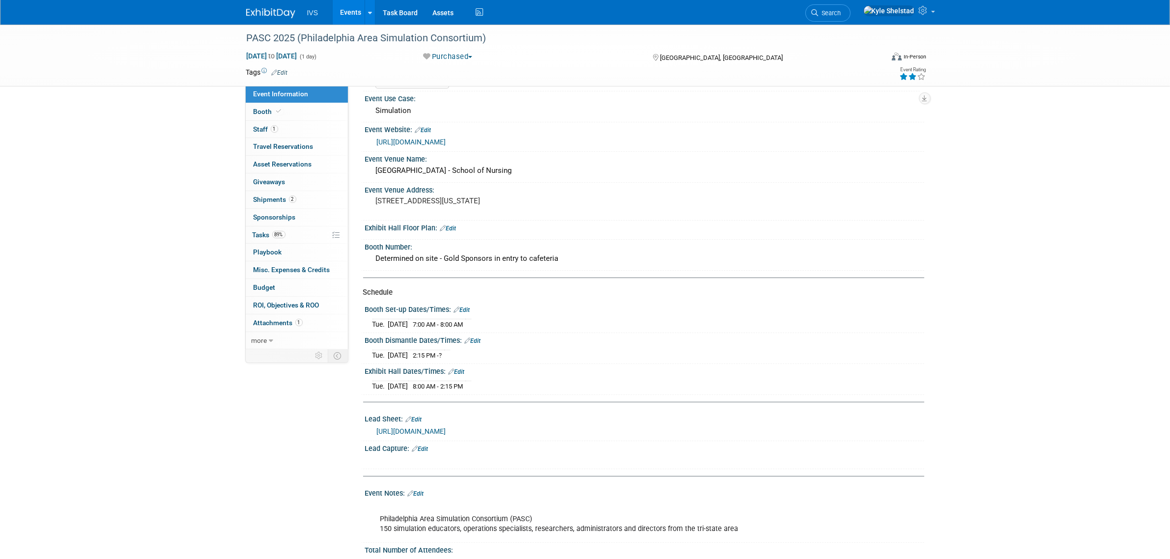
scroll to position [15, 0]
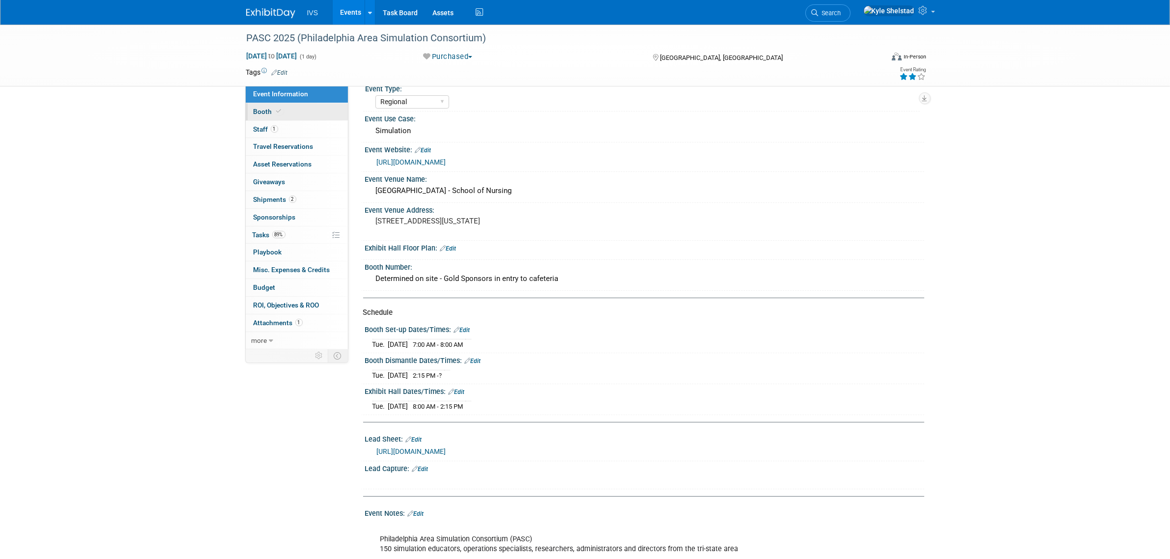
click at [303, 117] on link "Booth" at bounding box center [297, 111] width 102 height 17
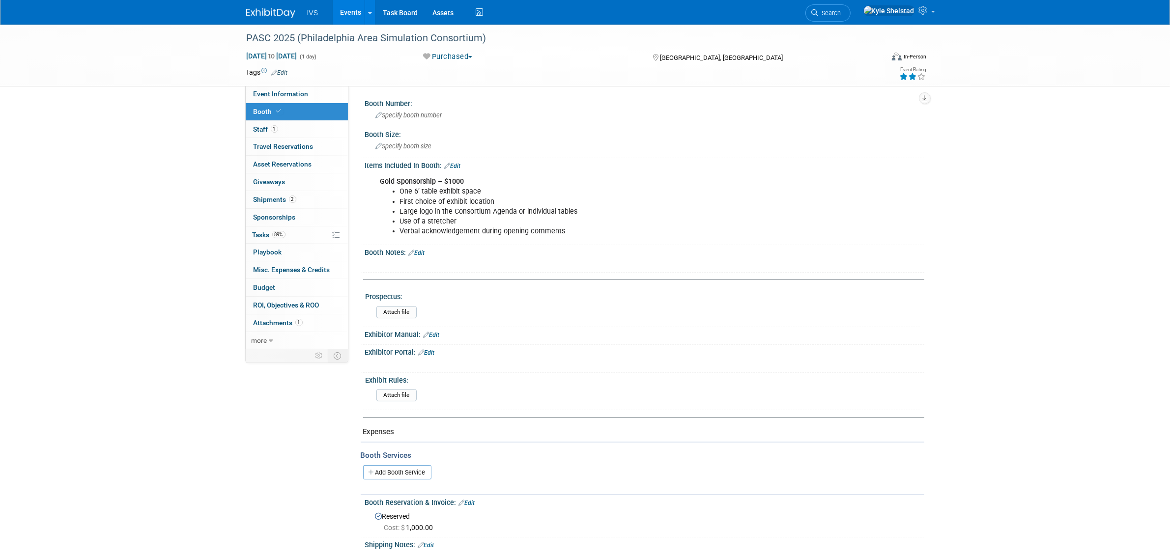
scroll to position [41, 0]
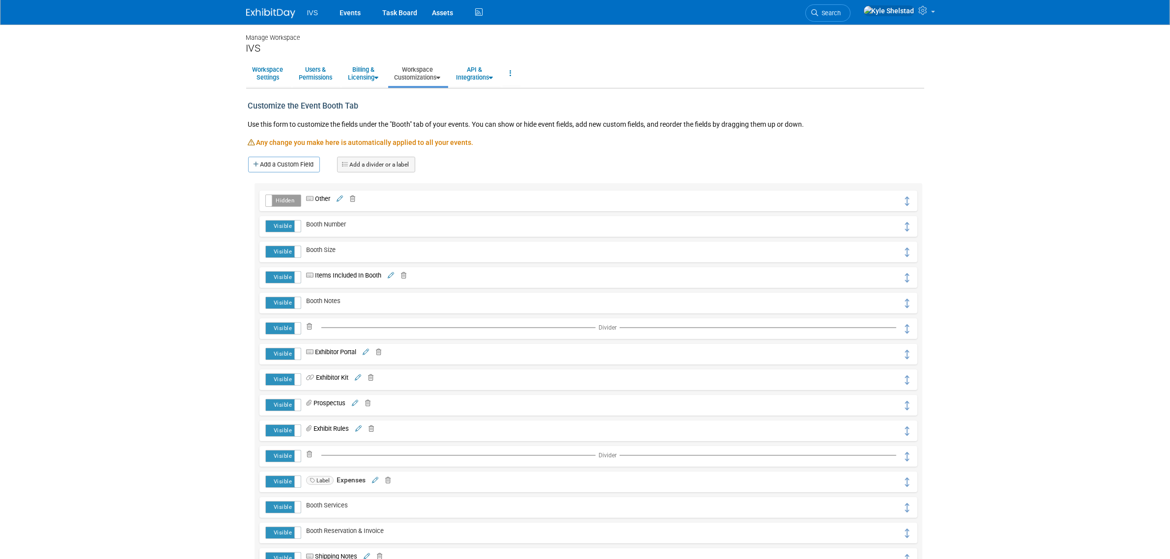
click at [430, 75] on link "Workspace Customizations" at bounding box center [417, 73] width 59 height 24
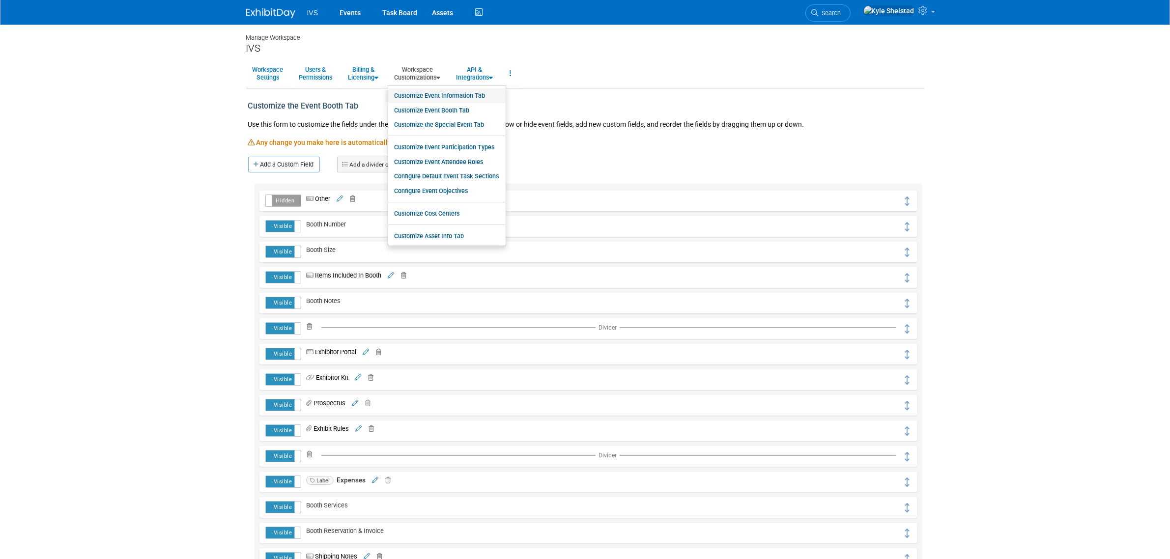
click at [459, 94] on link "Customize Event Information Tab" at bounding box center [446, 95] width 117 height 15
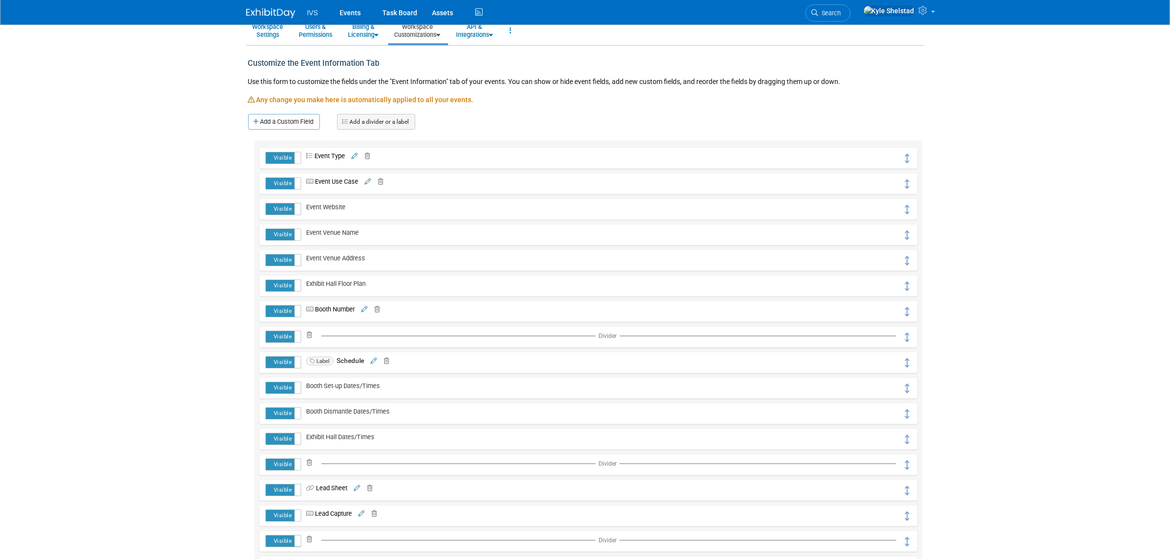
scroll to position [41, 0]
click at [281, 128] on link "Add a Custom Field" at bounding box center [284, 124] width 72 height 16
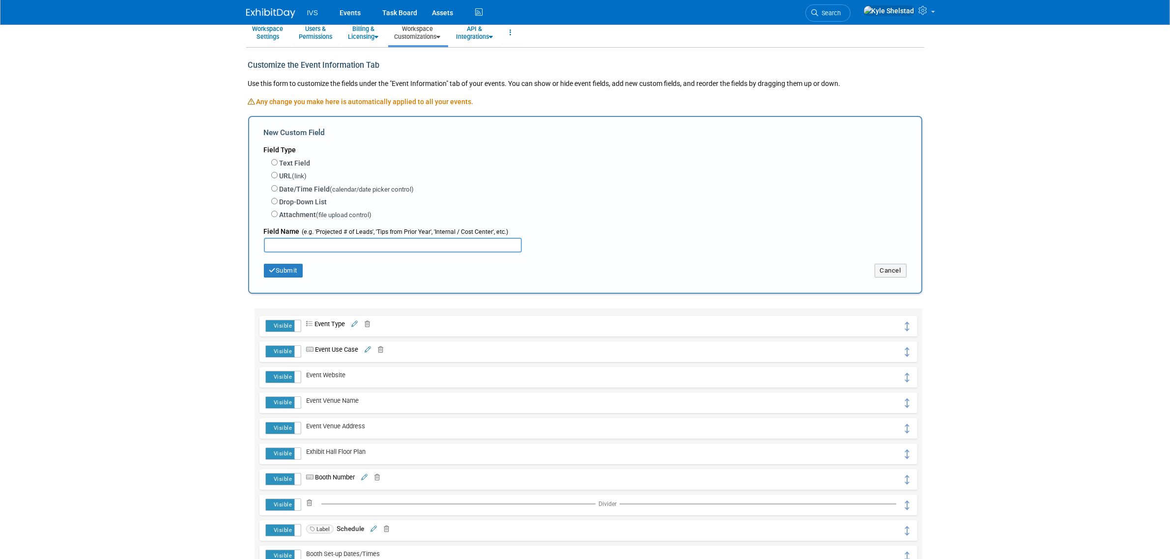
click at [286, 176] on label "URL (link)" at bounding box center [294, 176] width 28 height 10
click at [278, 176] on input "URL (link)" at bounding box center [274, 175] width 6 height 6
radio input "true"
click at [301, 217] on label "Attachment (file upload control)" at bounding box center [326, 215] width 92 height 10
click at [278, 217] on input "Attachment (file upload control)" at bounding box center [274, 214] width 6 height 6
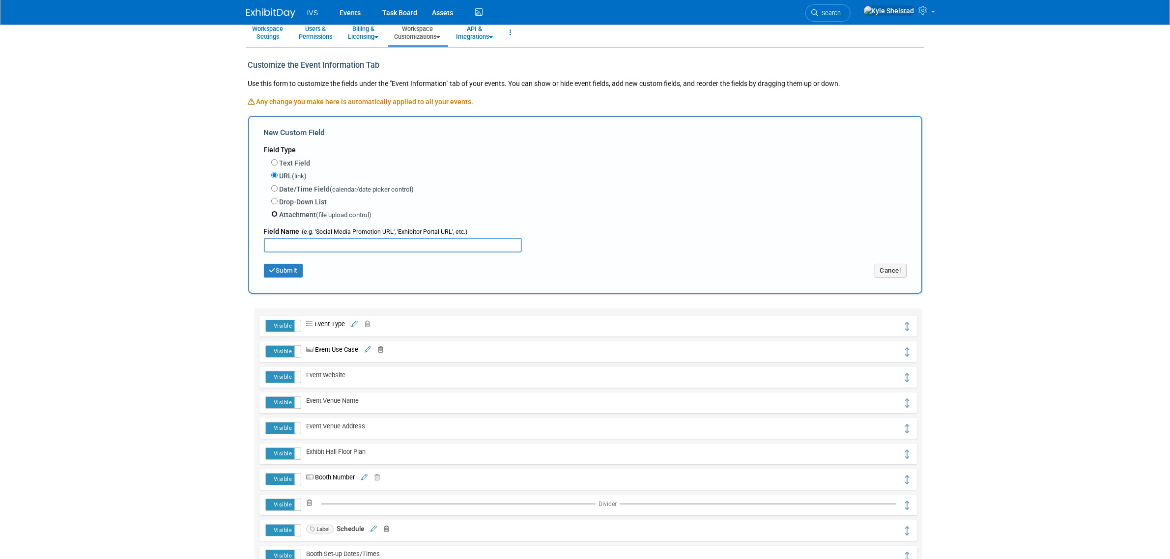
radio input "true"
click at [327, 242] on input "text" at bounding box center [393, 245] width 258 height 15
type input "Attendee List"
click at [290, 271] on button "Submit" at bounding box center [283, 271] width 39 height 14
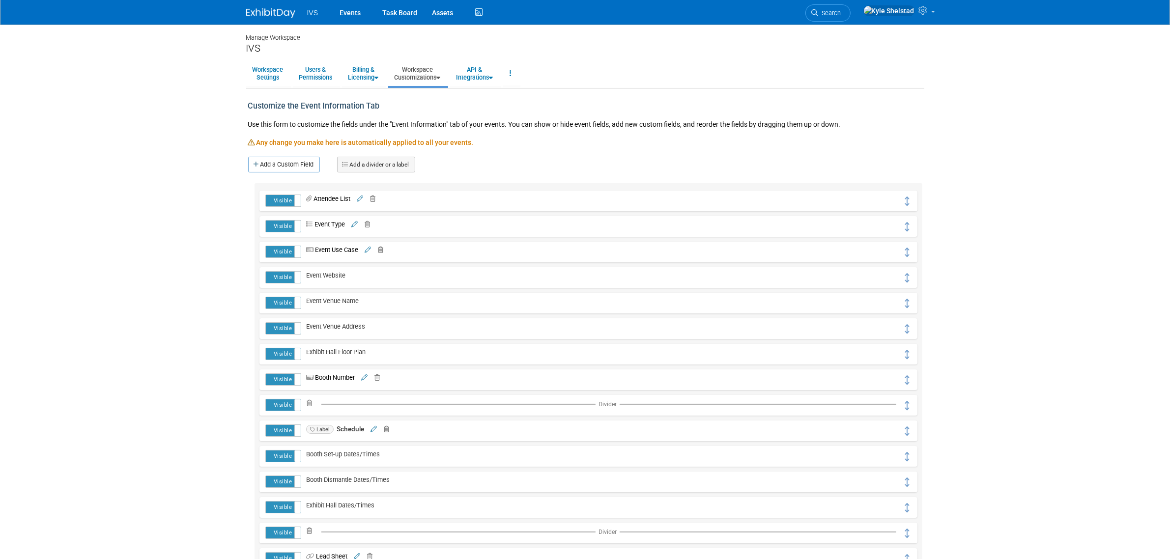
drag, startPoint x: 901, startPoint y: 200, endPoint x: 911, endPoint y: 338, distance: 138.4
click at [900, 384] on div "Visible Hidden Attendee List Attendee List Save" at bounding box center [587, 481] width 667 height 597
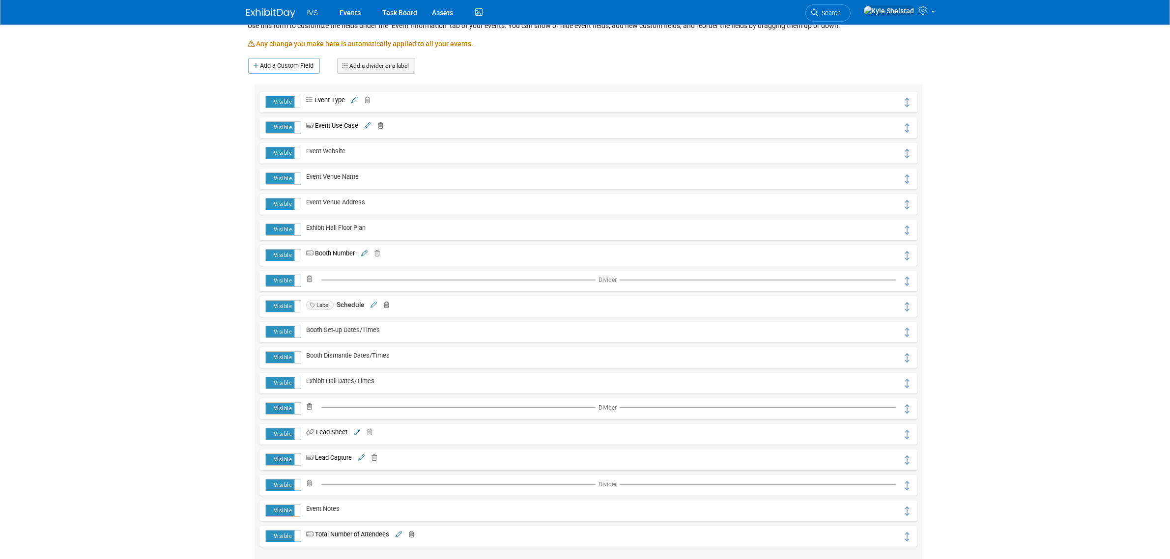
scroll to position [164, 0]
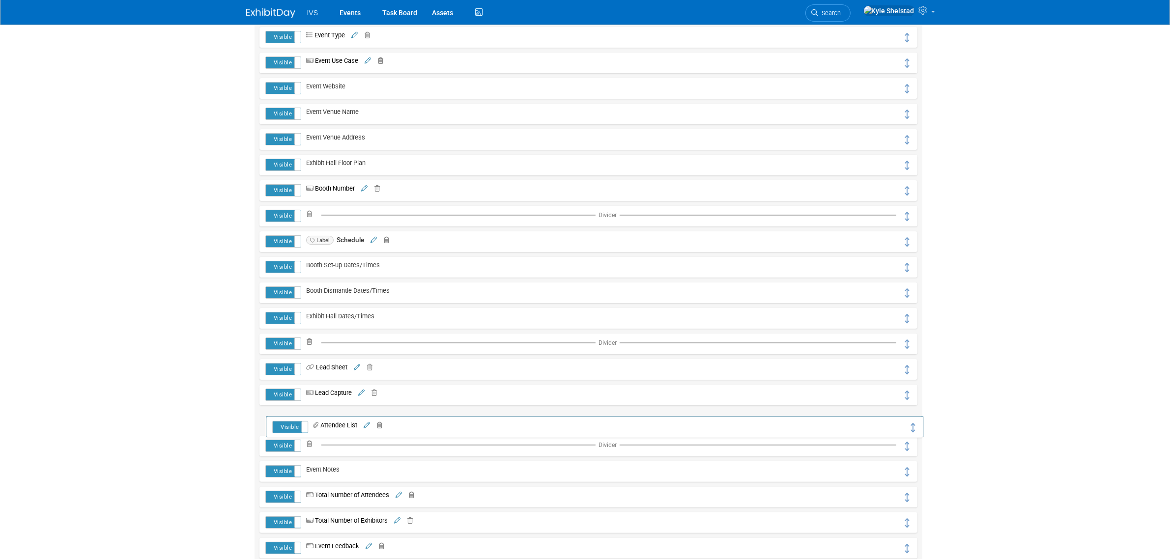
drag, startPoint x: 906, startPoint y: 202, endPoint x: 913, endPoint y: 425, distance: 223.1
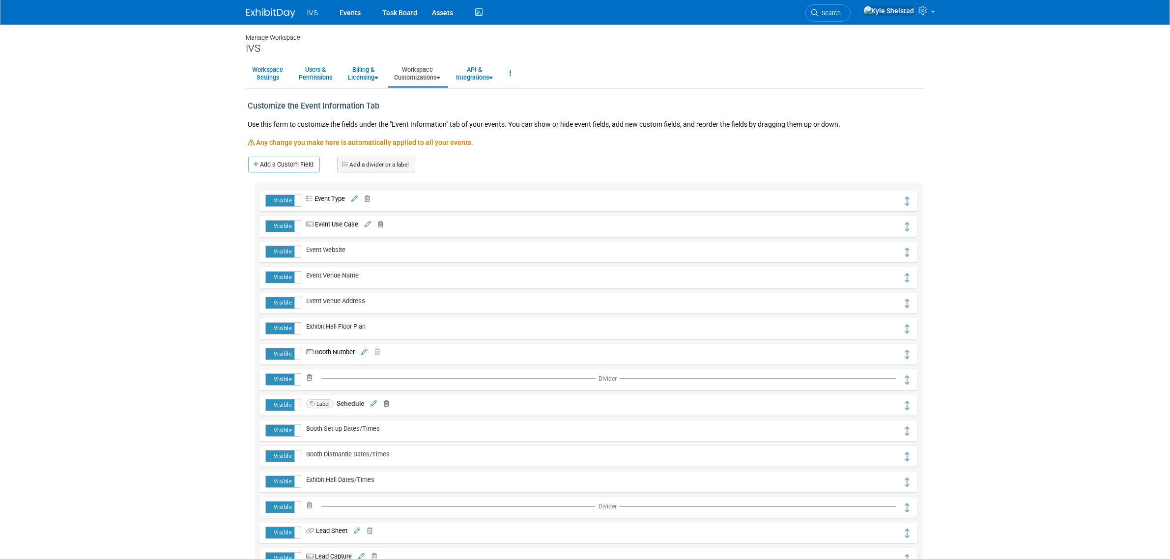
click at [450, 168] on div "Customize the Event Information Tab Use this form to customize the fields under…" at bounding box center [585, 434] width 678 height 692
click at [369, 157] on link "Add a divider or a label" at bounding box center [376, 165] width 78 height 16
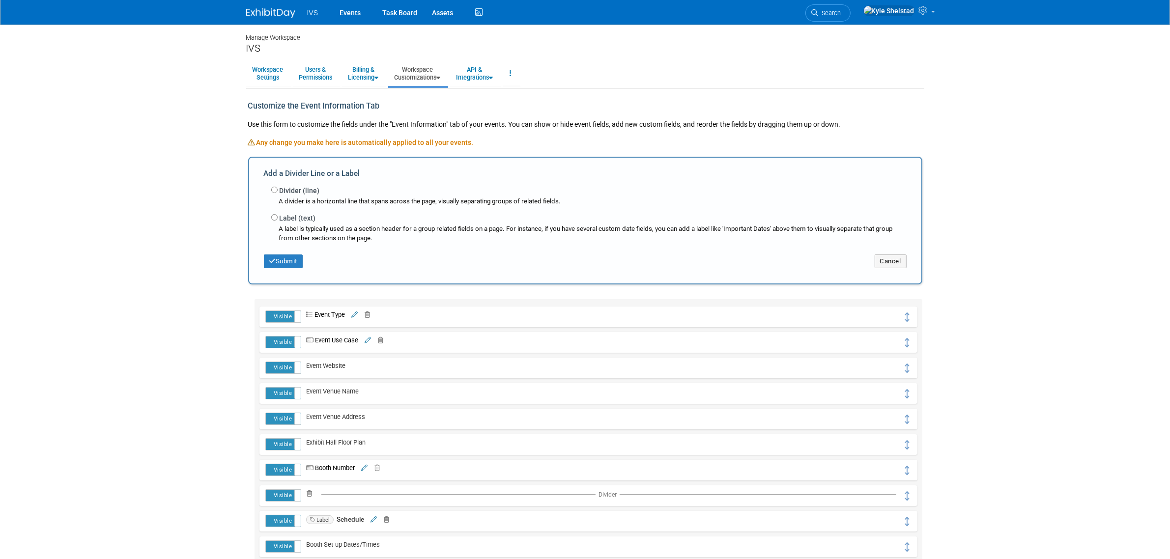
click at [287, 221] on label "Label (text)" at bounding box center [298, 218] width 36 height 10
click at [278, 221] on input "Label (text)" at bounding box center [274, 217] width 6 height 6
radio input "true"
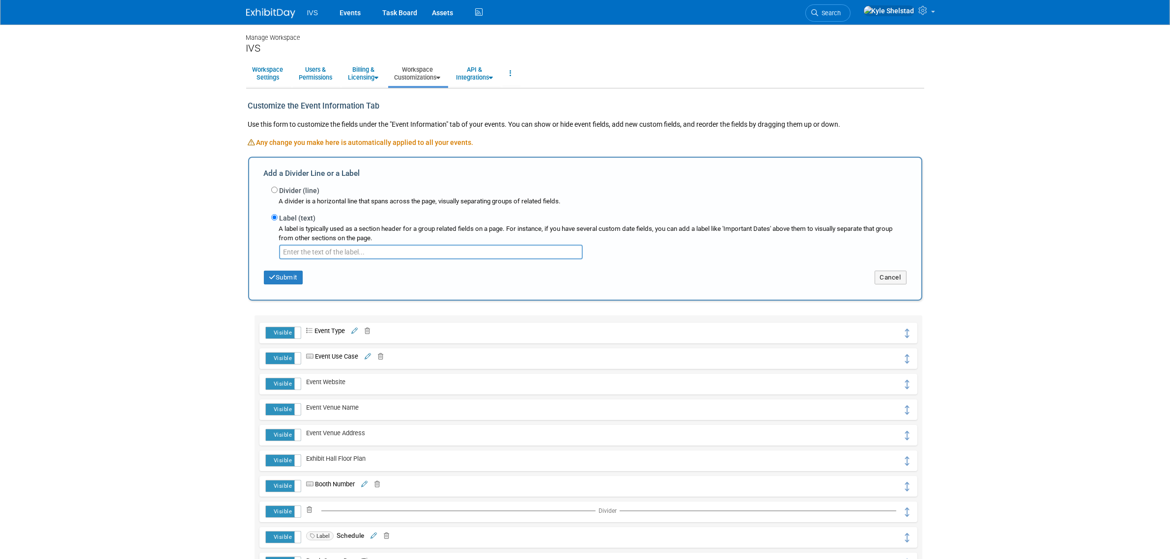
click at [314, 249] on input "text" at bounding box center [431, 252] width 304 height 15
type input "Leads"
click at [280, 274] on button "Submit" at bounding box center [283, 278] width 39 height 14
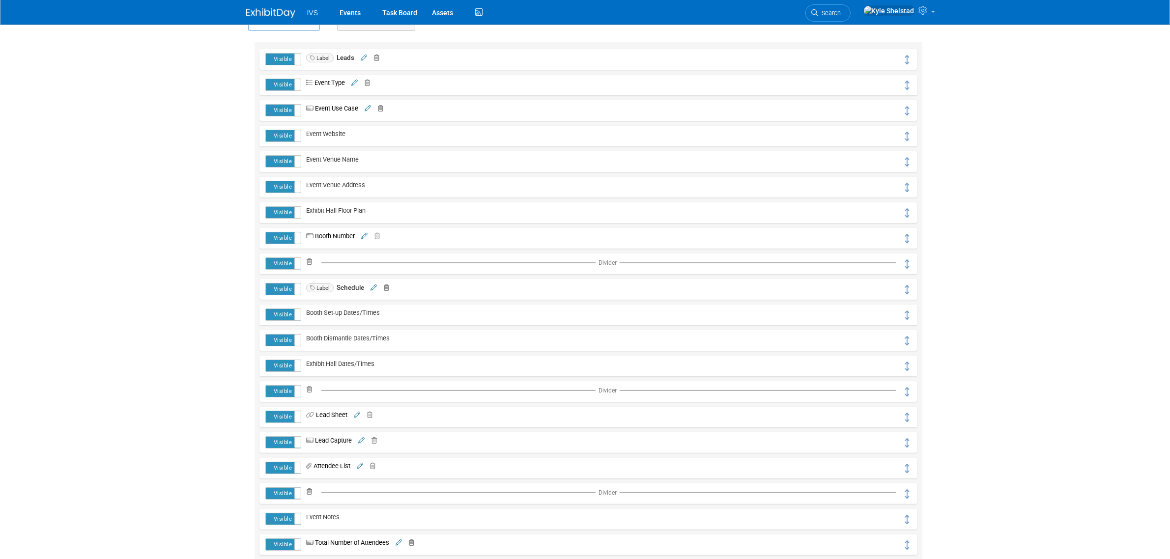
scroll to position [123, 0]
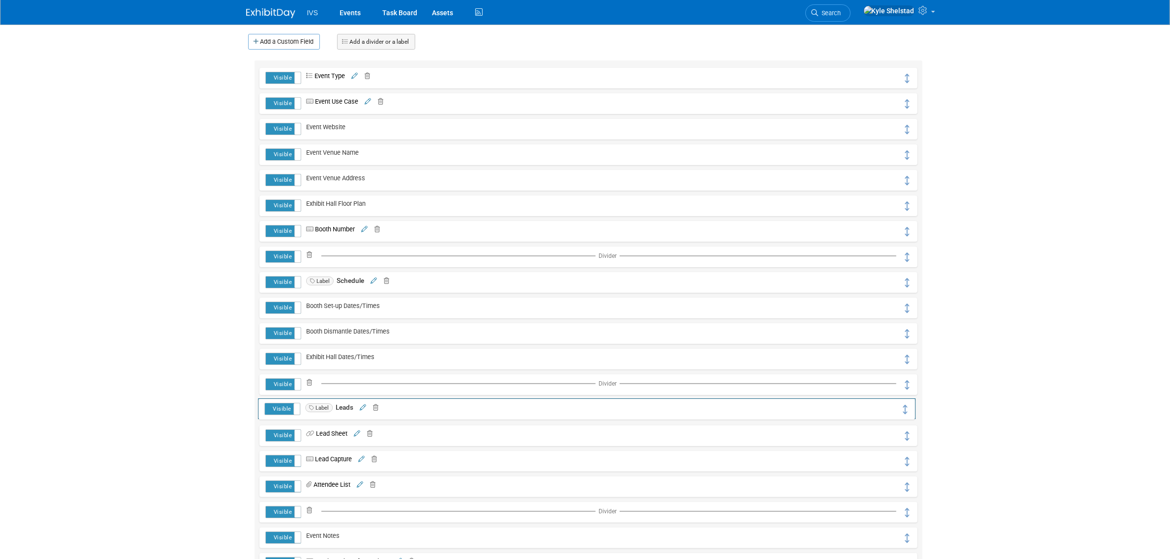
drag, startPoint x: 904, startPoint y: 80, endPoint x: 903, endPoint y: 412, distance: 332.1
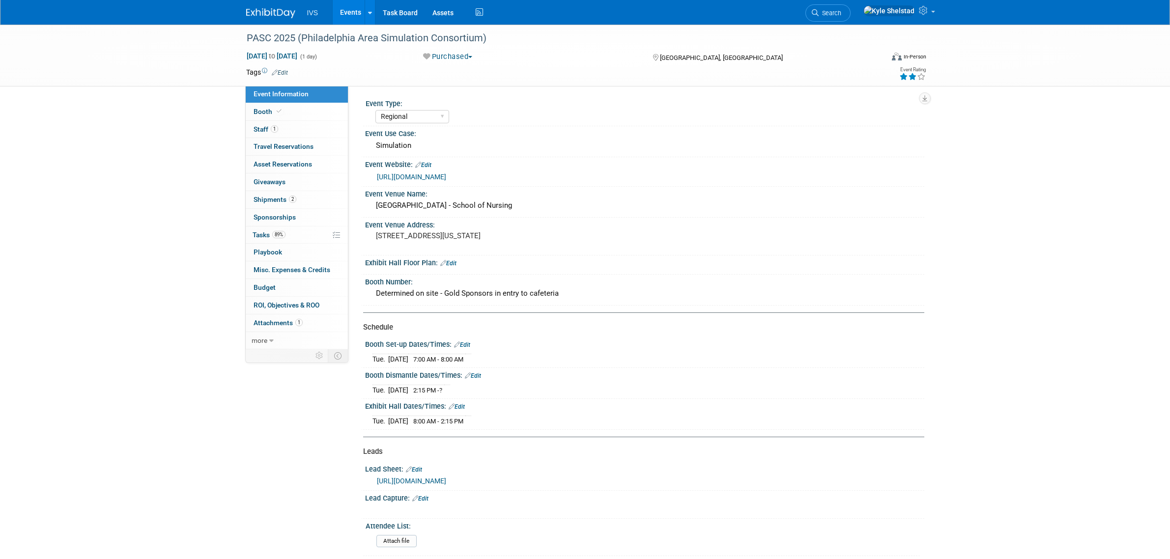
select select "Regional"
